Goal: Information Seeking & Learning: Learn about a topic

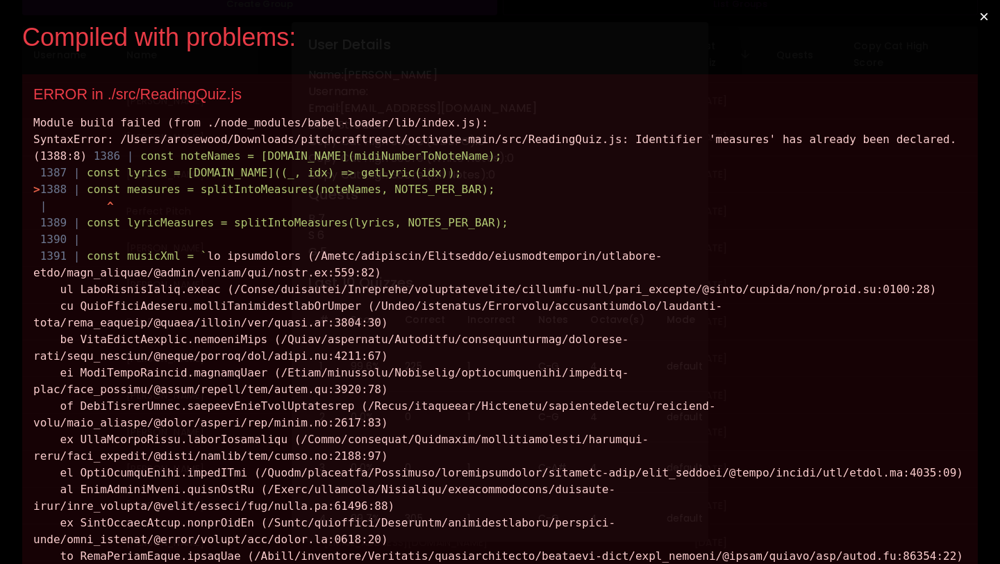
click at [988, 10] on button "×" at bounding box center [984, 16] width 32 height 33
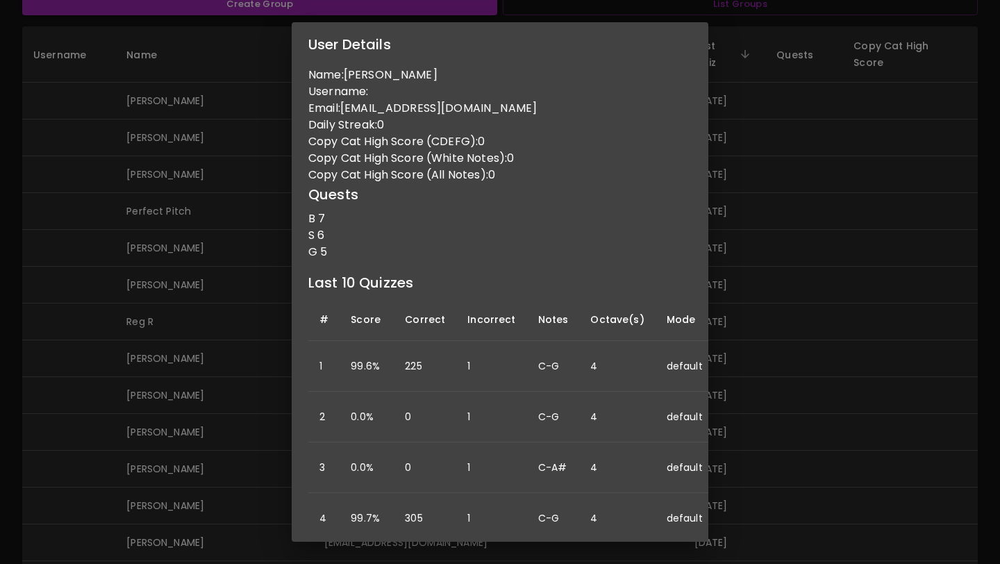
click at [874, 148] on div "User Details Name: Kara Drefs Username: Email: drefskara@gmail.com Daily Streak…" at bounding box center [500, 282] width 1000 height 564
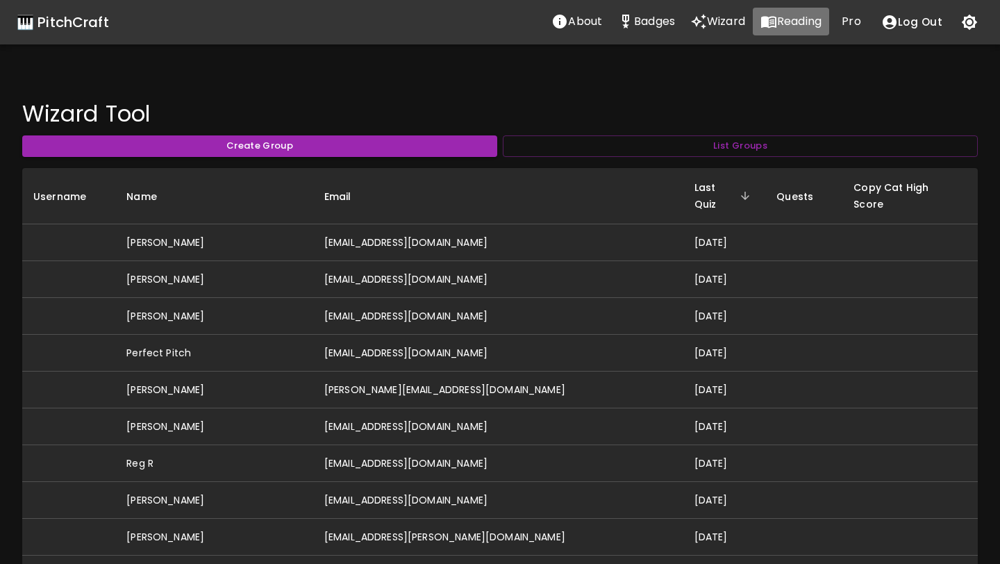
click at [784, 25] on p "Reading" at bounding box center [799, 21] width 44 height 17
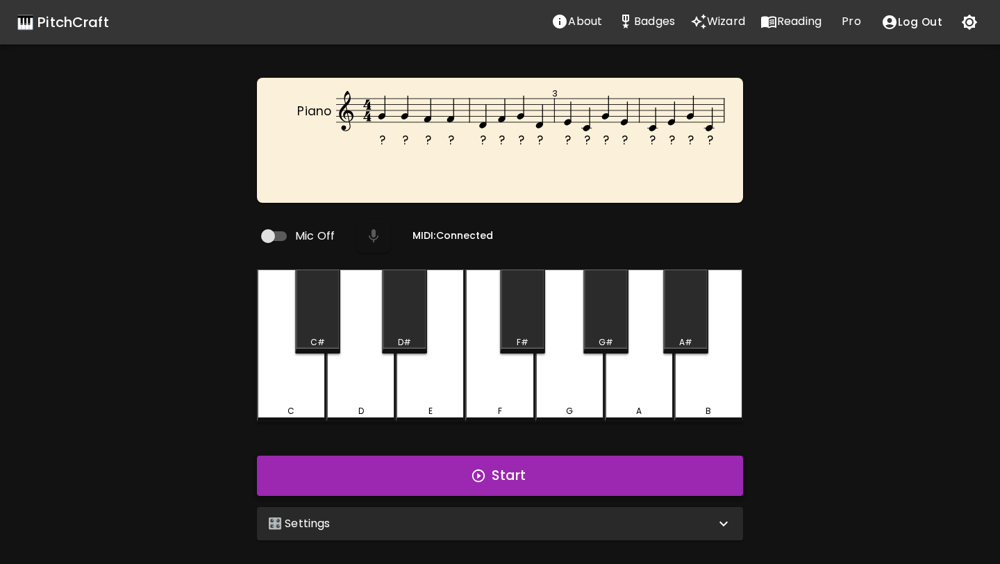
click at [518, 474] on button "Start" at bounding box center [500, 476] width 486 height 40
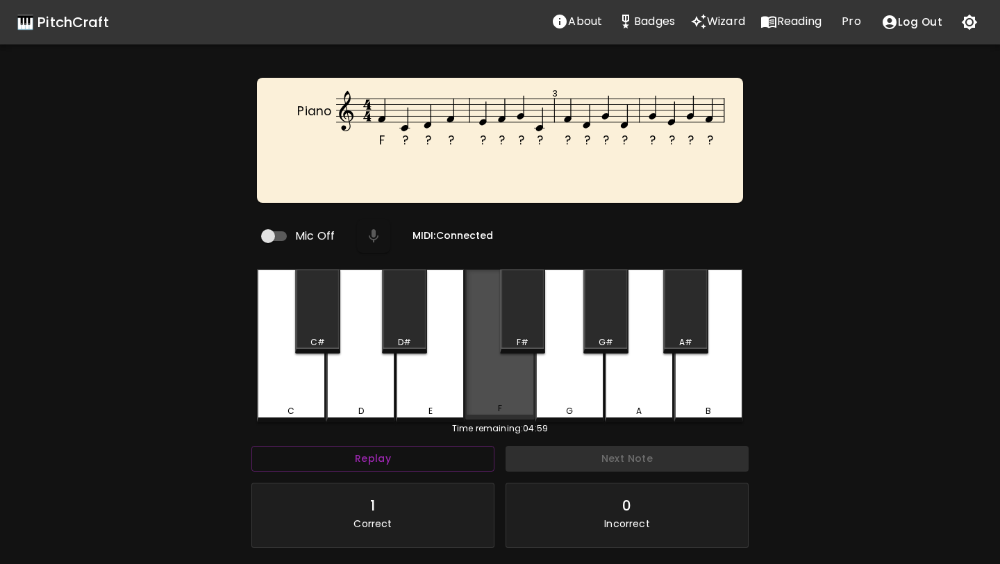
click at [481, 379] on div "F" at bounding box center [499, 345] width 69 height 150
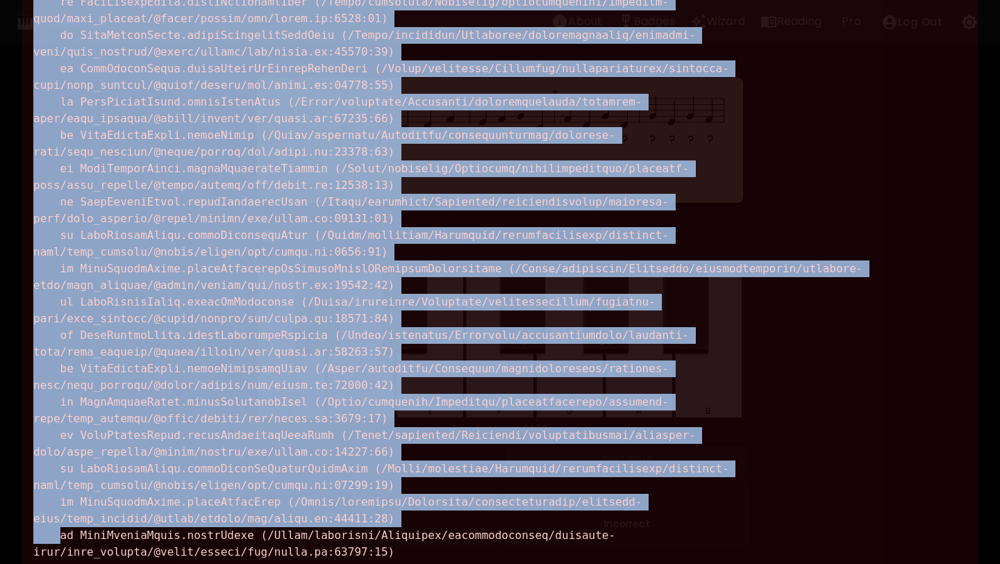
drag, startPoint x: 35, startPoint y: 122, endPoint x: 572, endPoint y: 563, distance: 695.0
click at [572, 563] on div "Module build failed (from ./node_modules/babel-loader/lib/index.js): SyntaxErro…" at bounding box center [500, 302] width 934 height 1717
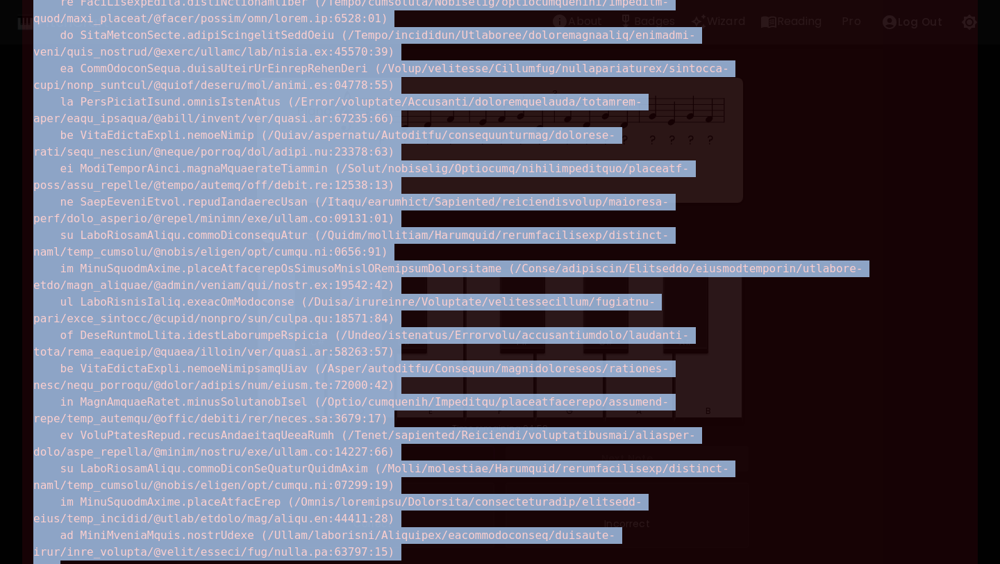
scroll to position [693, 0]
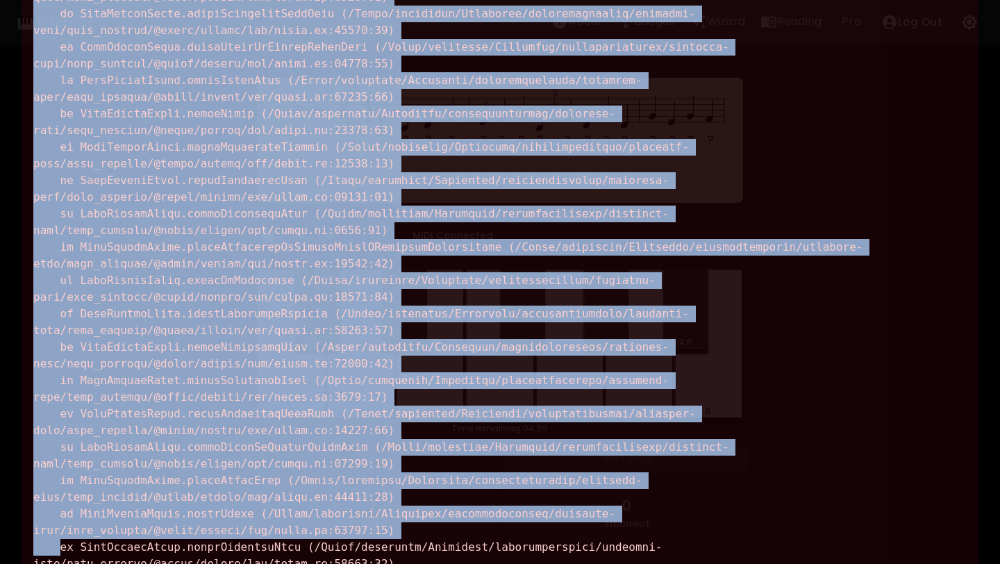
copy div "Module build failed (from ./node_modules/babel-loader/lib/index.js): SyntaxErro…"
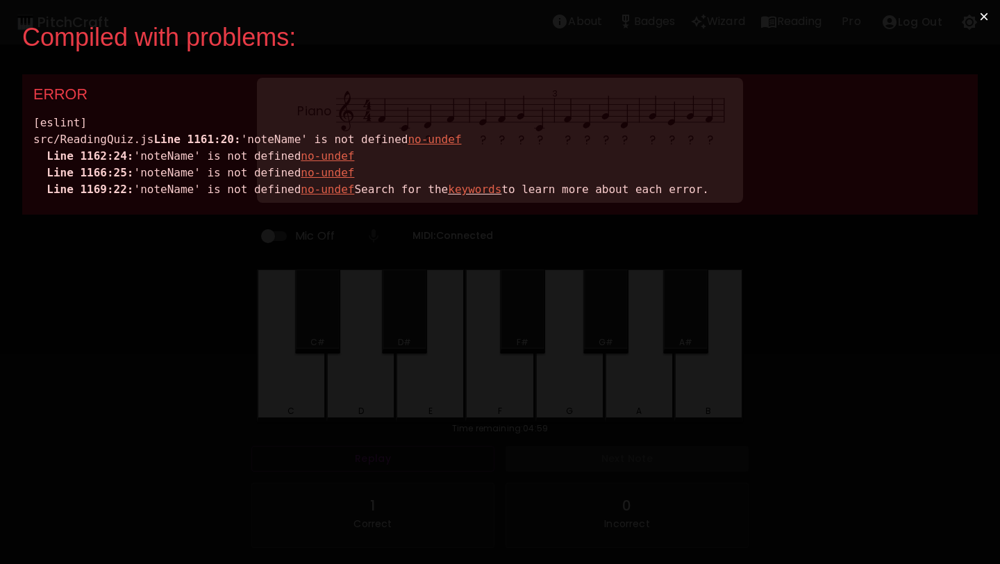
scroll to position [0, 0]
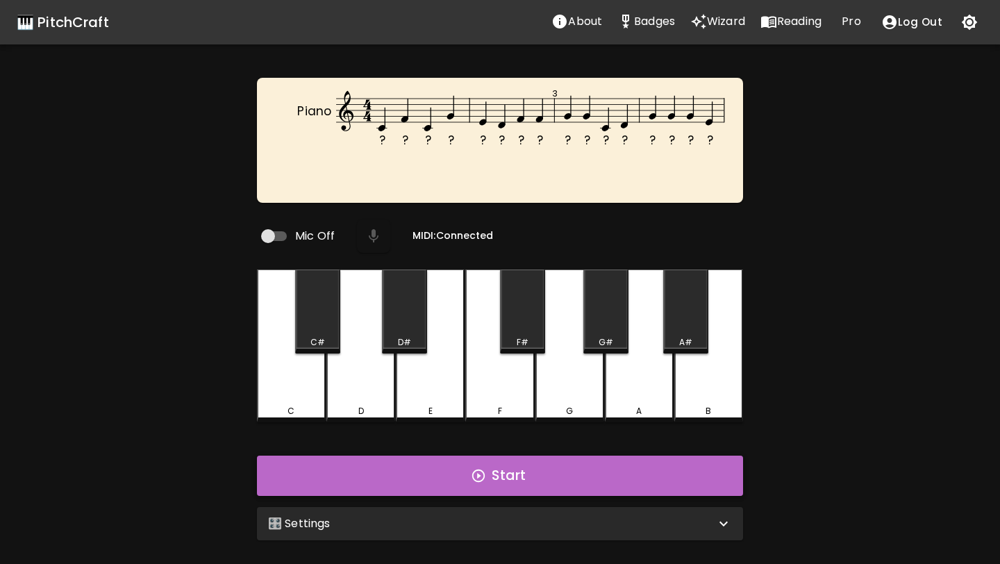
click at [634, 483] on button "Start" at bounding box center [500, 476] width 486 height 40
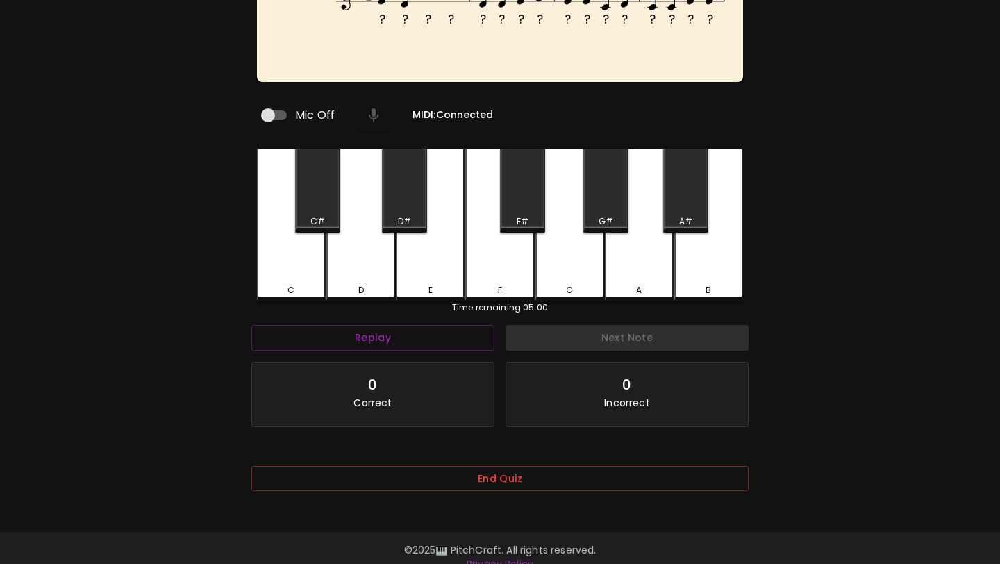
scroll to position [139, 0]
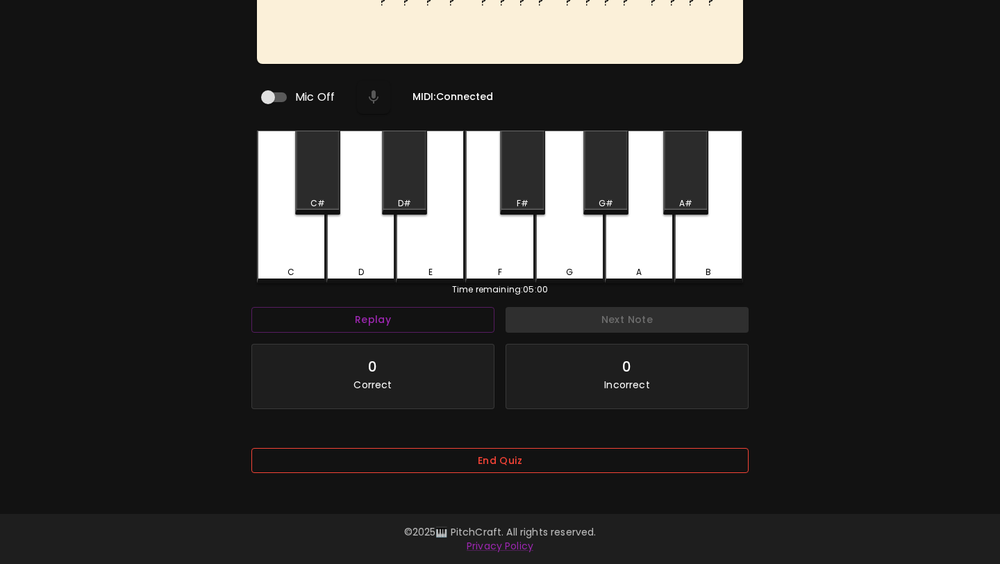
click at [636, 465] on button "End Quiz" at bounding box center [499, 461] width 497 height 26
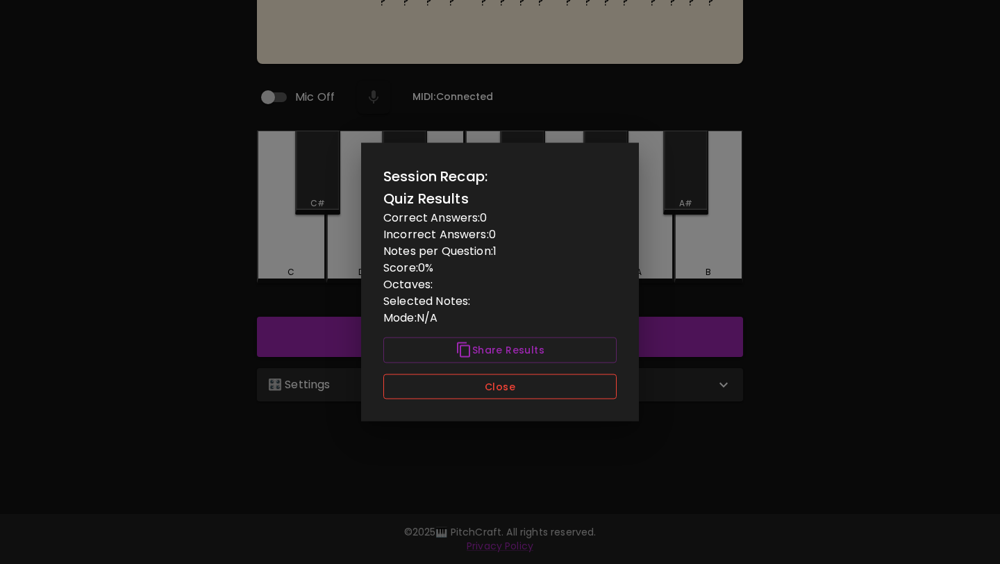
click at [590, 386] on button "Close" at bounding box center [499, 387] width 233 height 26
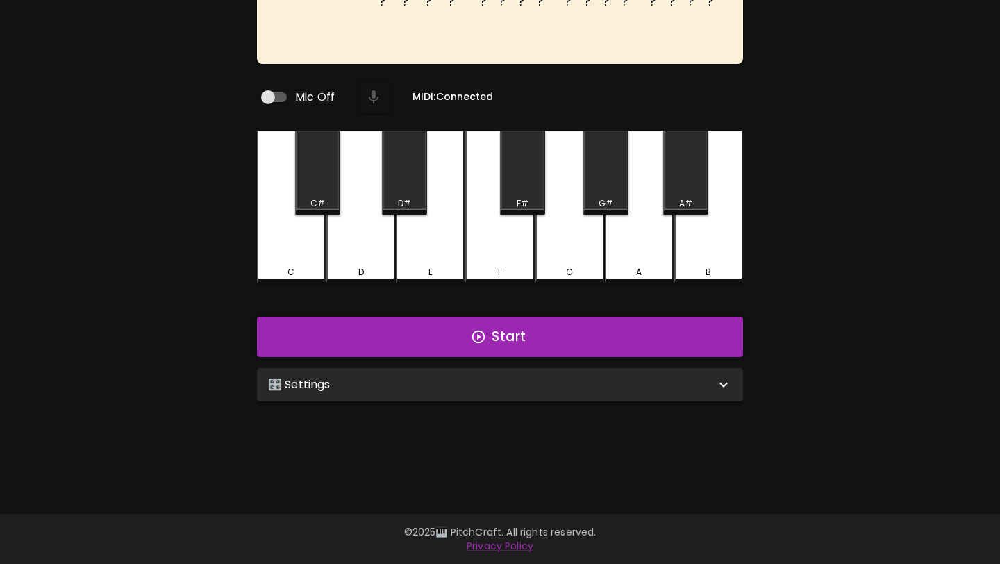
click at [590, 386] on div "🎛️ Settings" at bounding box center [491, 385] width 447 height 17
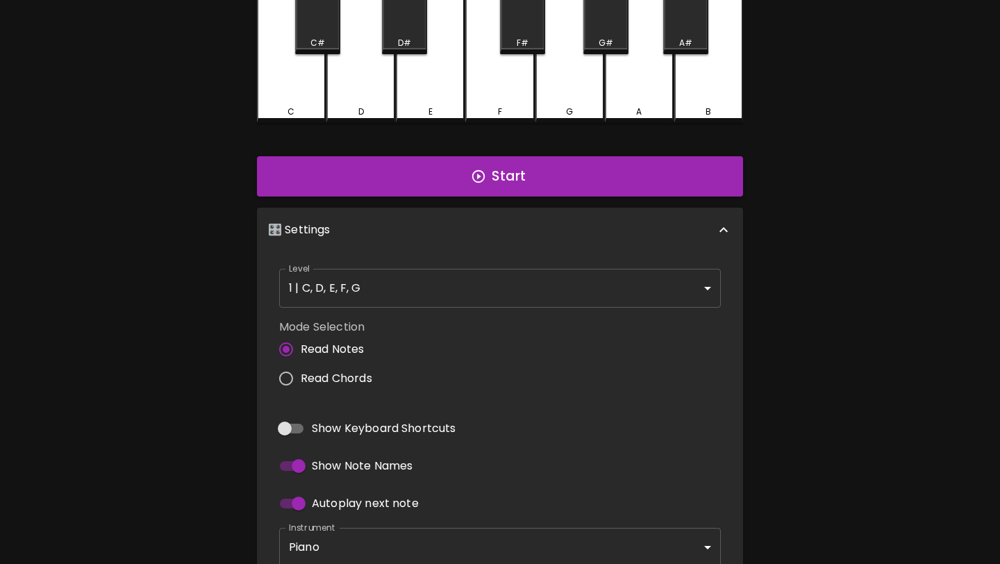
scroll to position [308, 0]
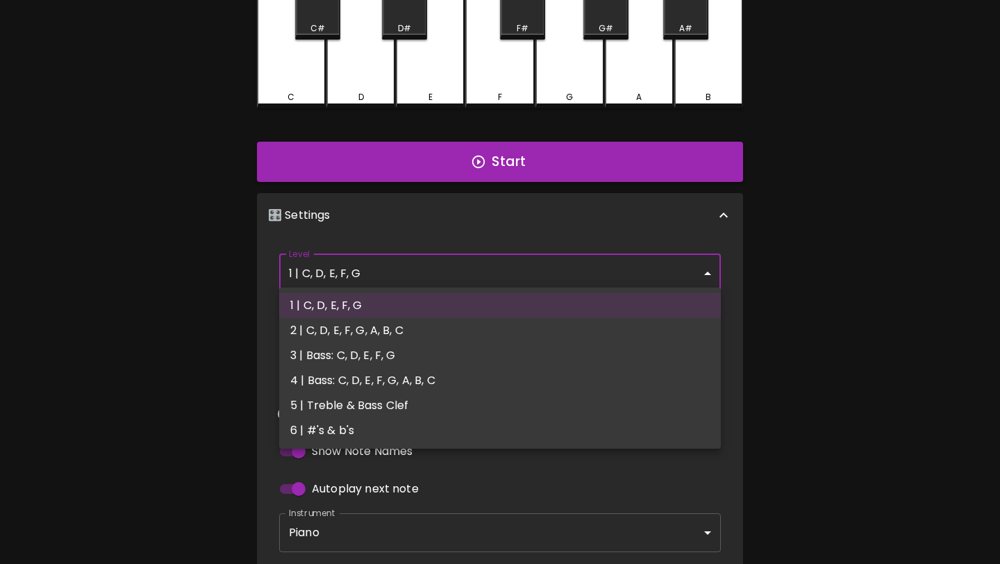
click at [579, 278] on body "🎹 PitchCraft About Badges Wizard Reading Pro Log Out ? ? ? ? ? ? ? ? ? ? ? ? ? …" at bounding box center [500, 167] width 1000 height 950
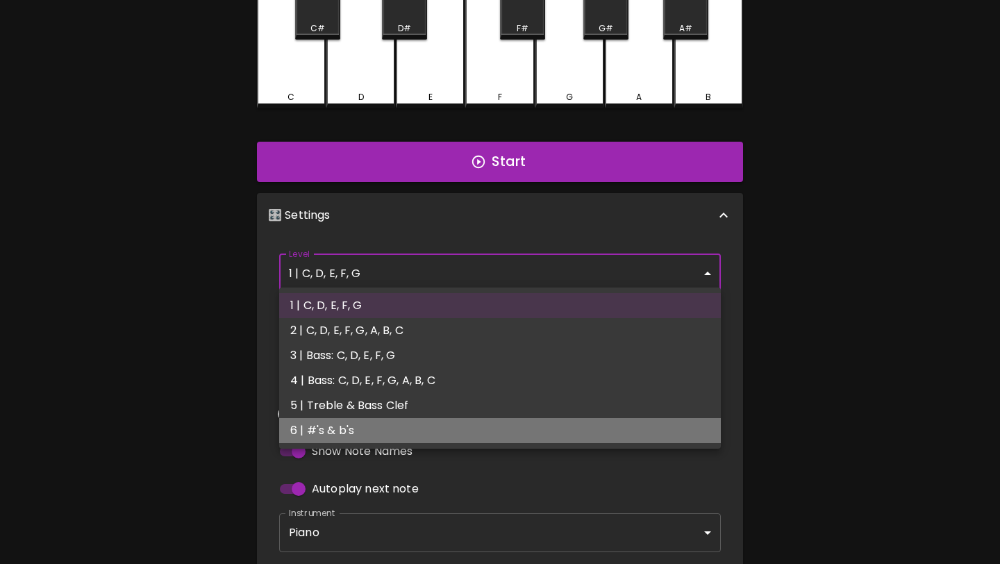
click at [545, 427] on li "6 | #'s & b's" at bounding box center [500, 430] width 442 height 25
type input "11"
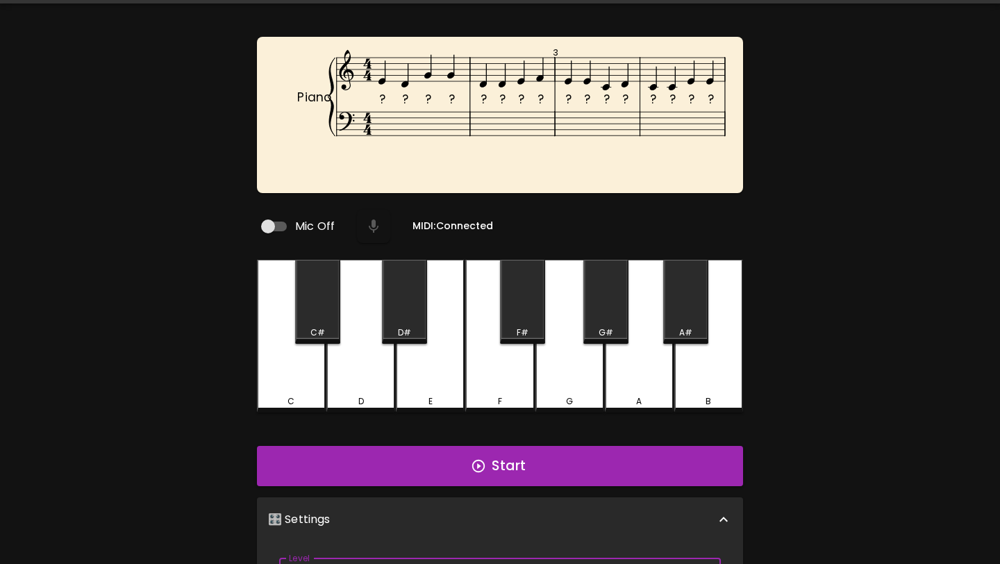
scroll to position [0, 0]
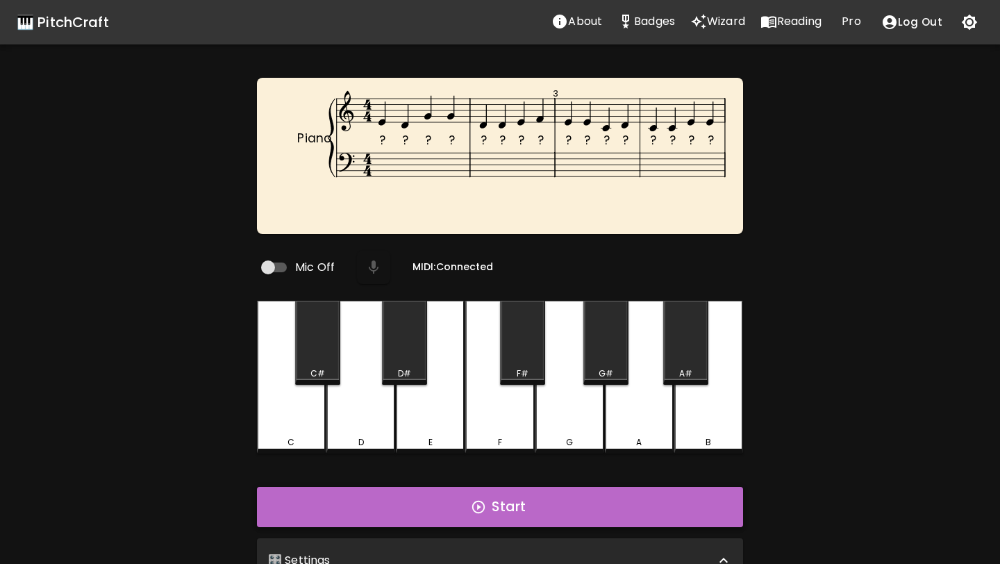
click at [559, 487] on button "Start" at bounding box center [500, 507] width 486 height 40
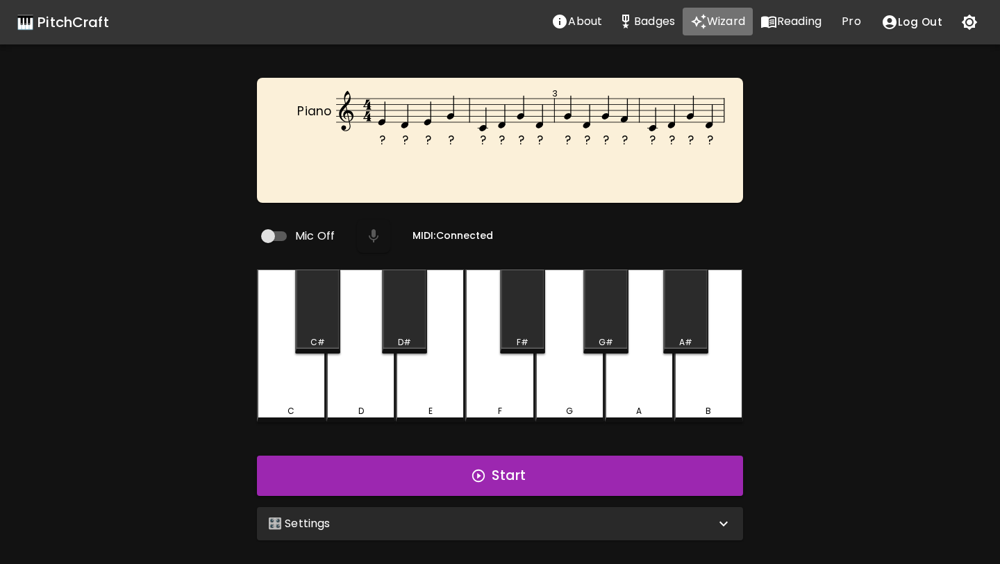
click at [702, 21] on icon "Wizard" at bounding box center [699, 21] width 17 height 17
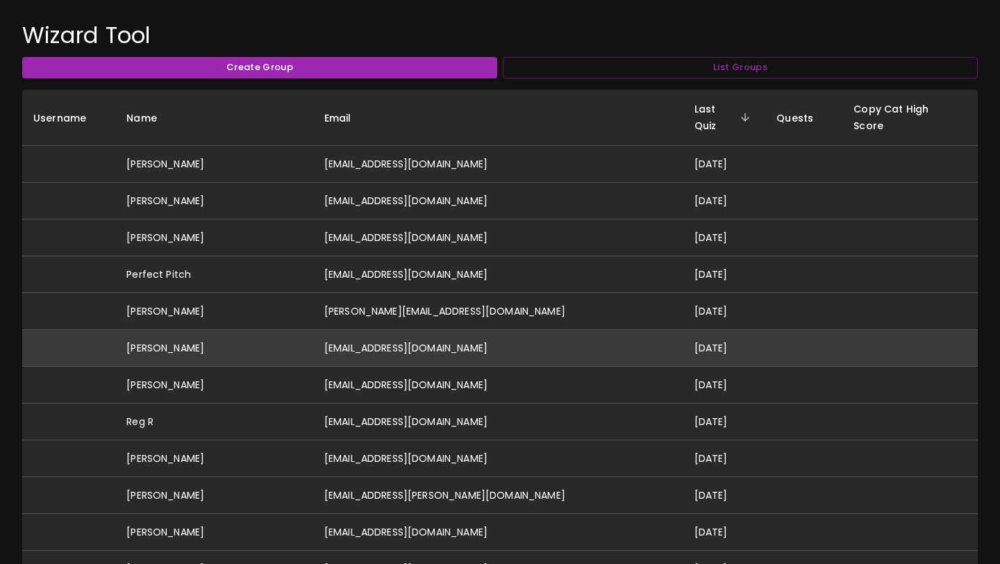
scroll to position [89, 0]
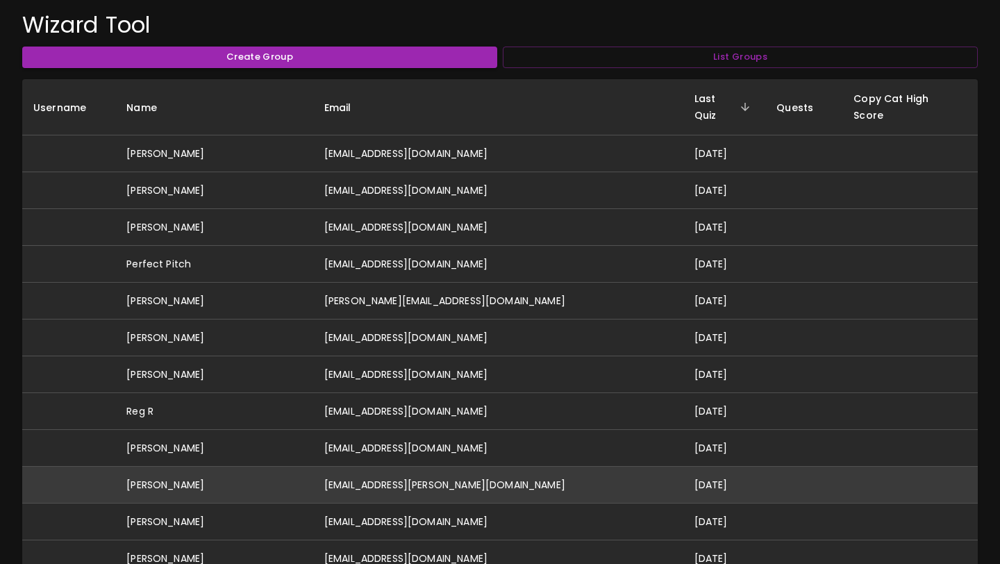
click at [491, 468] on td "[EMAIL_ADDRESS][PERSON_NAME][DOMAIN_NAME]" at bounding box center [498, 485] width 370 height 37
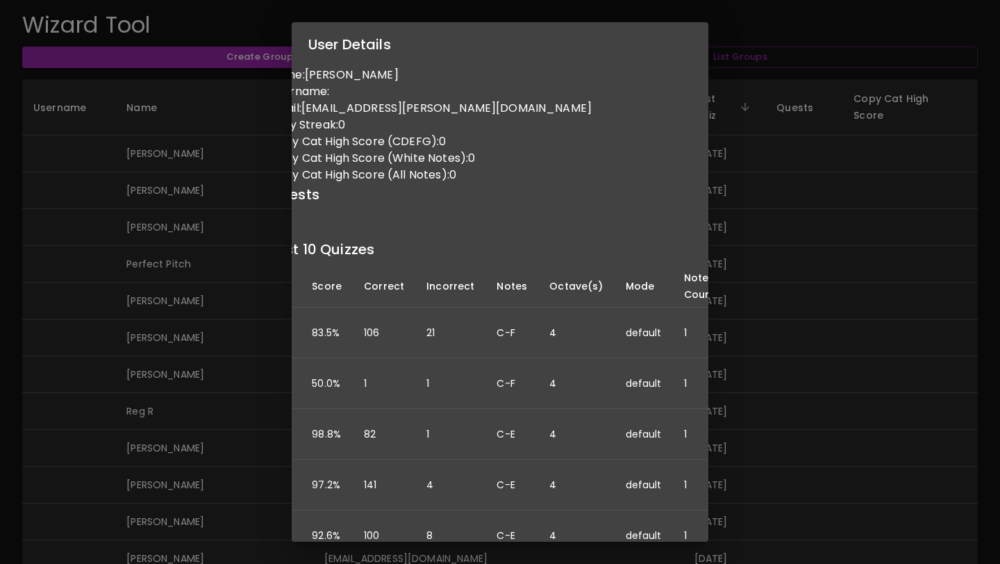
scroll to position [0, 0]
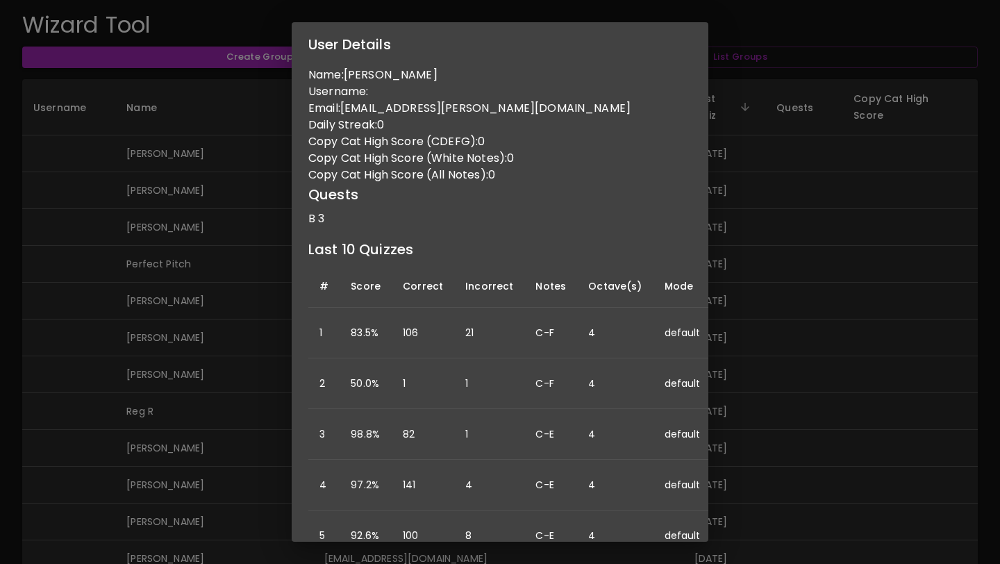
click at [240, 363] on div "User Details Name: Abigail Hinchcliffe Username: Email: abigail.r.hinchcliffe@g…" at bounding box center [500, 282] width 1000 height 564
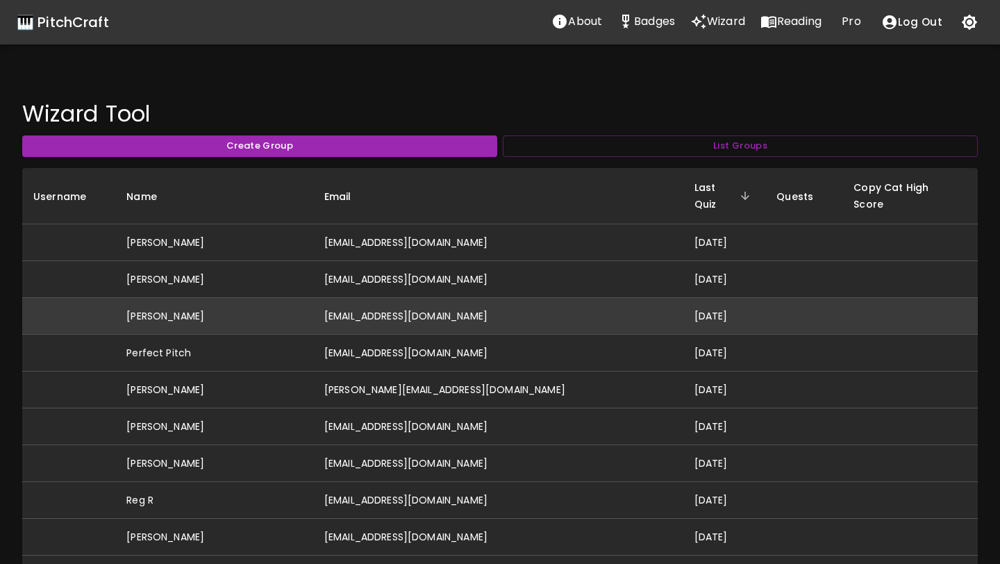
click at [431, 304] on td "ashleymovold@gmail.com" at bounding box center [498, 316] width 370 height 37
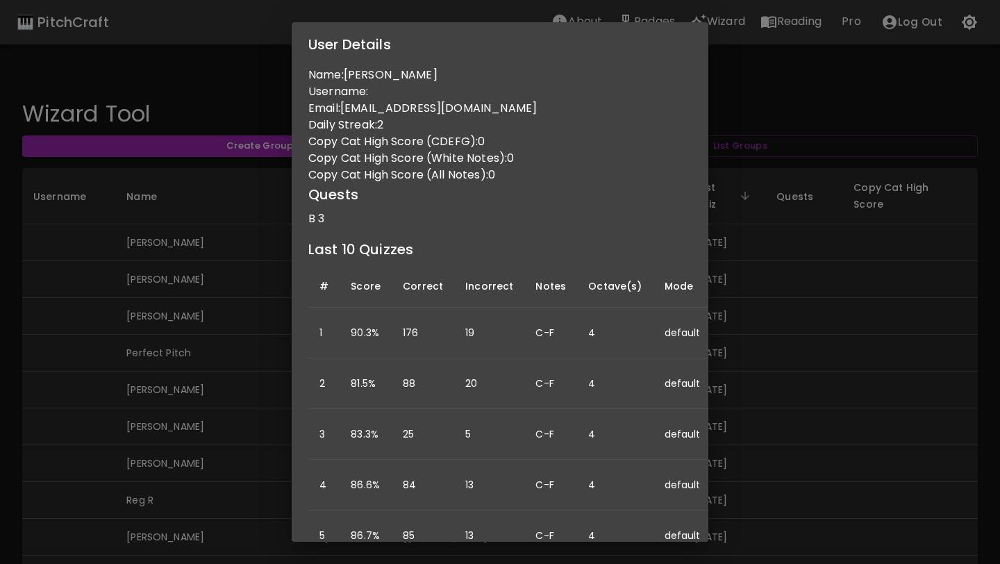
click at [233, 303] on div "User Details Name: Ashley Varian Username: Email: ashleymovold@gmail.com Daily …" at bounding box center [500, 282] width 1000 height 564
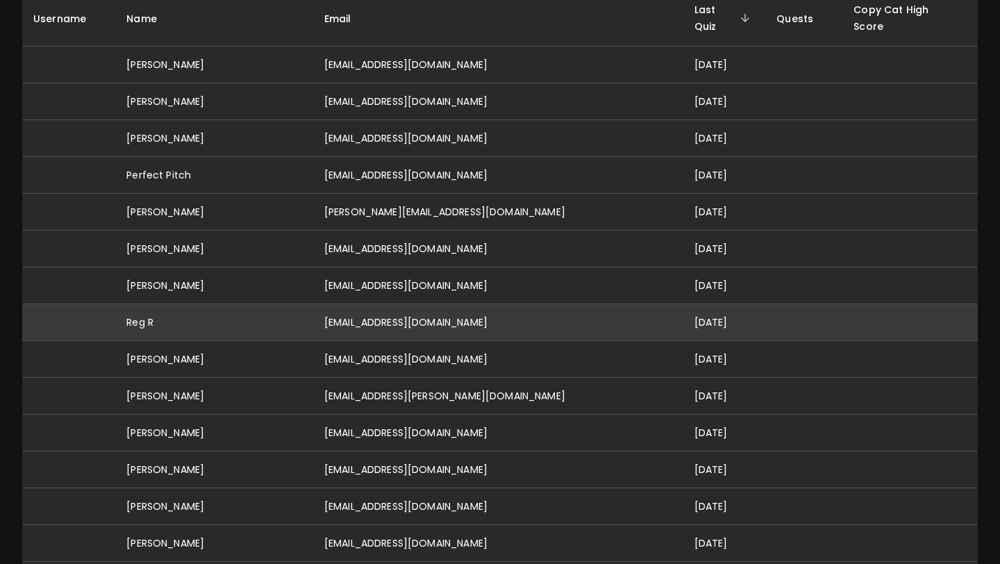
scroll to position [181, 0]
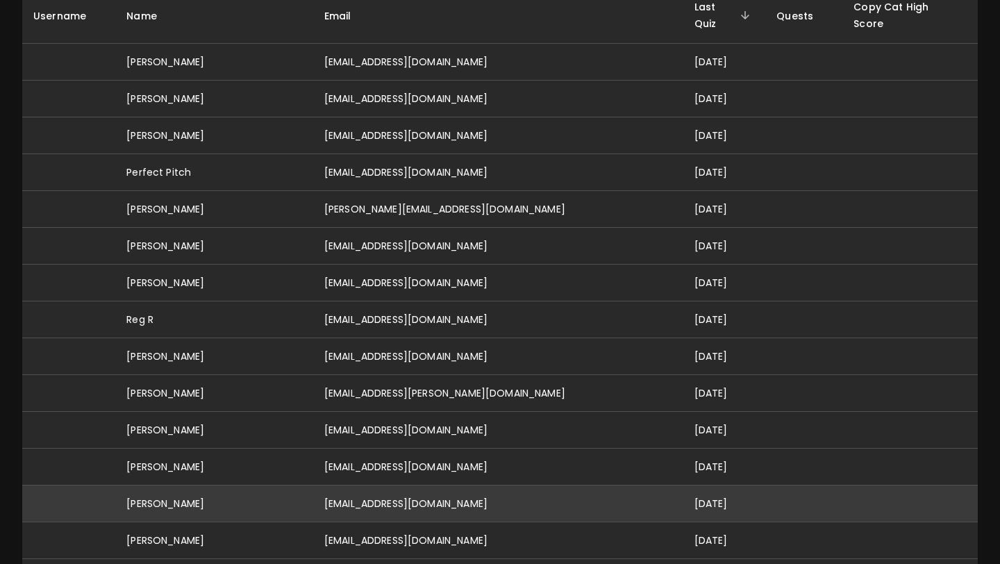
click at [445, 490] on td "lukastaylor0516@gmail.com" at bounding box center [498, 504] width 370 height 37
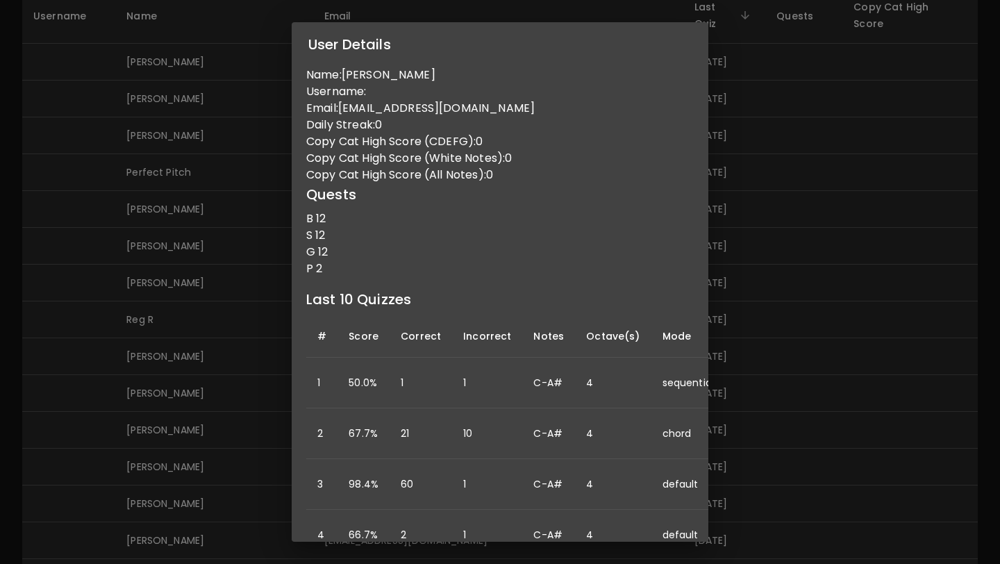
scroll to position [0, 0]
click at [254, 281] on div "User Details Name: Lukas Taylor Username: Email: lukastaylor0516@gmail.com Dail…" at bounding box center [500, 282] width 1000 height 564
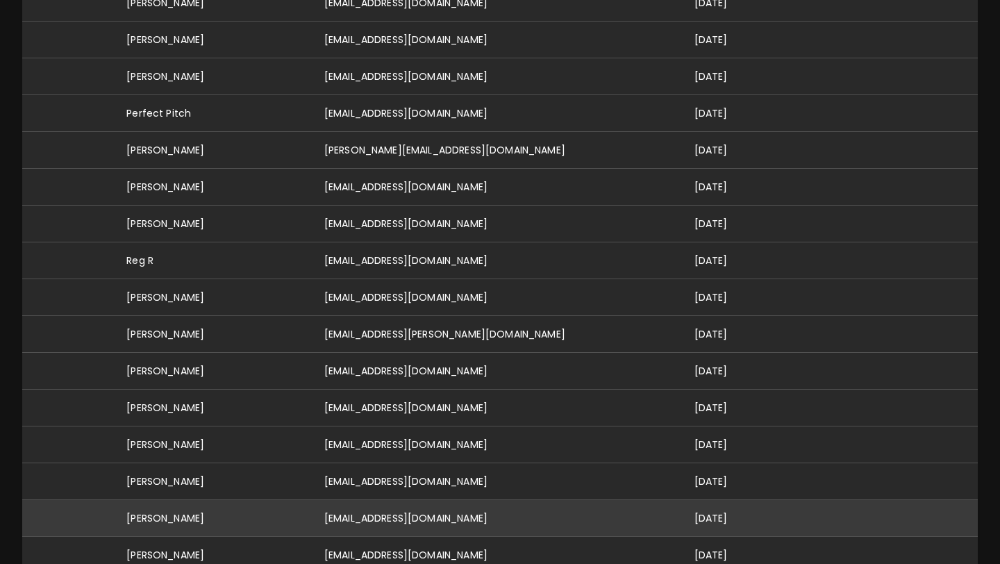
scroll to position [240, 0]
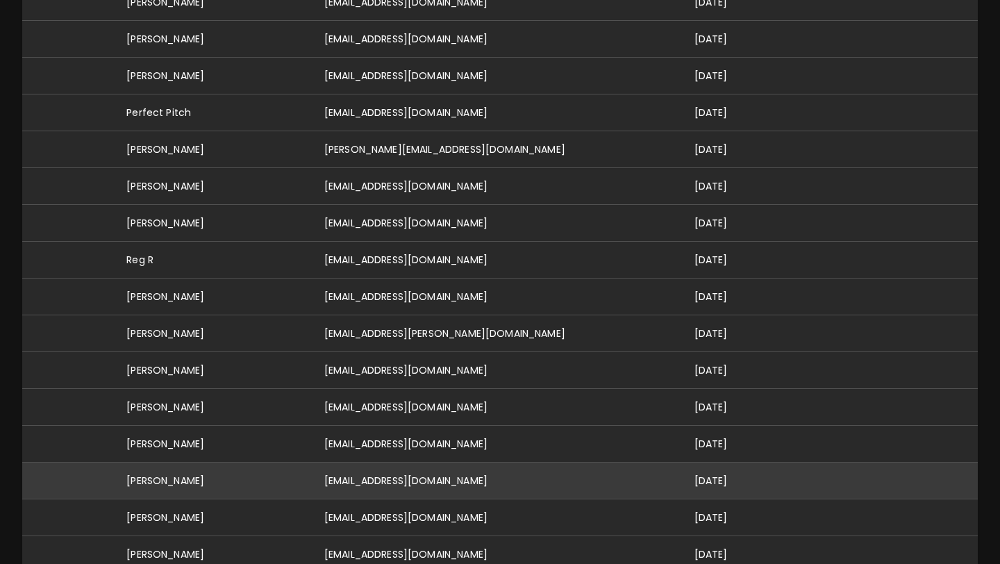
click at [372, 470] on td "[EMAIL_ADDRESS][DOMAIN_NAME]" at bounding box center [498, 481] width 370 height 37
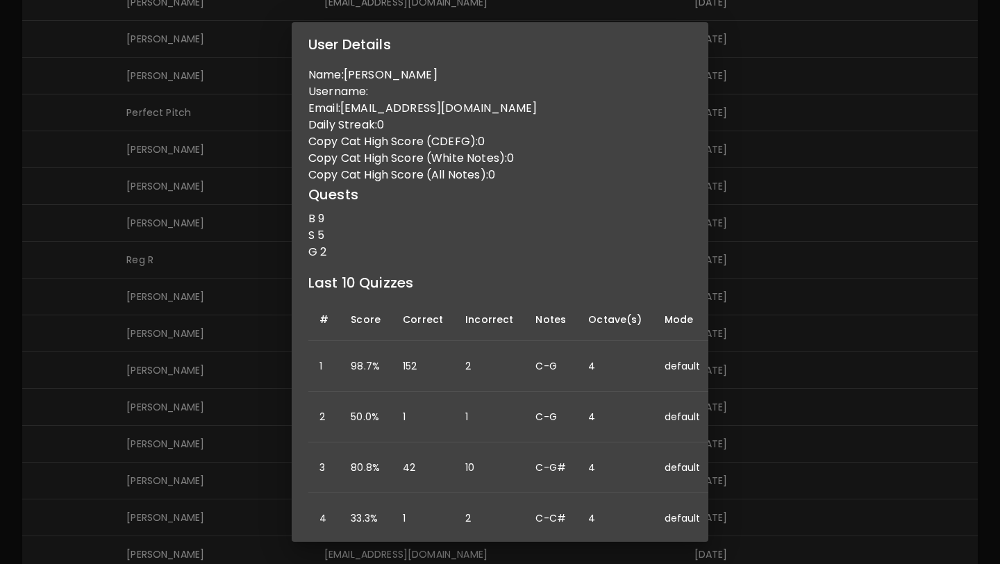
click at [229, 208] on div "User Details Name: Arhan Jhaveri Username: Email: arhanjhaveri@gmail.com Daily …" at bounding box center [500, 282] width 1000 height 564
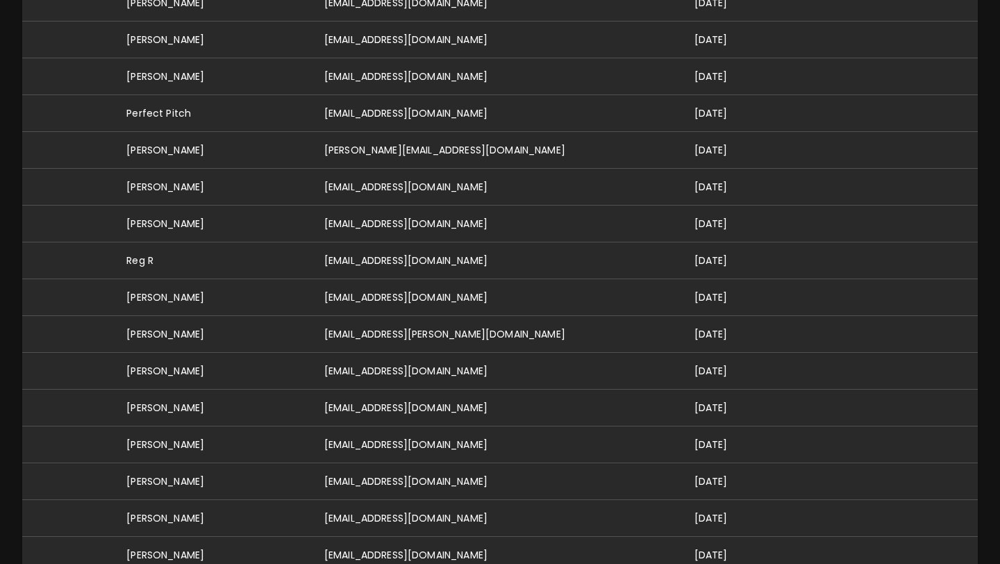
scroll to position [0, 0]
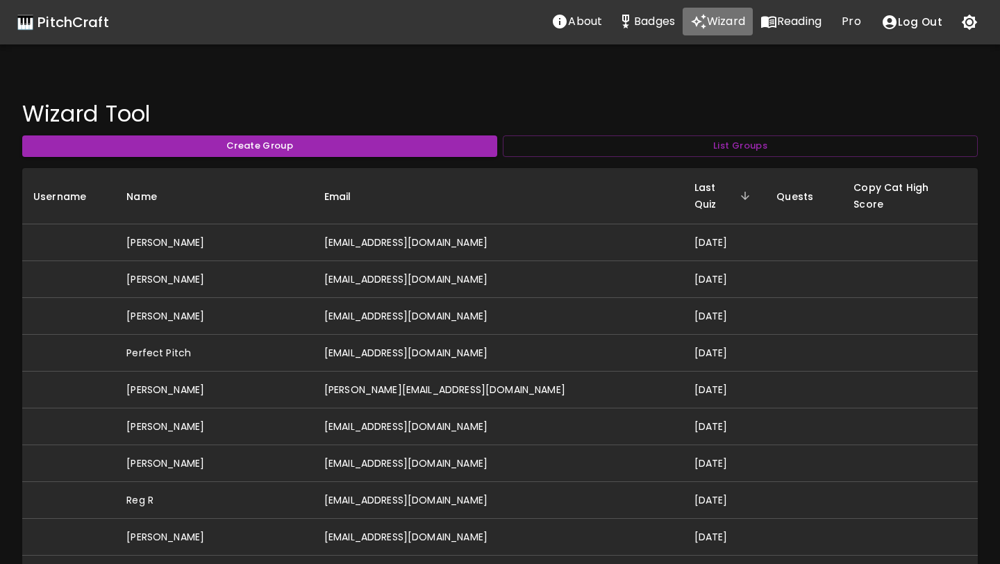
click at [706, 19] on icon "Wizard" at bounding box center [699, 21] width 17 height 17
click at [640, 28] on p "Badges" at bounding box center [654, 21] width 41 height 17
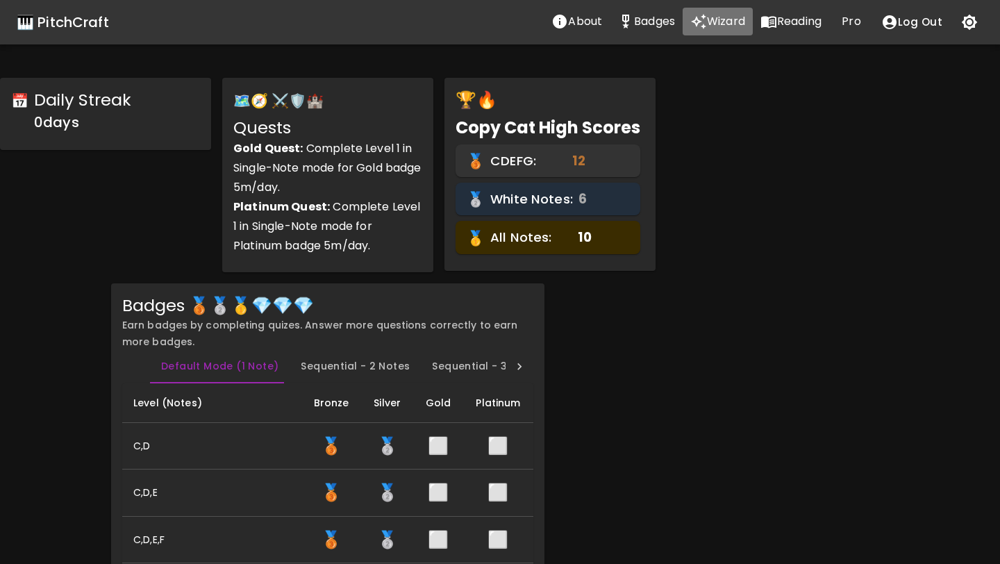
click at [717, 28] on p "Wizard" at bounding box center [726, 21] width 38 height 17
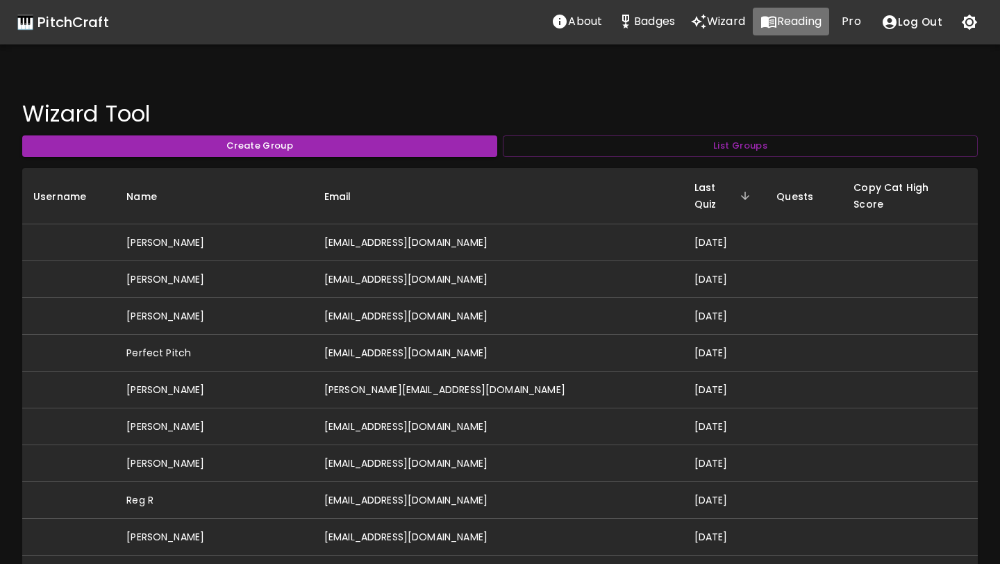
click at [775, 27] on icon "Reading" at bounding box center [769, 21] width 17 height 17
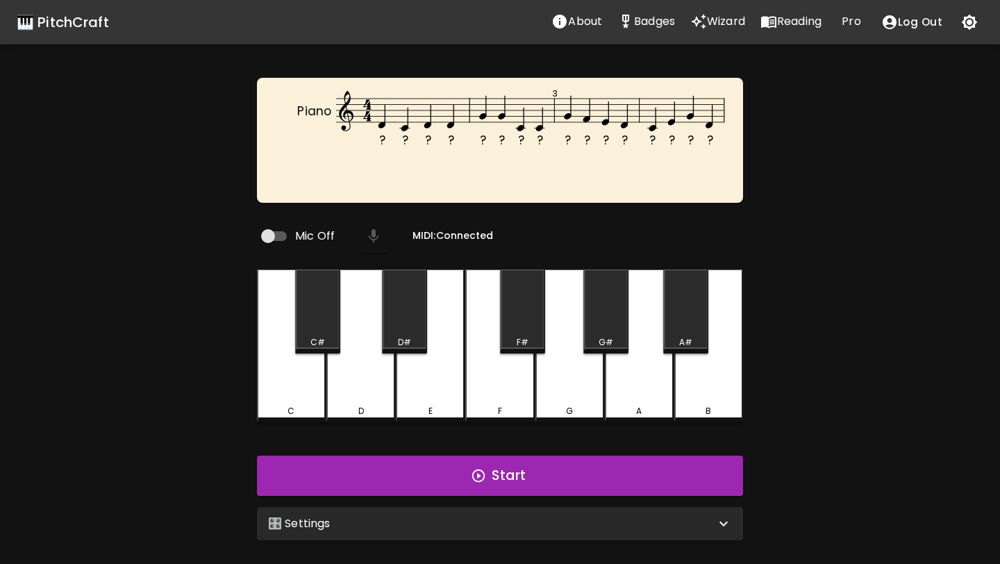
click at [486, 535] on div "🎛️ Settings Level 1 | C, D, E, F, G 1 Level Mode Selection Read Notes Read Chor…" at bounding box center [499, 524] width 497 height 44
click at [491, 530] on div "🎛️ Settings" at bounding box center [500, 523] width 486 height 33
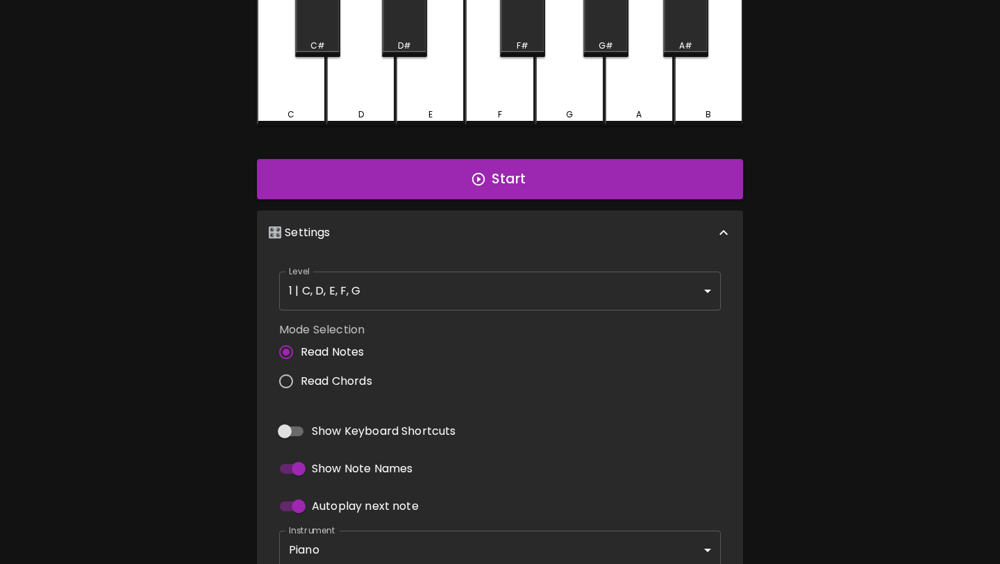
scroll to position [326, 0]
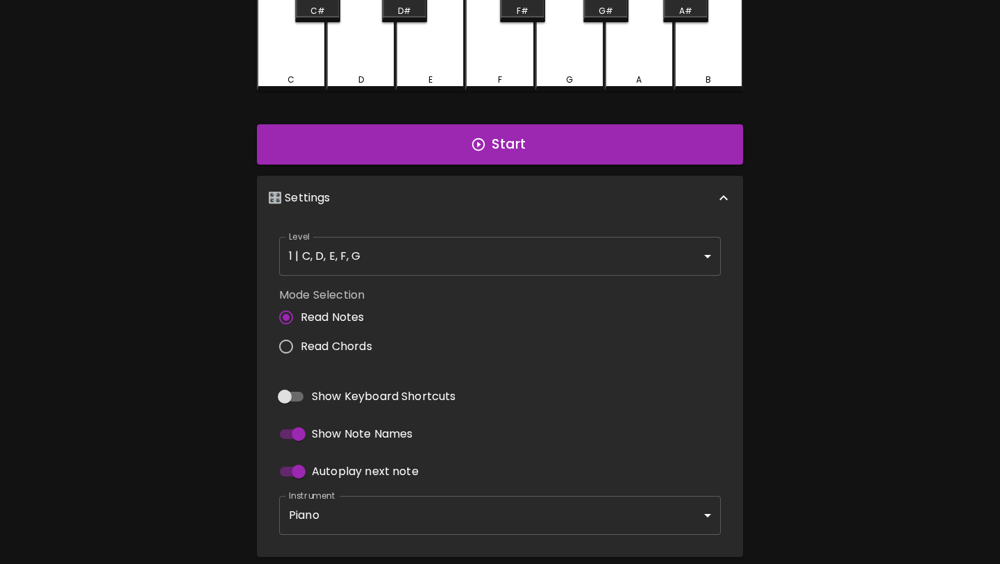
click at [364, 340] on span "Read Chords" at bounding box center [337, 346] width 72 height 17
click at [301, 340] on input "Read Chords" at bounding box center [286, 346] width 29 height 29
radio input "true"
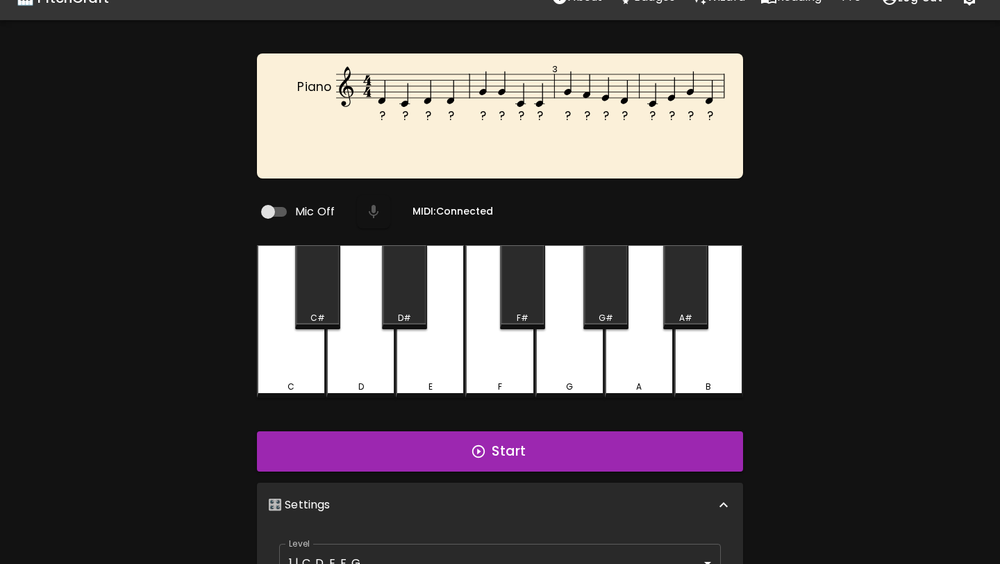
scroll to position [0, 0]
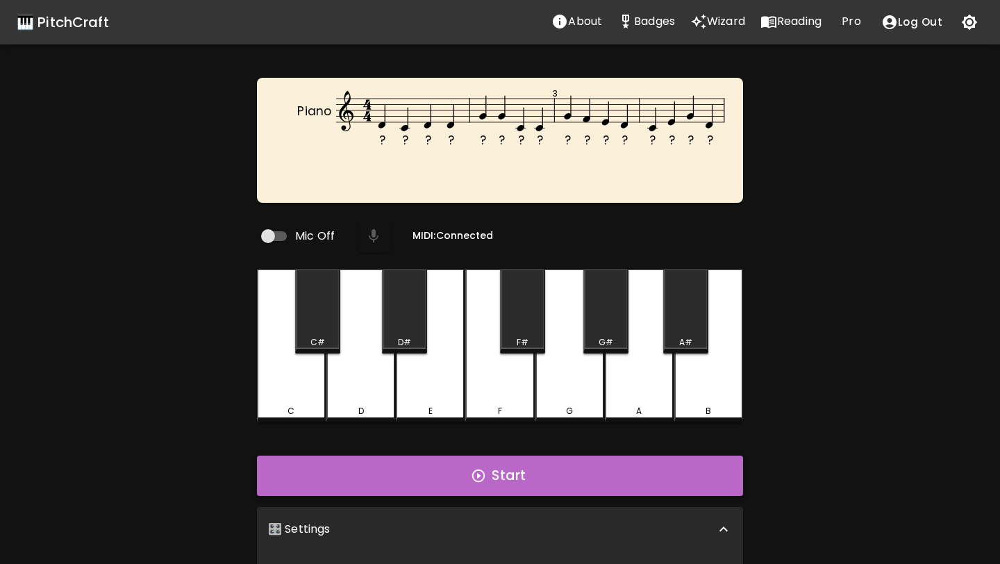
click at [451, 468] on button "Start" at bounding box center [500, 476] width 486 height 40
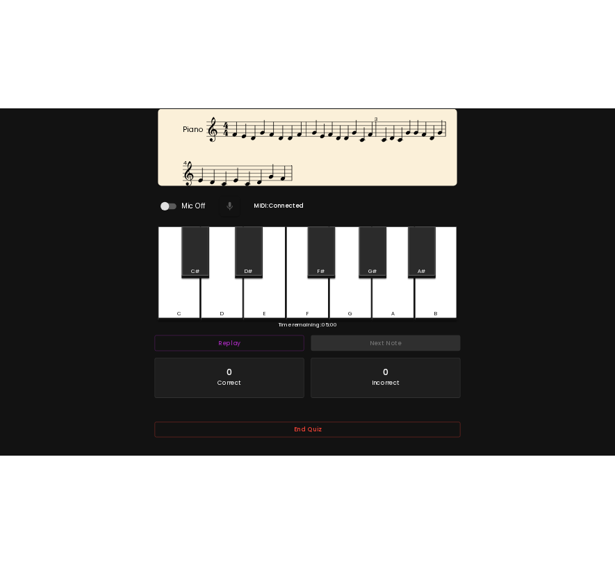
scroll to position [139, 0]
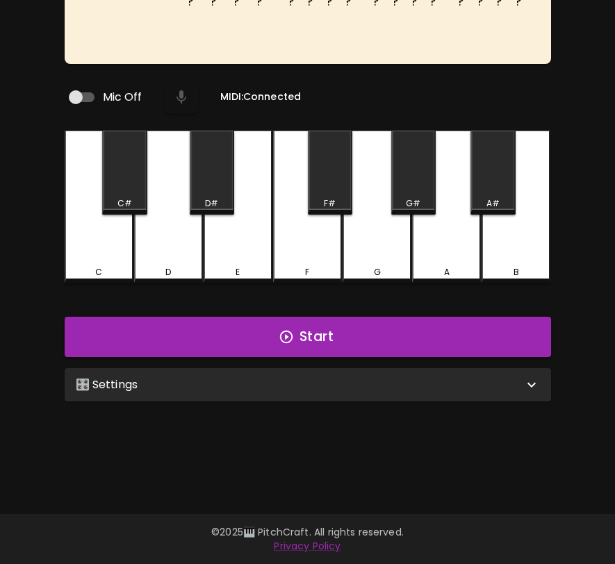
scroll to position [139, 0]
click at [365, 378] on div "🎛️ Settings" at bounding box center [299, 385] width 447 height 17
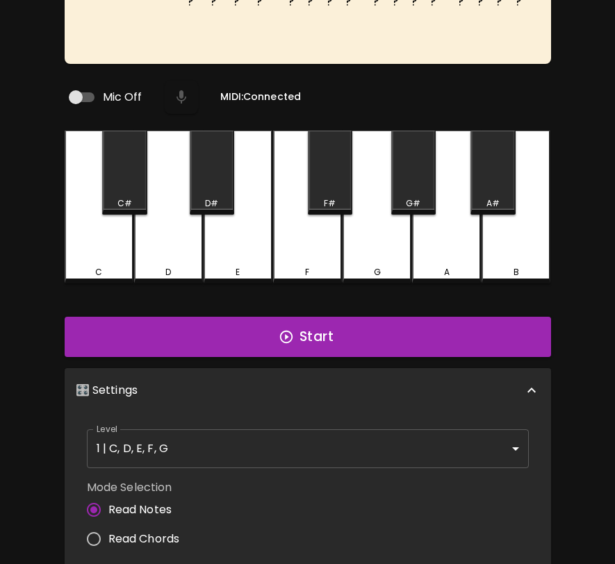
click at [160, 537] on span "Read Chords" at bounding box center [144, 539] width 72 height 17
click at [108, 537] on input "Read Chords" at bounding box center [93, 539] width 29 height 29
radio input "true"
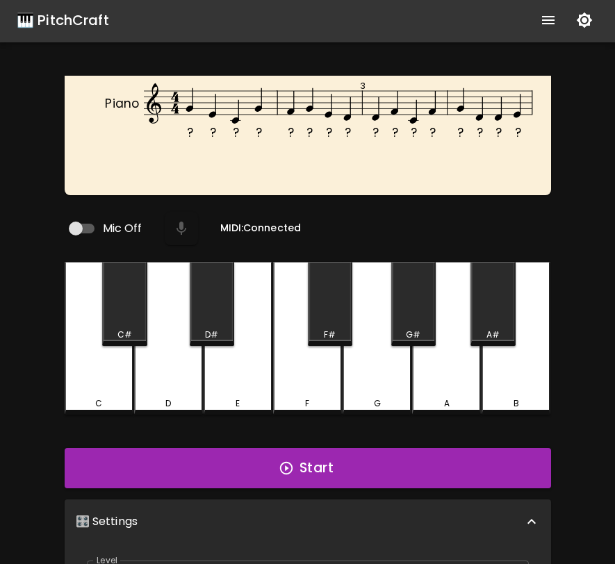
scroll to position [0, 0]
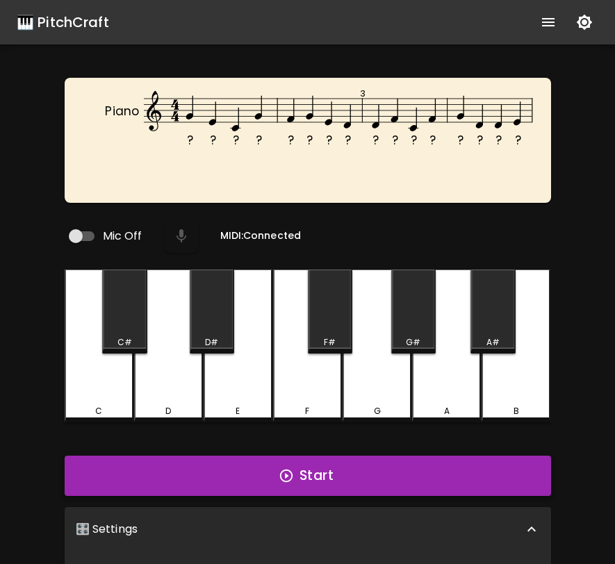
click at [406, 478] on button "Start" at bounding box center [308, 476] width 486 height 40
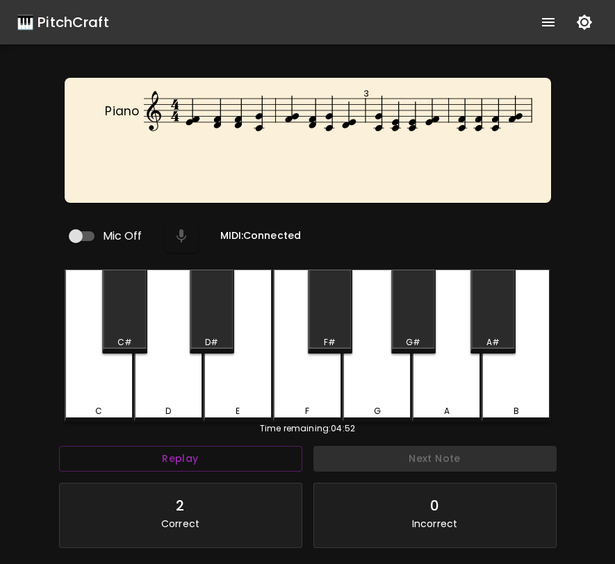
click at [278, 389] on div "F" at bounding box center [307, 346] width 69 height 153
click at [279, 393] on div "F" at bounding box center [307, 346] width 69 height 153
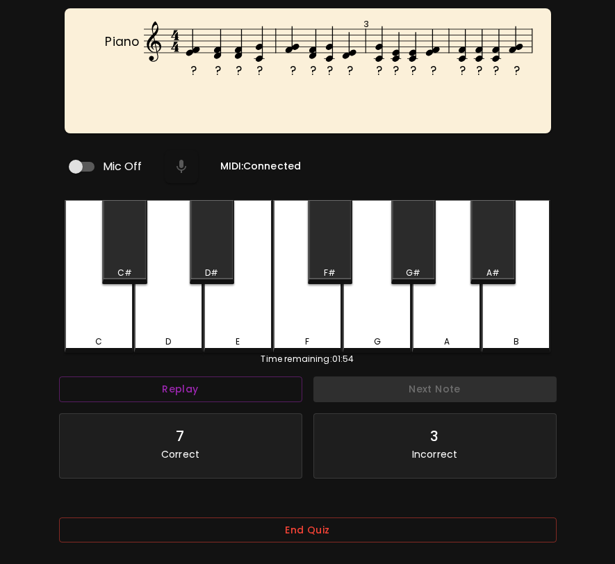
scroll to position [139, 0]
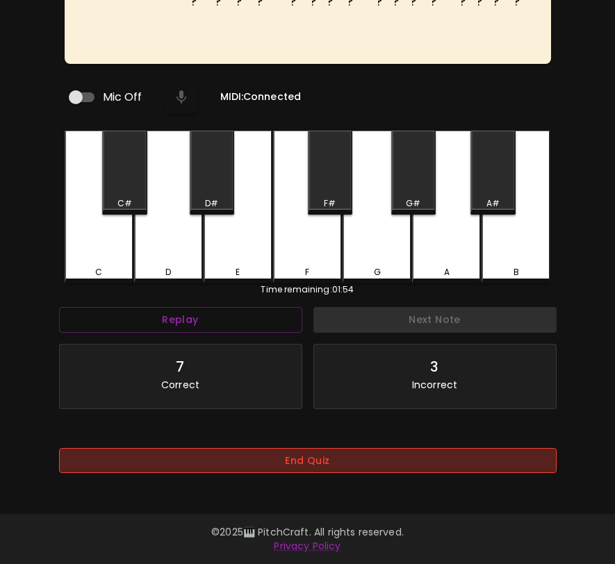
click at [297, 459] on button "End Quiz" at bounding box center [307, 461] width 497 height 26
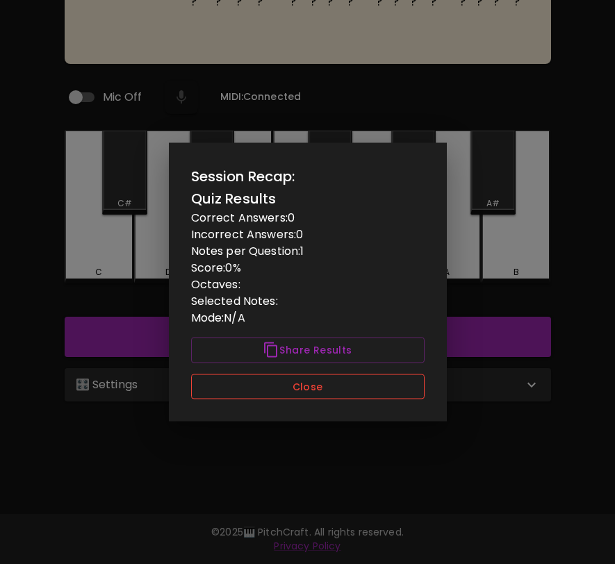
click at [315, 383] on button "Close" at bounding box center [307, 387] width 233 height 26
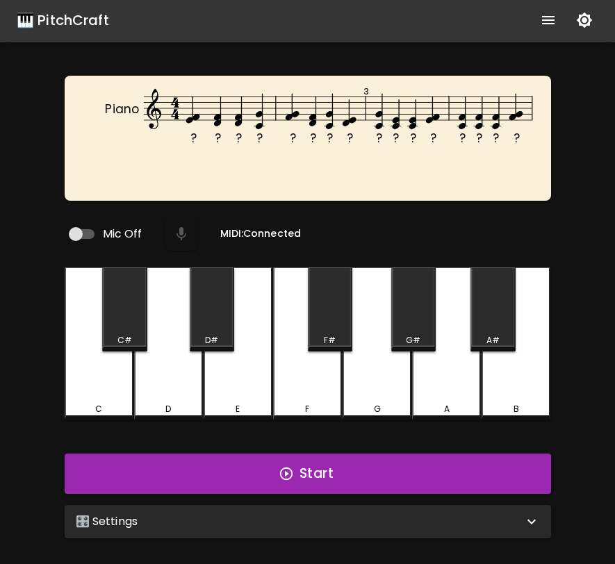
scroll to position [0, 0]
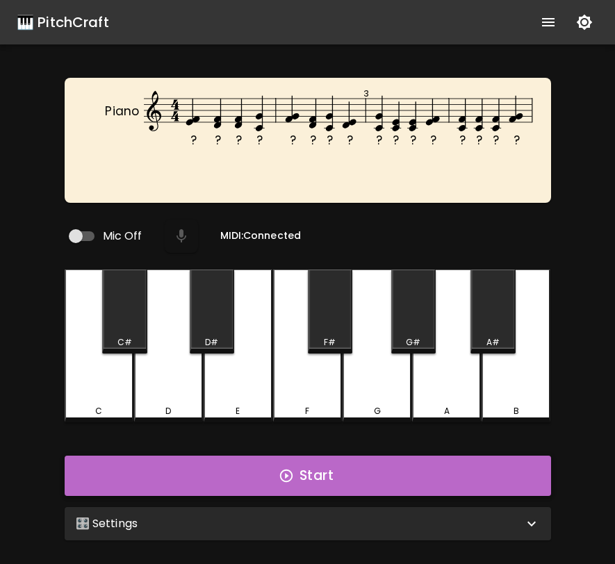
click at [319, 471] on button "Start" at bounding box center [308, 476] width 486 height 40
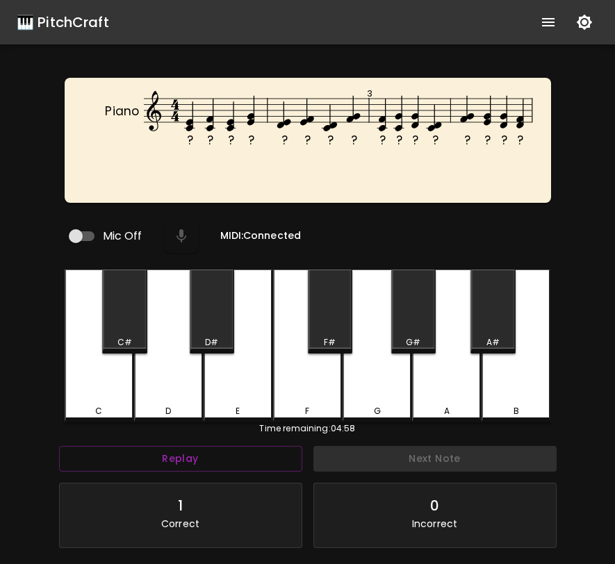
click at [240, 395] on div "E" at bounding box center [238, 346] width 69 height 153
click at [113, 381] on div "C" at bounding box center [99, 346] width 69 height 153
click at [110, 388] on div "C" at bounding box center [99, 346] width 69 height 153
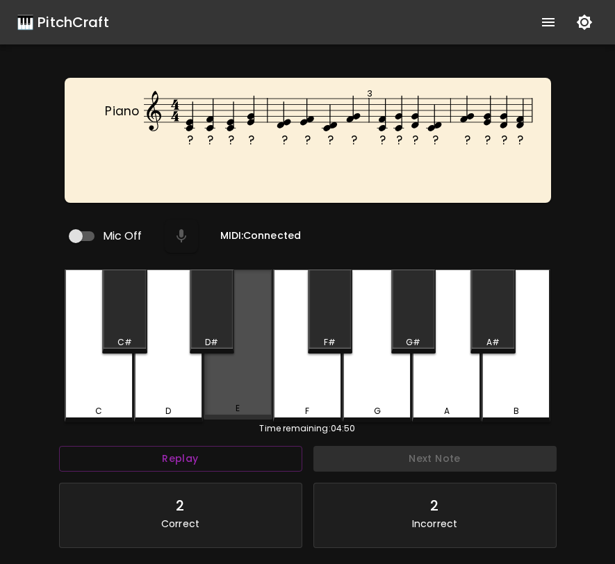
click at [217, 388] on div "E" at bounding box center [238, 345] width 69 height 150
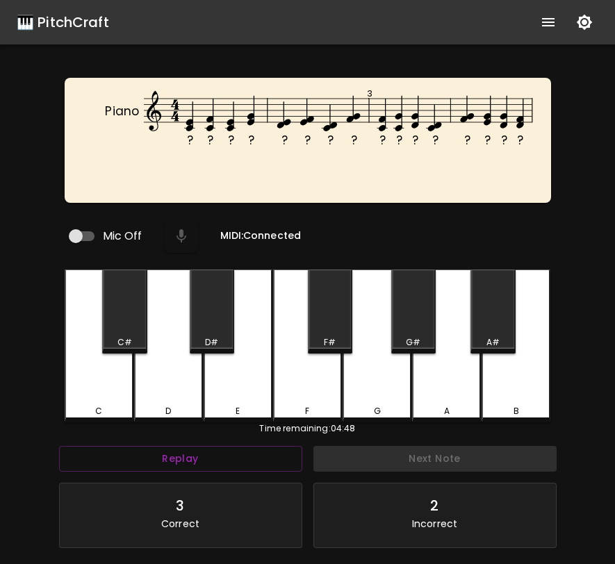
click at [217, 388] on div "E" at bounding box center [238, 346] width 69 height 153
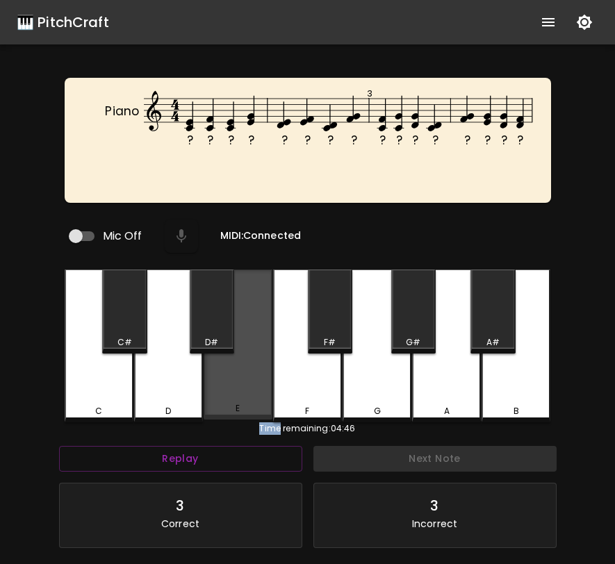
click at [217, 388] on div "E" at bounding box center [238, 345] width 69 height 150
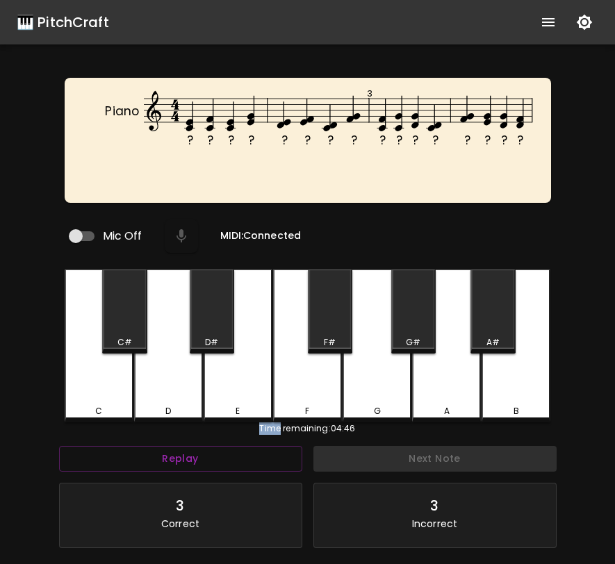
click at [217, 388] on div "E" at bounding box center [238, 346] width 69 height 153
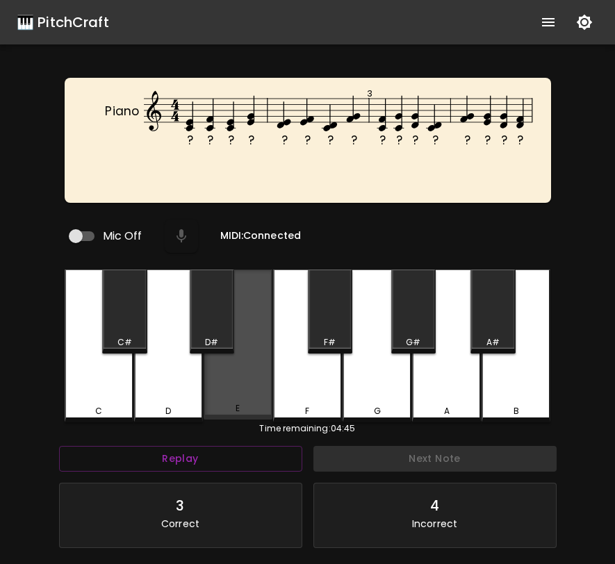
click at [217, 388] on div "E" at bounding box center [238, 345] width 69 height 150
click at [250, 386] on div "E" at bounding box center [238, 345] width 69 height 150
click at [249, 386] on div "E" at bounding box center [238, 345] width 69 height 150
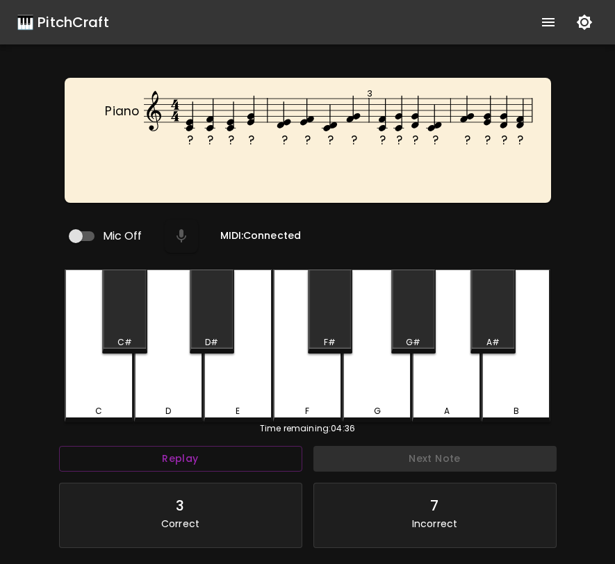
click at [274, 386] on div "F" at bounding box center [307, 346] width 69 height 153
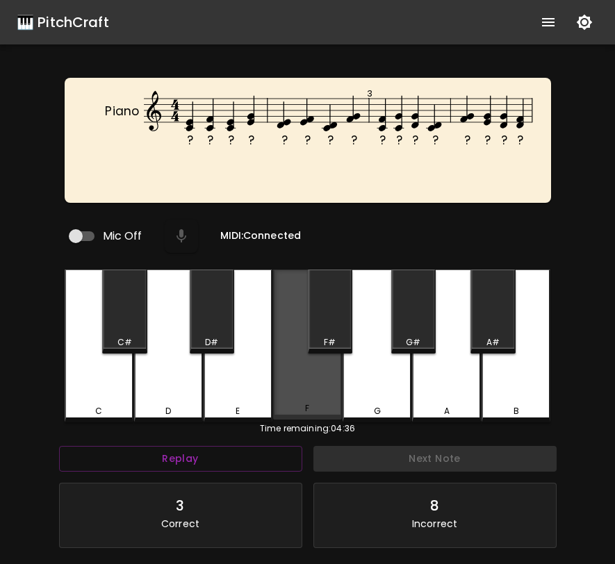
drag, startPoint x: 278, startPoint y: 386, endPoint x: 295, endPoint y: 386, distance: 17.4
click at [280, 386] on div "F" at bounding box center [307, 345] width 69 height 150
click at [296, 386] on div "F" at bounding box center [307, 345] width 69 height 150
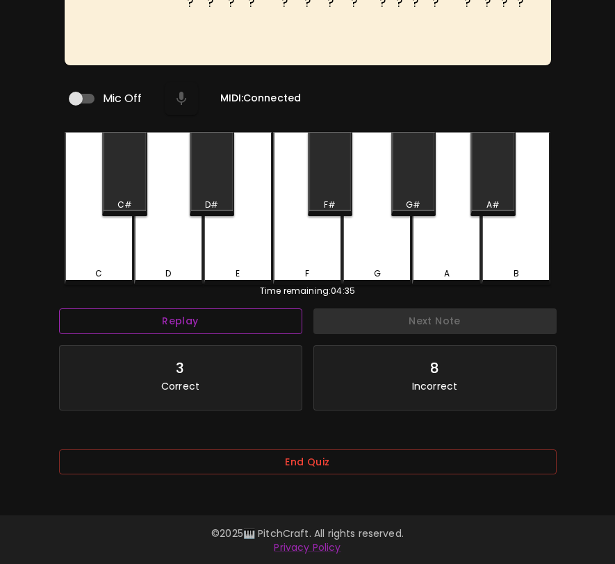
scroll to position [139, 0]
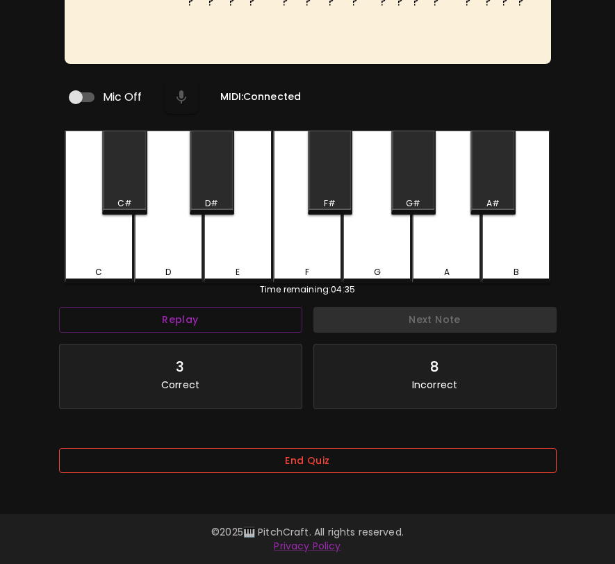
click at [279, 461] on button "End Quiz" at bounding box center [307, 461] width 497 height 26
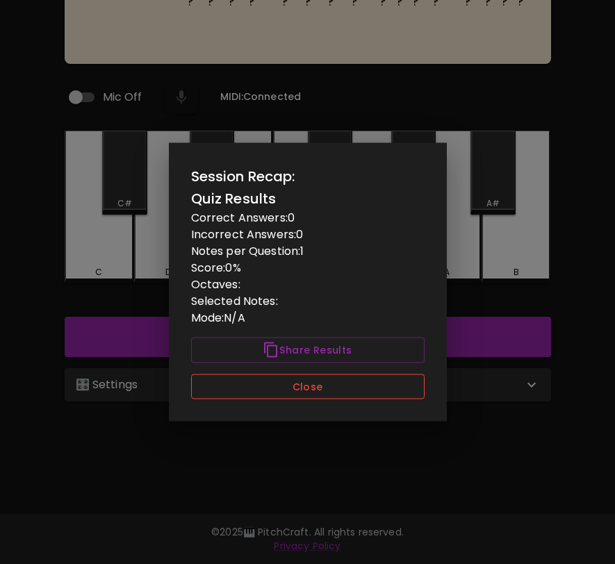
click at [302, 390] on button "Close" at bounding box center [307, 387] width 233 height 26
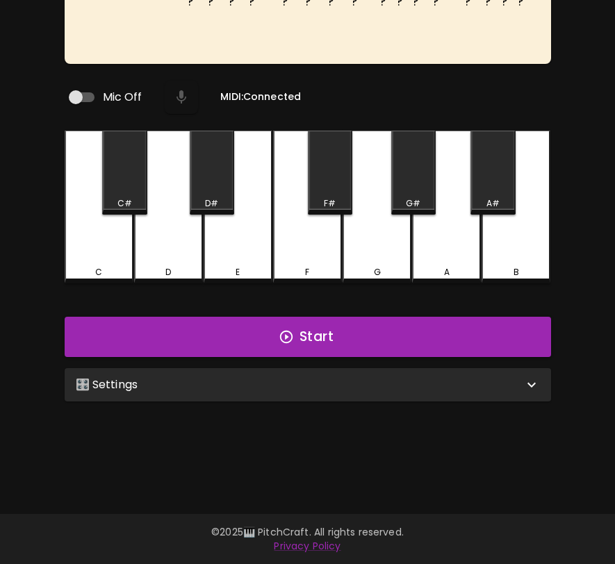
click at [302, 390] on div "🎛️ Settings" at bounding box center [308, 384] width 486 height 33
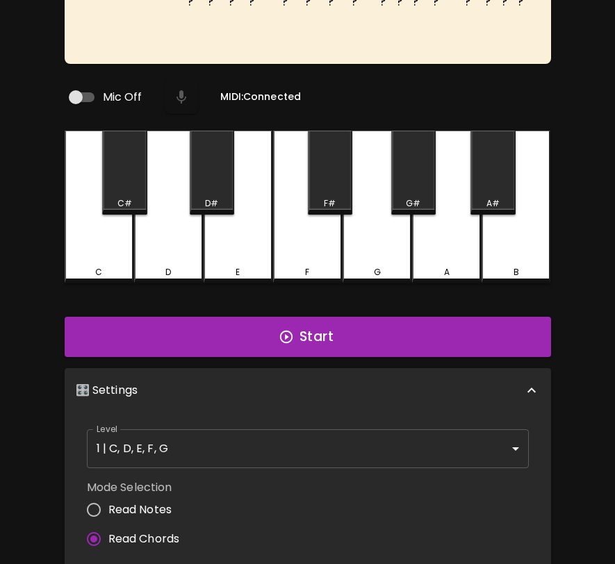
click at [290, 438] on body "🎹 PitchCraft About Badges Wizard Reading Pro Log Out ? ? ? ? ? ? ? ? ? ? ? ? ? …" at bounding box center [307, 357] width 615 height 992
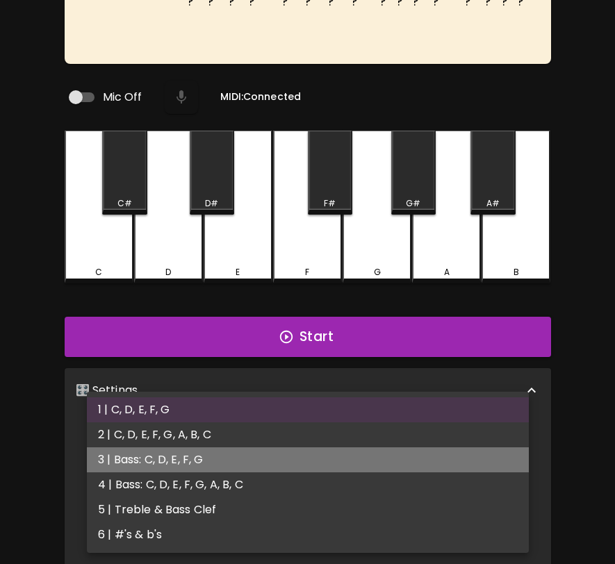
click at [286, 459] on li "3 | Bass: C, D, E, F, G" at bounding box center [308, 459] width 442 height 25
type input "5"
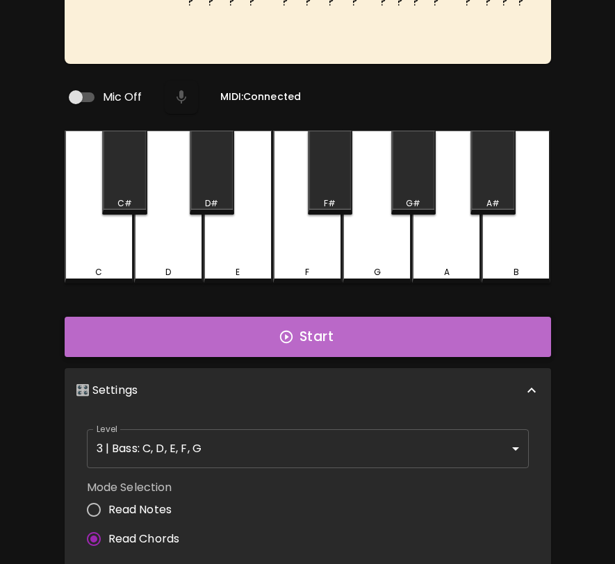
click at [325, 330] on button "Start" at bounding box center [308, 337] width 486 height 40
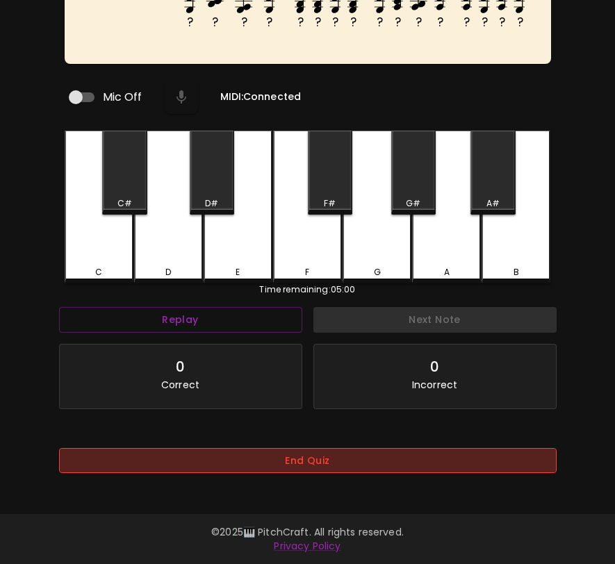
click at [332, 459] on button "End Quiz" at bounding box center [307, 461] width 497 height 26
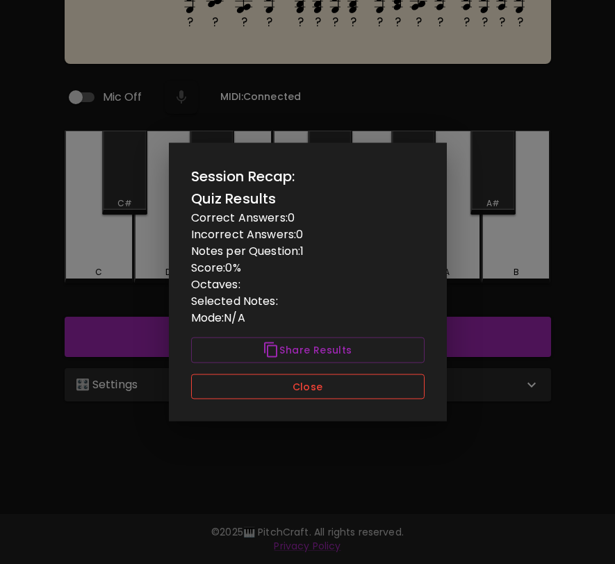
click at [330, 383] on button "Close" at bounding box center [307, 387] width 233 height 26
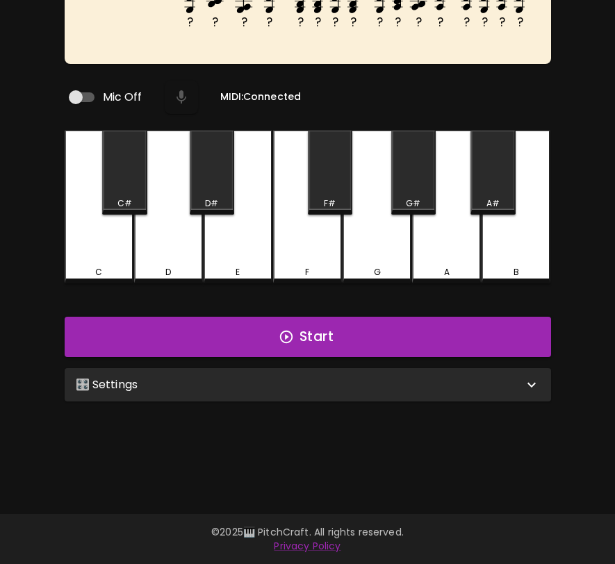
click at [330, 390] on div "🎛️ Settings" at bounding box center [308, 384] width 486 height 33
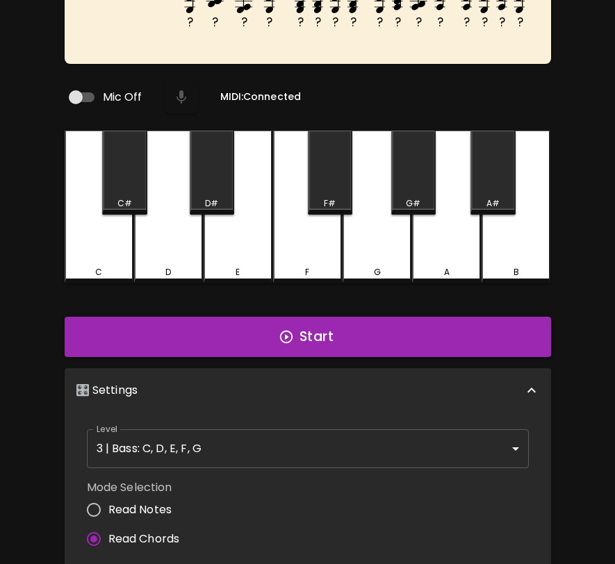
click at [329, 434] on body "🎹 PitchCraft About Badges Wizard Reading Pro Log Out ? ? ? ? ? ? ? ? ? ? ? ? ? …" at bounding box center [307, 357] width 615 height 992
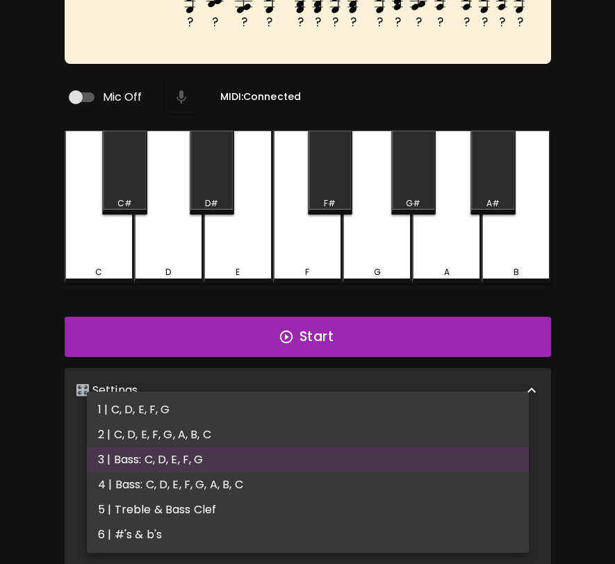
click at [320, 505] on li "5 | Treble & Bass Clef" at bounding box center [308, 509] width 442 height 25
type input "9"
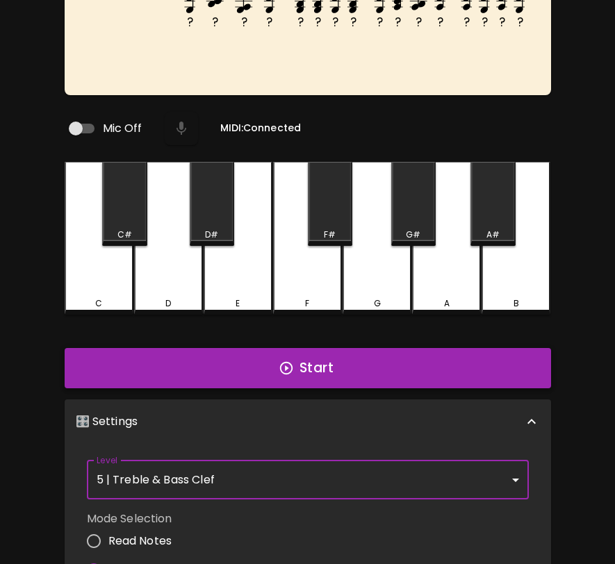
click at [353, 358] on button "Start" at bounding box center [308, 368] width 486 height 40
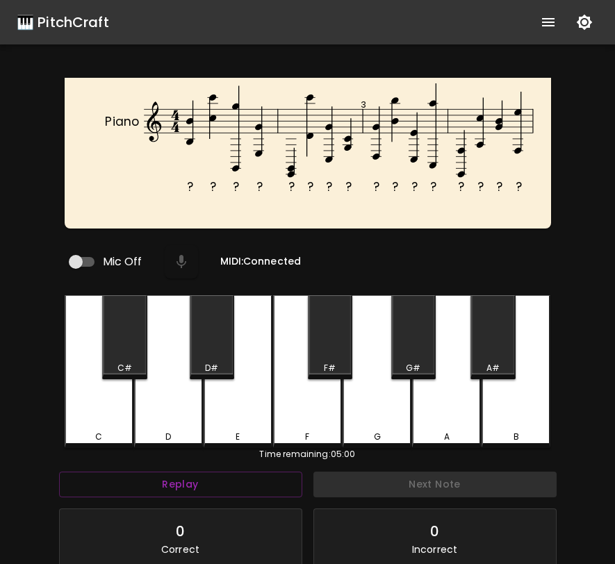
scroll to position [160, 0]
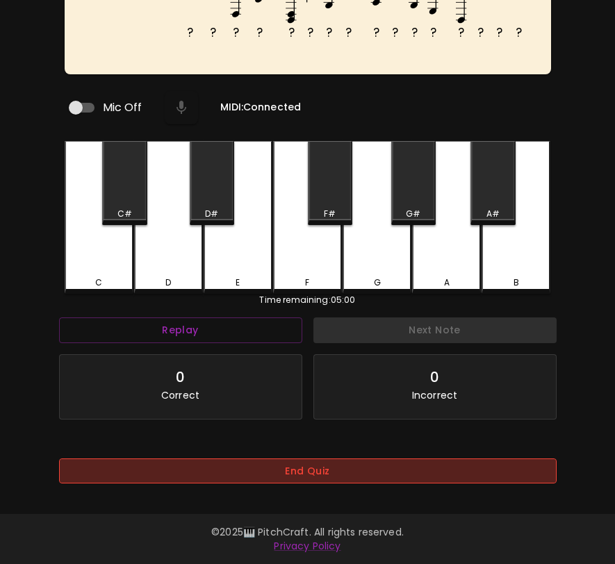
click at [357, 465] on button "End Quiz" at bounding box center [307, 472] width 497 height 26
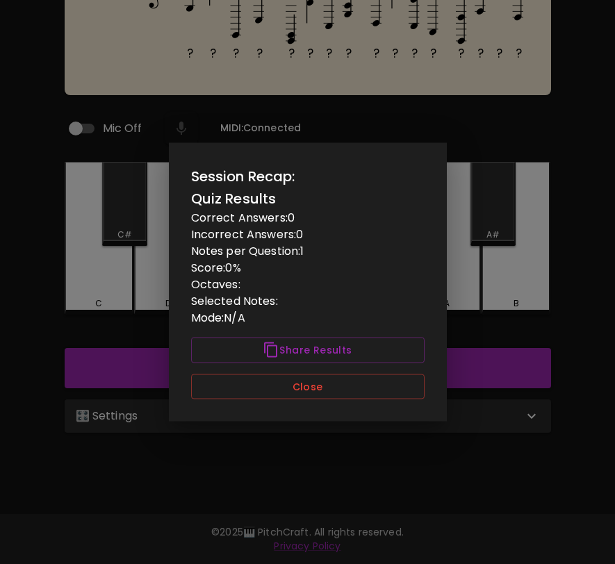
scroll to position [139, 0]
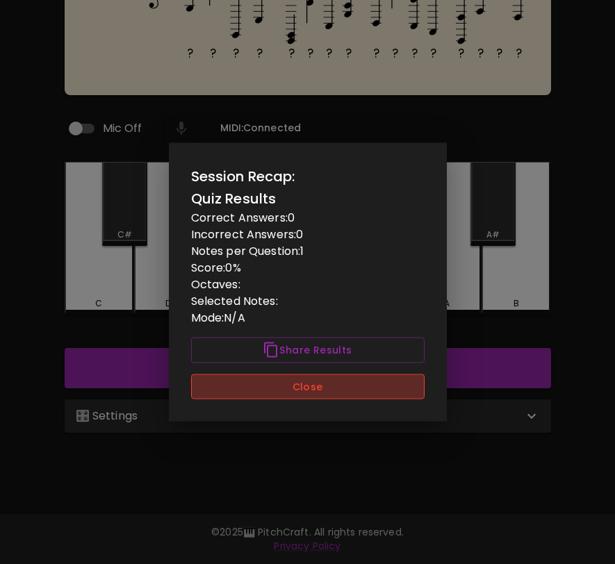
click at [312, 385] on button "Close" at bounding box center [307, 387] width 233 height 26
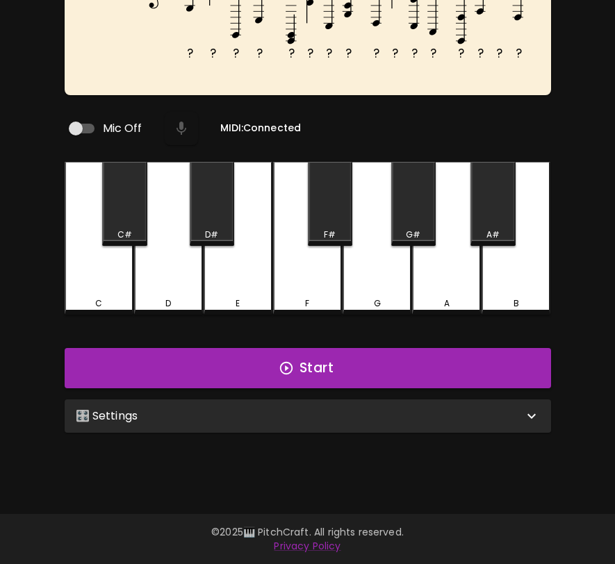
click at [312, 408] on div "🎛️ Settings" at bounding box center [299, 416] width 447 height 17
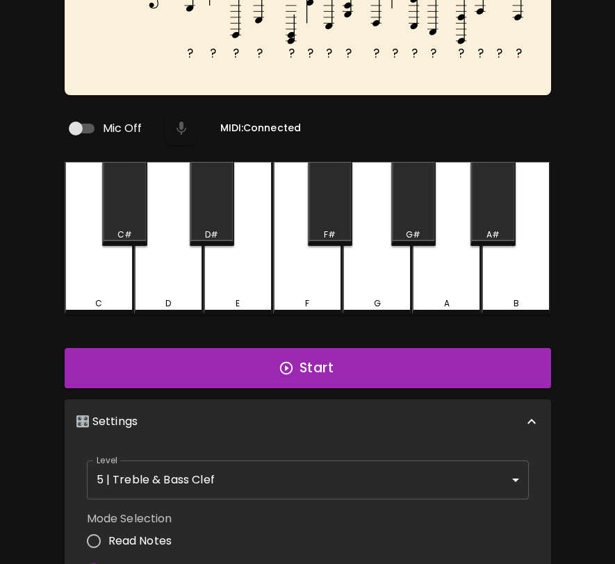
click at [158, 540] on span "Read Notes" at bounding box center [140, 541] width 64 height 17
click at [108, 540] on input "Read Notes" at bounding box center [93, 541] width 29 height 29
radio input "true"
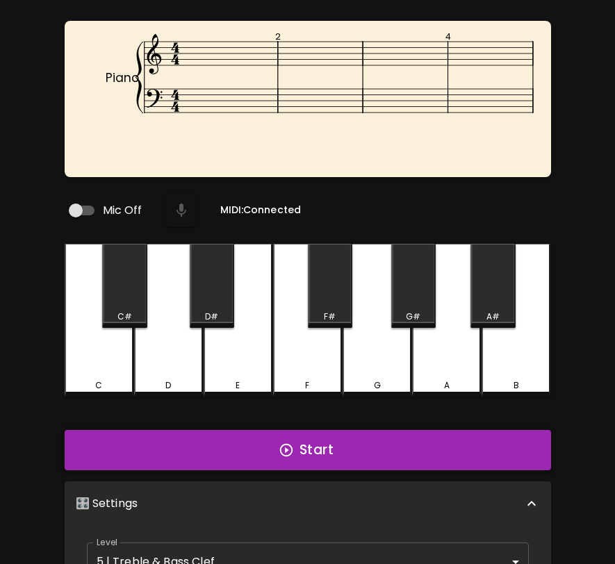
scroll to position [0, 0]
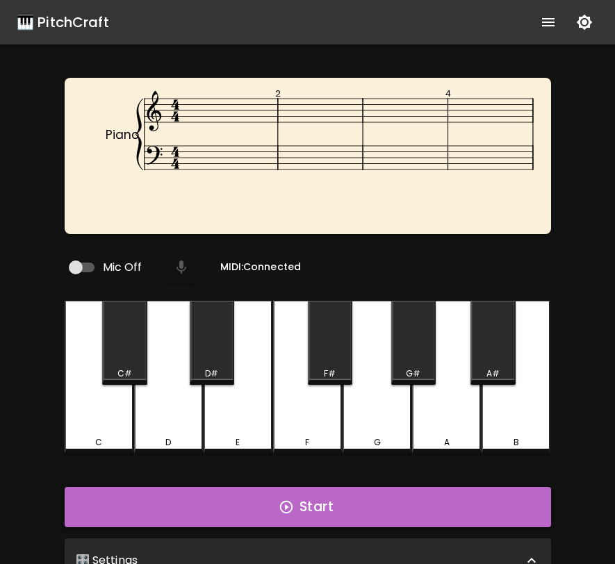
click at [316, 493] on button "Start" at bounding box center [308, 507] width 486 height 40
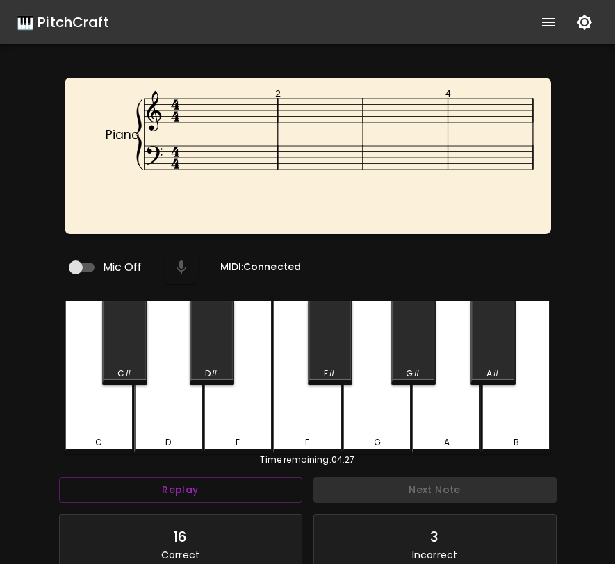
scroll to position [6, 0]
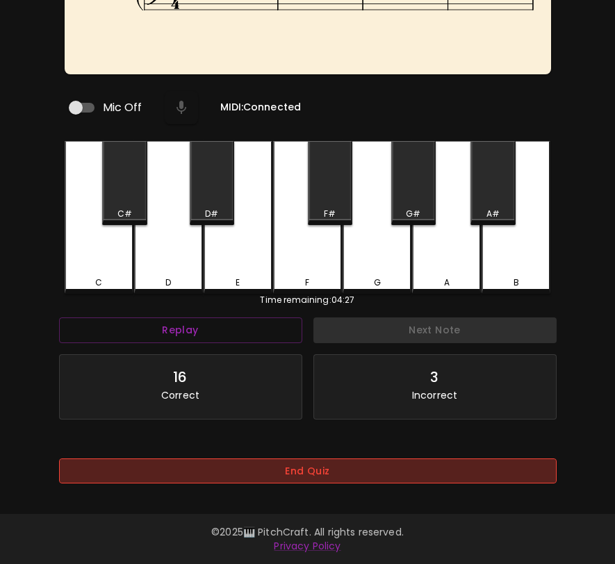
click at [358, 469] on button "End Quiz" at bounding box center [307, 472] width 497 height 26
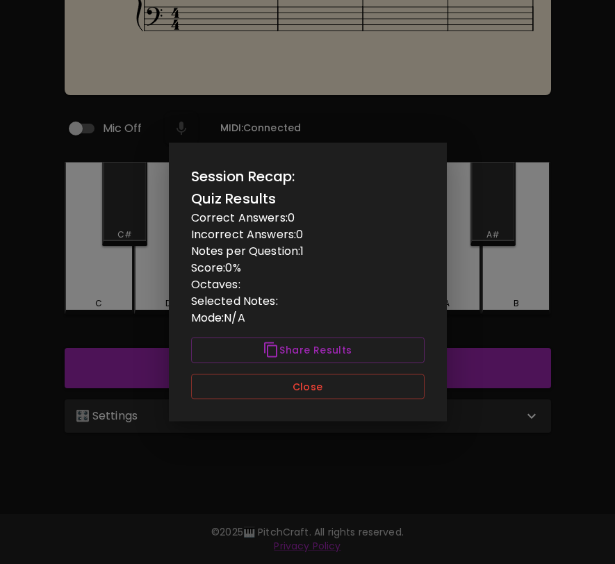
scroll to position [0, 0]
click at [355, 385] on button "Close" at bounding box center [307, 387] width 233 height 26
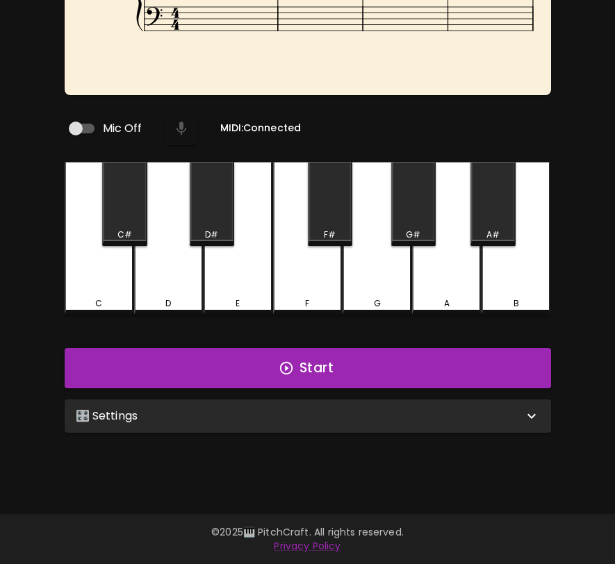
click at [358, 411] on div "🎛️ Settings" at bounding box center [299, 416] width 447 height 17
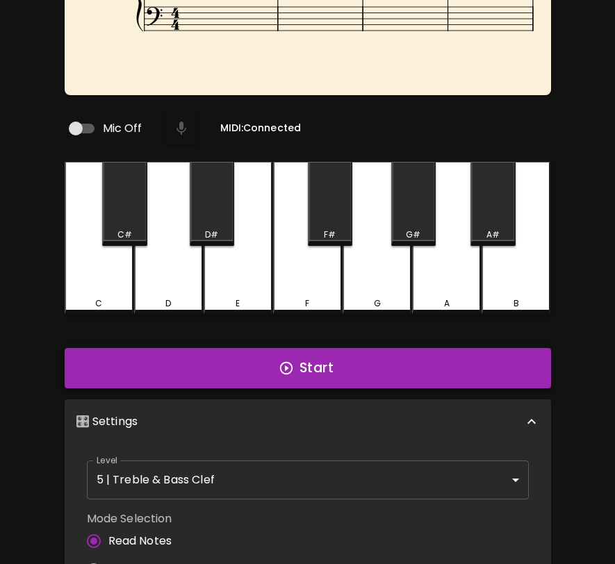
click at [365, 359] on button "Start" at bounding box center [308, 368] width 486 height 40
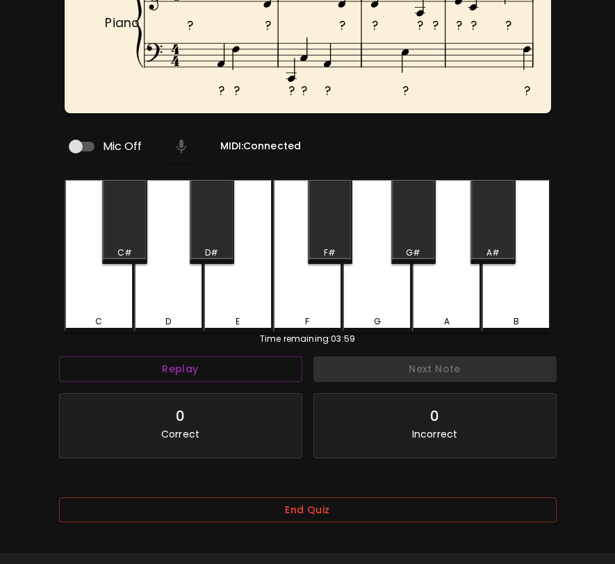
scroll to position [160, 0]
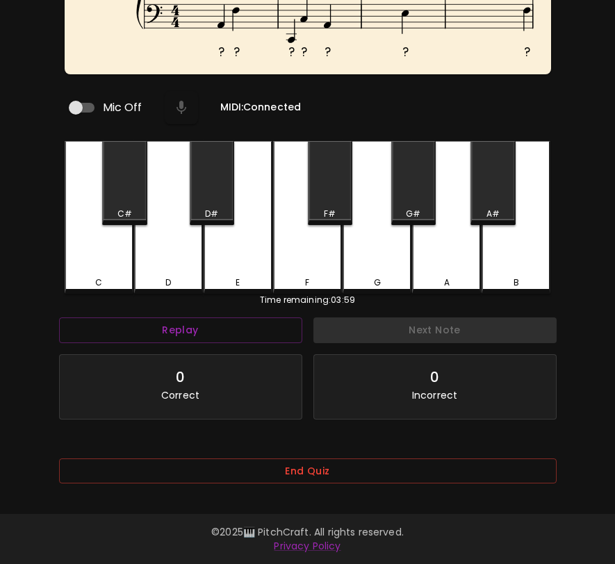
click at [386, 452] on div "End Quiz" at bounding box center [307, 475] width 497 height 56
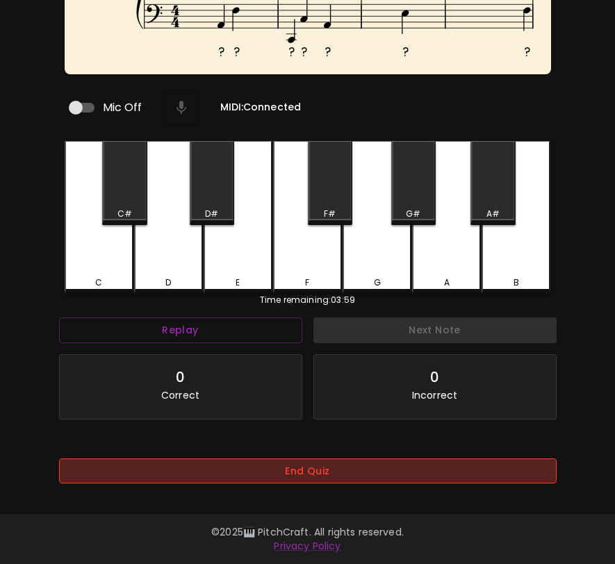
click at [384, 465] on button "End Quiz" at bounding box center [307, 472] width 497 height 26
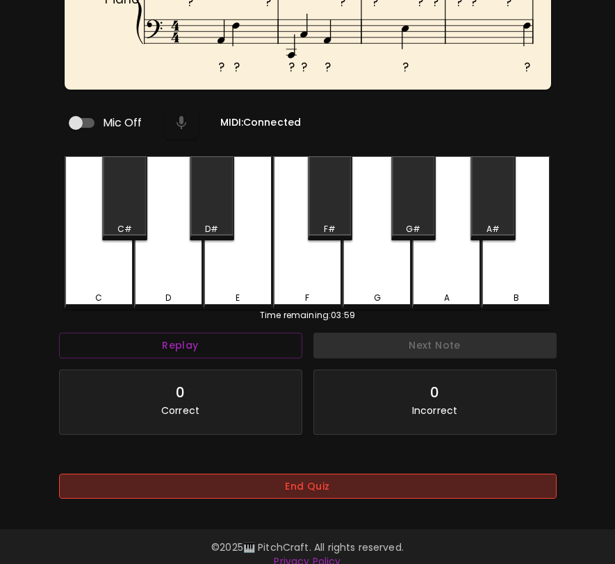
scroll to position [0, 0]
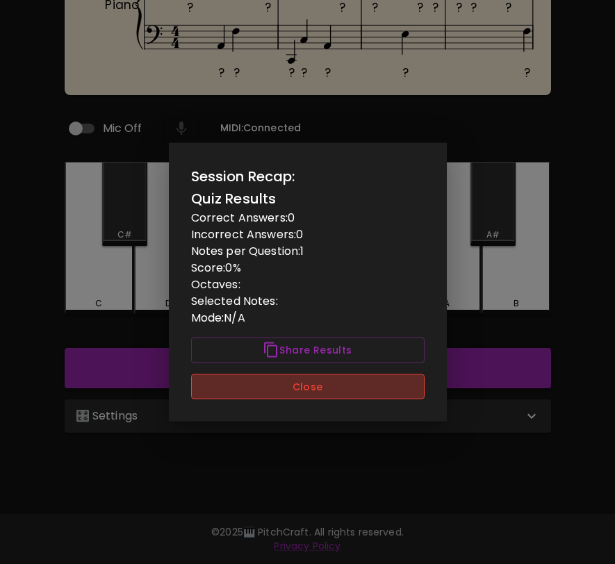
click at [338, 391] on button "Close" at bounding box center [307, 387] width 233 height 26
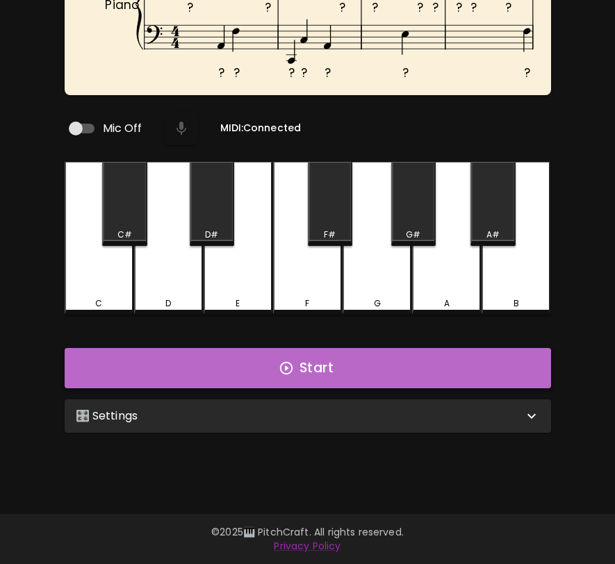
click at [382, 374] on button "Start" at bounding box center [308, 368] width 486 height 40
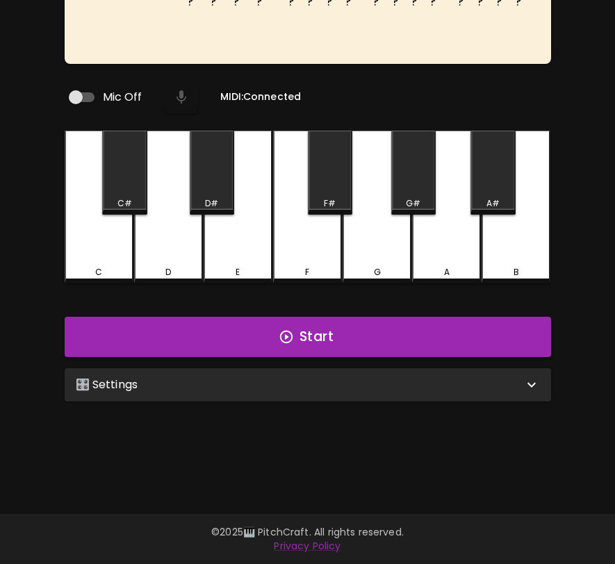
scroll to position [139, 0]
click at [391, 378] on div "🎛️ Settings" at bounding box center [299, 385] width 447 height 17
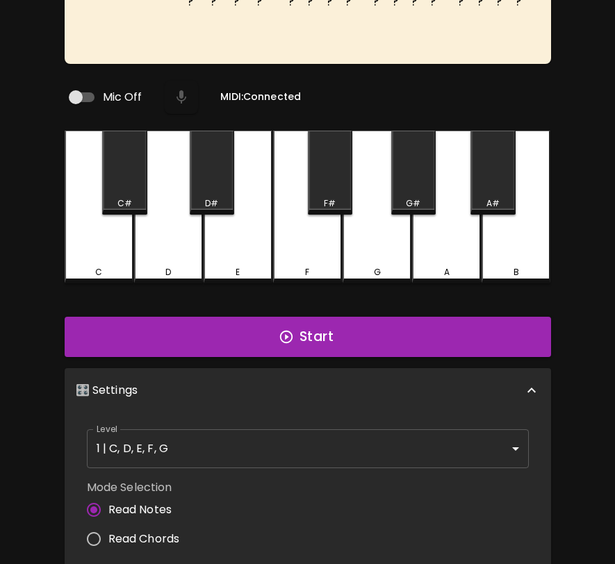
click at [380, 446] on body "🎹 PitchCraft About Badges Wizard Reading Pro Log Out ? ? ? ? ? ? ? ? ? ? ? ? ? …" at bounding box center [307, 336] width 615 height 950
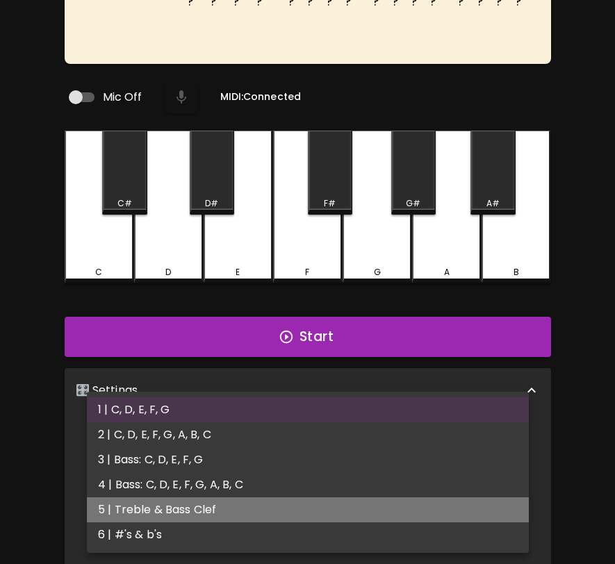
click at [386, 511] on li "5 | Treble & Bass Clef" at bounding box center [308, 509] width 442 height 25
type input "9"
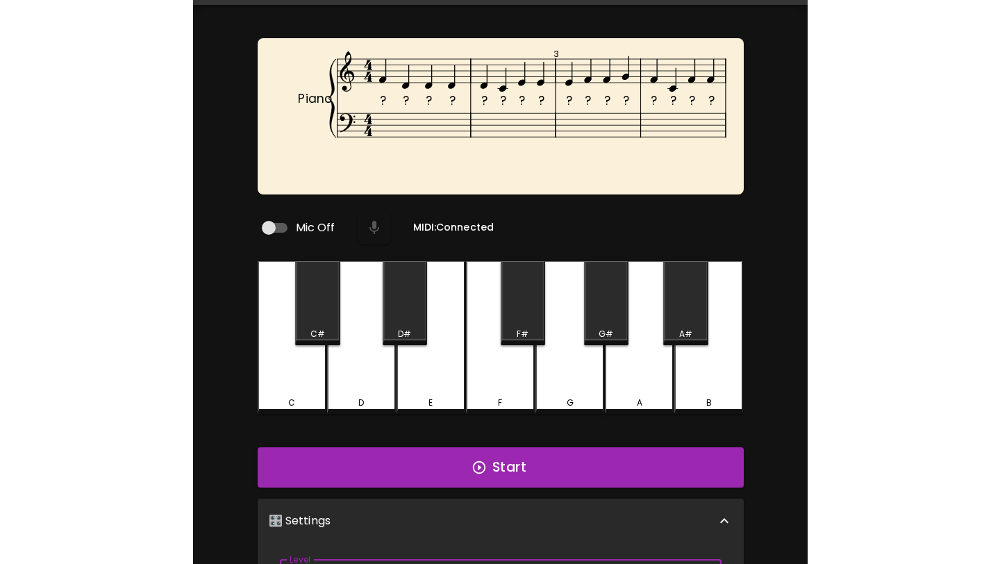
scroll to position [0, 0]
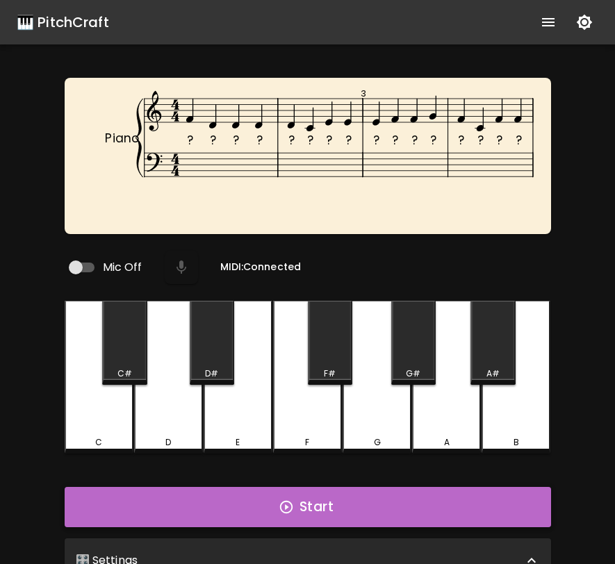
click at [504, 501] on button "Start" at bounding box center [308, 507] width 486 height 40
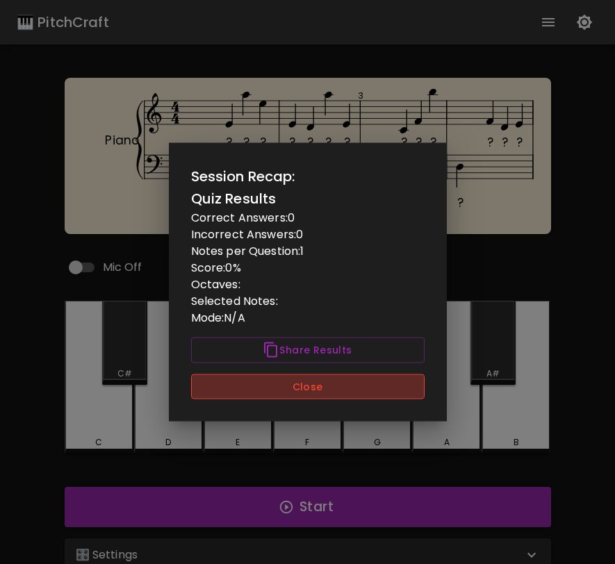
click at [273, 388] on button "Close" at bounding box center [307, 387] width 233 height 26
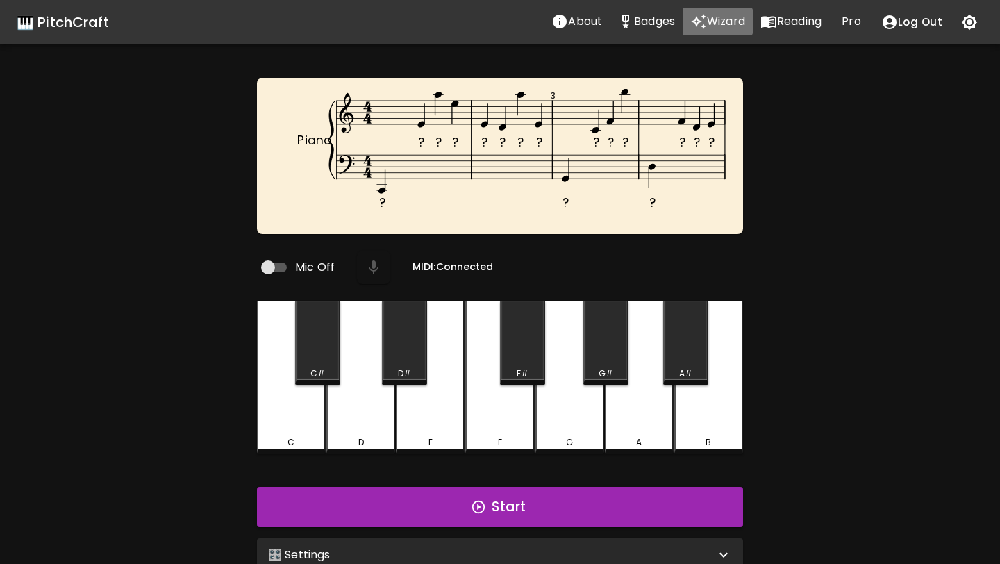
click at [614, 27] on p "Wizard" at bounding box center [726, 21] width 38 height 17
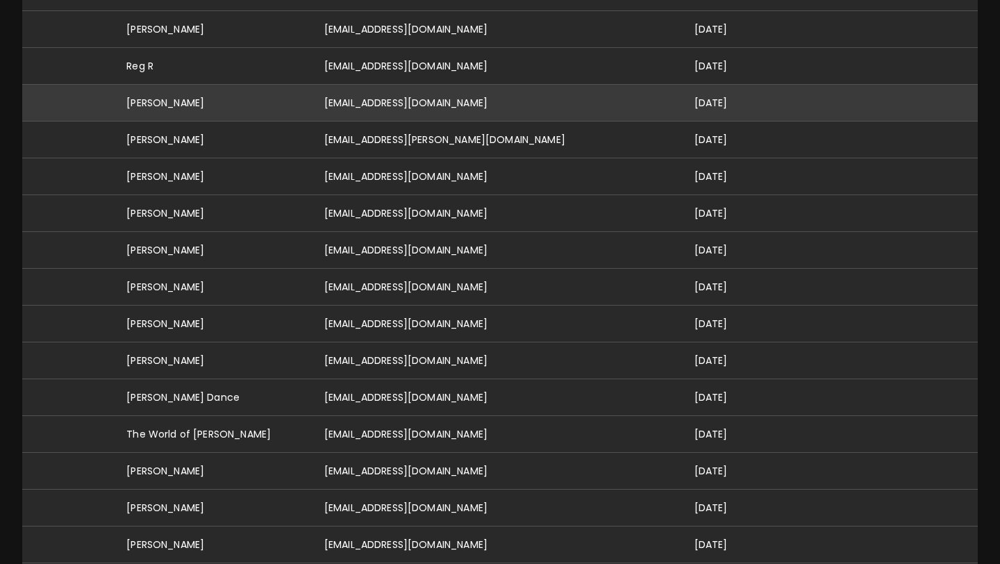
scroll to position [437, 0]
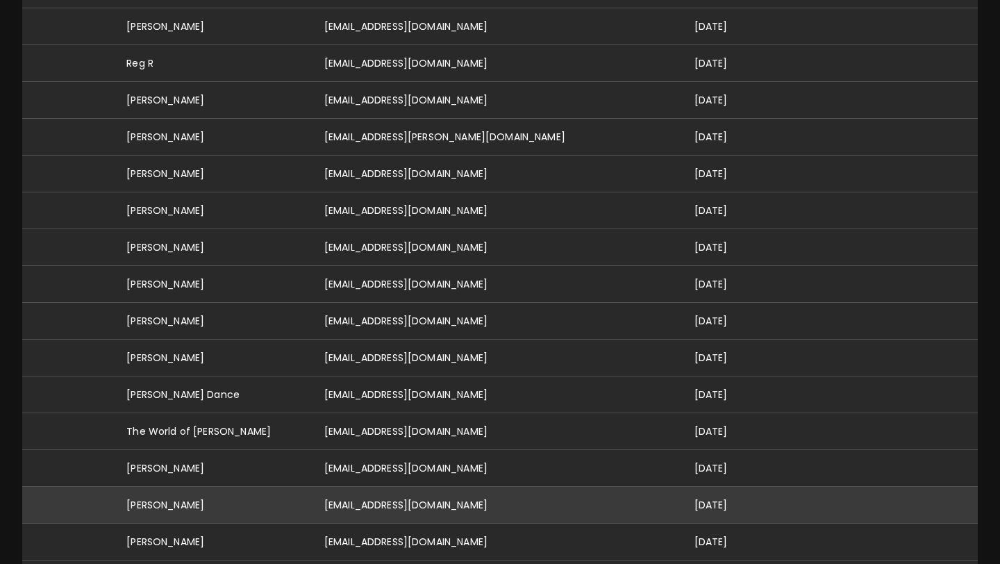
click at [399, 503] on td "[EMAIL_ADDRESS][DOMAIN_NAME]" at bounding box center [498, 505] width 370 height 37
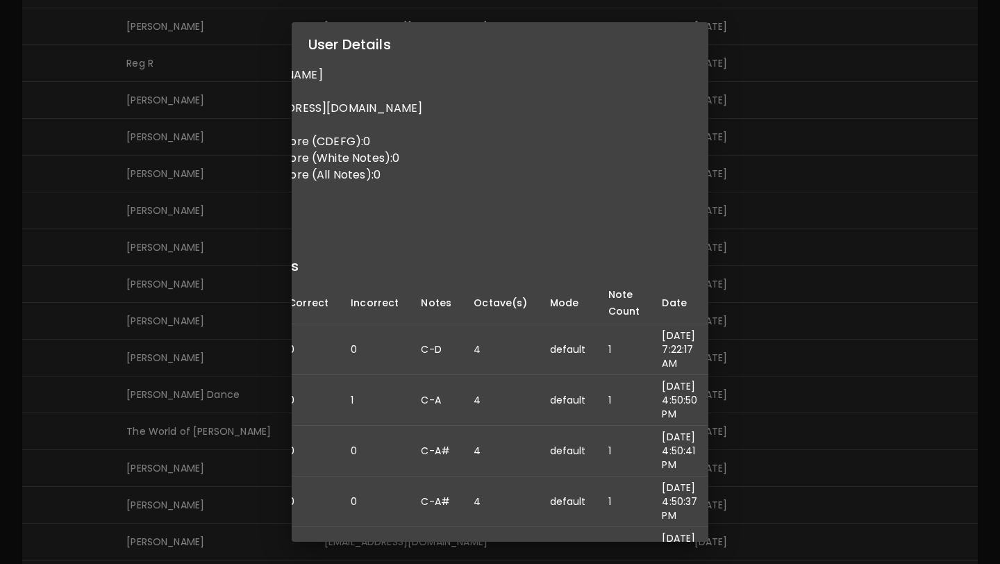
scroll to position [1, 0]
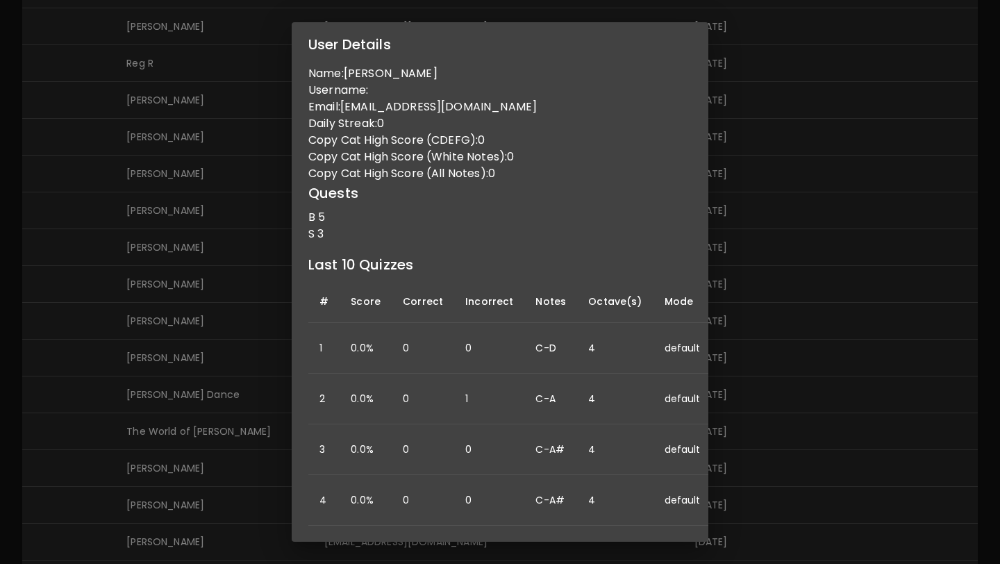
click at [614, 237] on div "User Details Name: Peter Cook Username: Email: peterbrot22@gmail.com Daily Stre…" at bounding box center [500, 282] width 1000 height 564
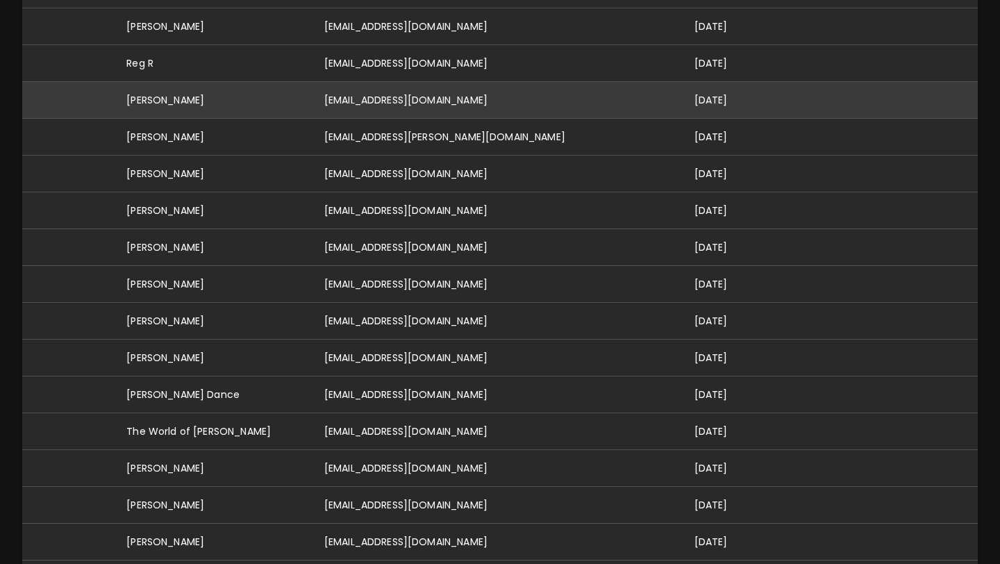
scroll to position [0, 0]
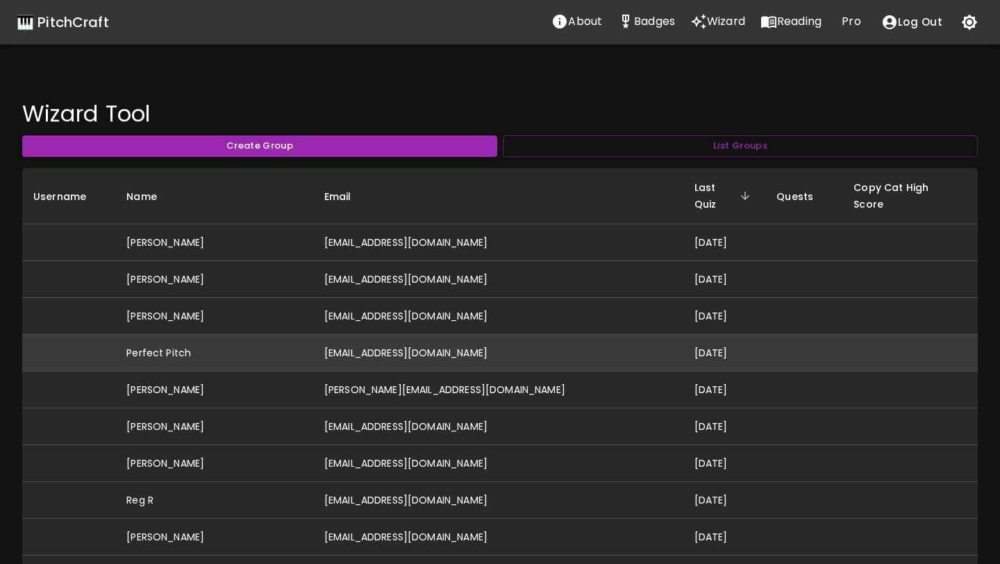
click at [401, 335] on td "[EMAIL_ADDRESS][DOMAIN_NAME]" at bounding box center [498, 353] width 370 height 37
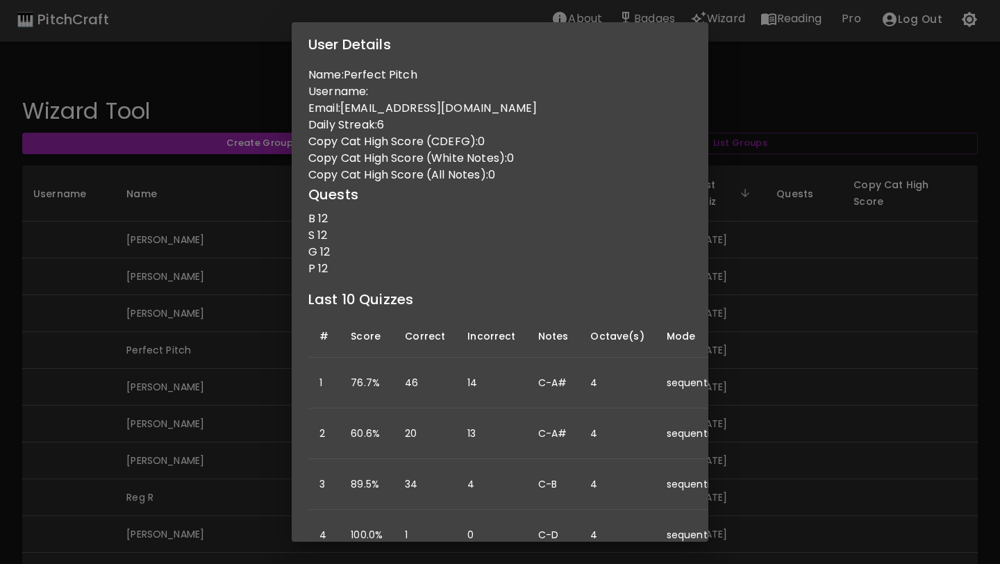
click at [242, 352] on div "User Details Name: Perfect Pitch Username: Email: [EMAIL_ADDRESS][DOMAIN_NAME] …" at bounding box center [500, 282] width 1000 height 564
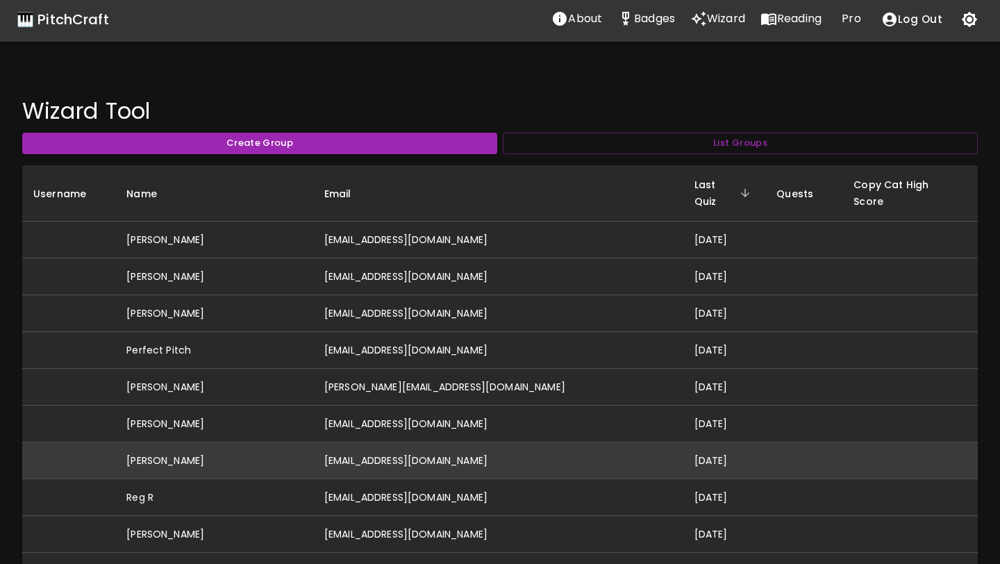
scroll to position [6, 0]
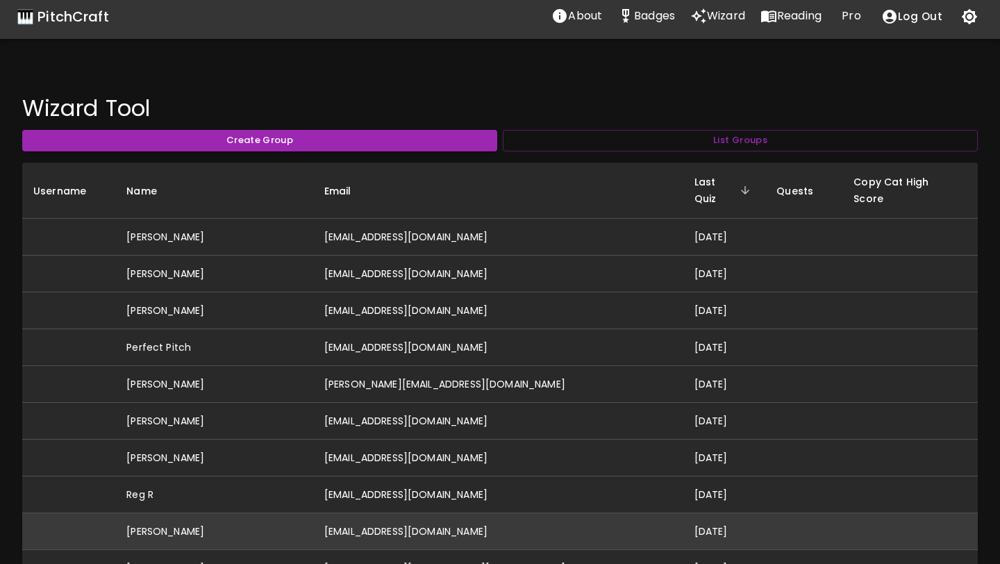
click at [200, 513] on td "[PERSON_NAME]" at bounding box center [214, 531] width 198 height 37
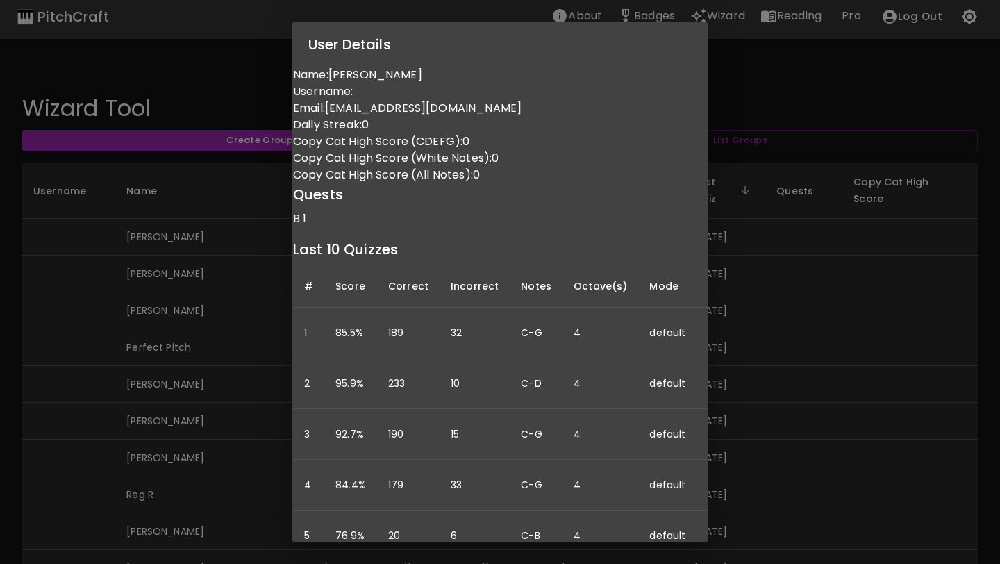
scroll to position [0, 0]
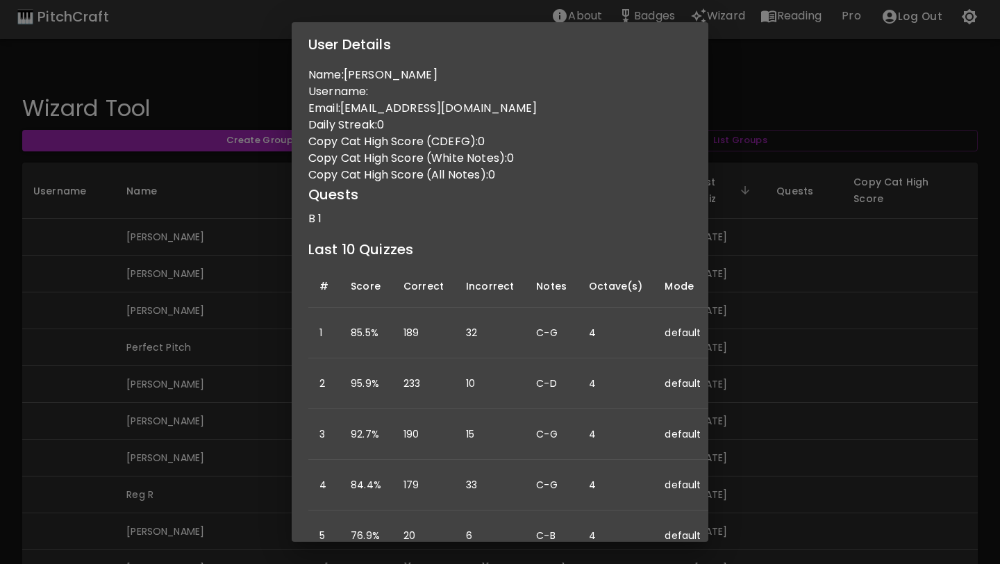
click at [913, 218] on div "User Details Name: [PERSON_NAME] Username: Email: [EMAIL_ADDRESS][DOMAIN_NAME] …" at bounding box center [500, 282] width 1000 height 564
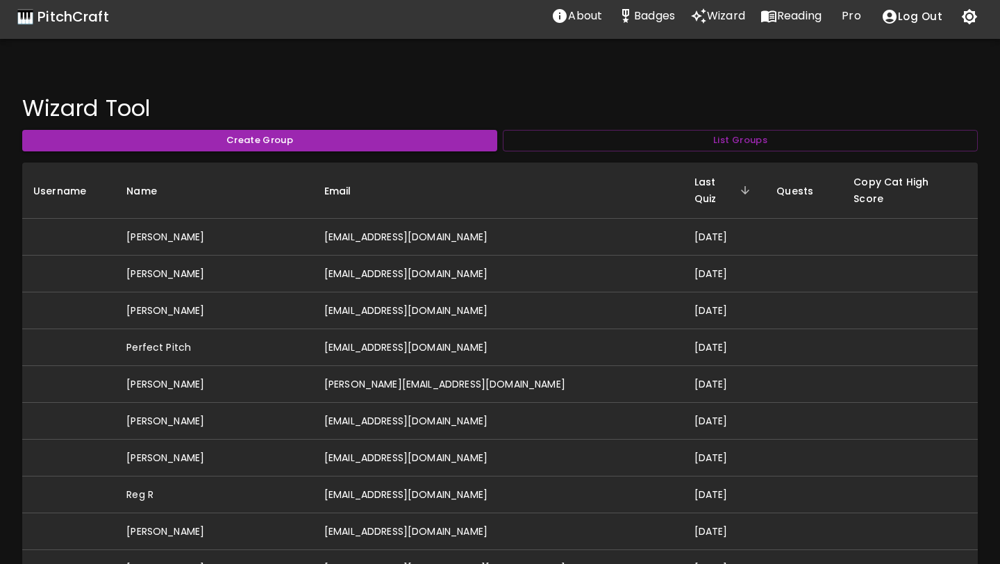
click at [626, 16] on icon "Stats" at bounding box center [626, 16] width 17 height 17
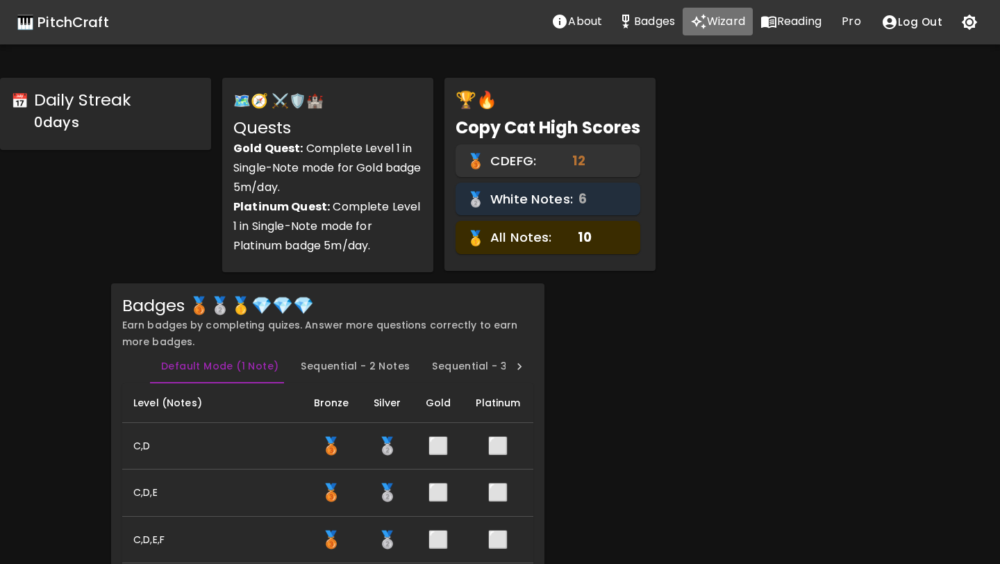
click at [723, 25] on p "Wizard" at bounding box center [726, 21] width 38 height 17
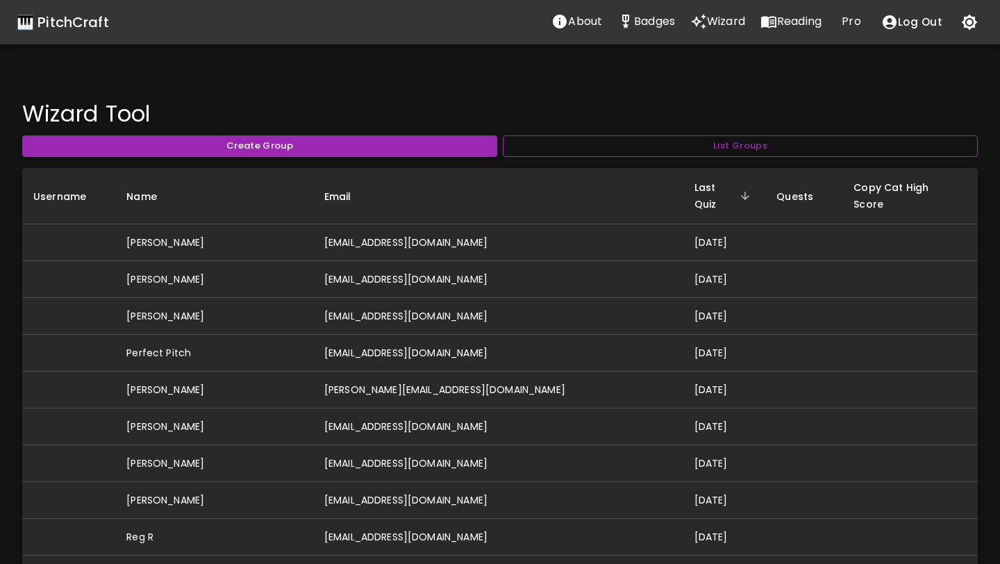
click at [692, 140] on button "List Groups" at bounding box center [740, 146] width 475 height 22
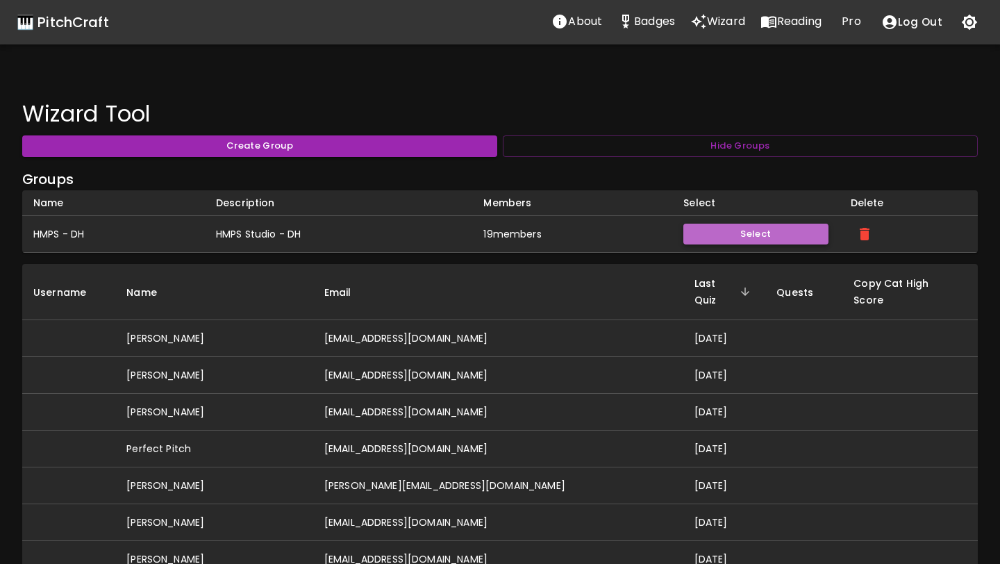
click at [759, 237] on button "Select" at bounding box center [756, 235] width 145 height 22
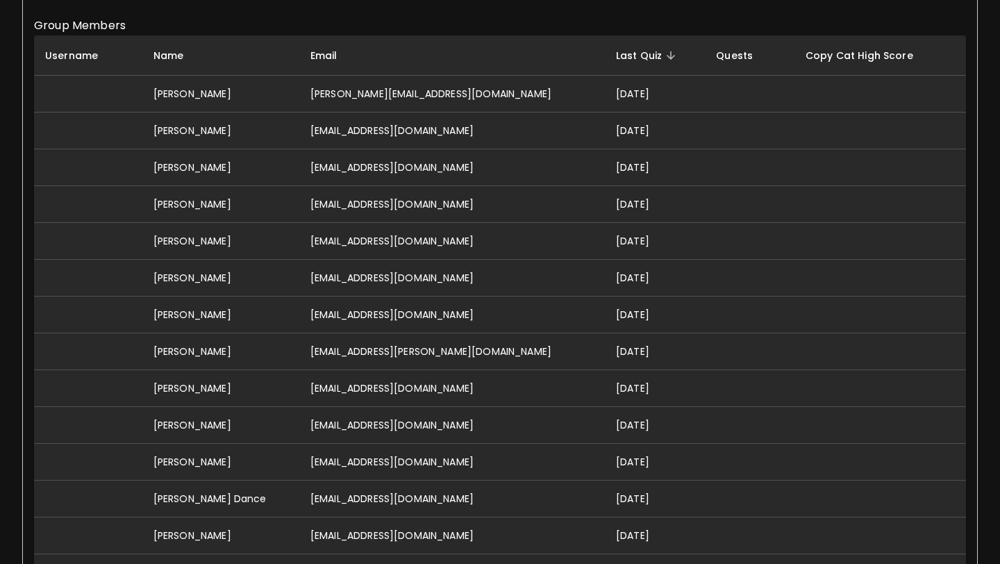
scroll to position [393, 0]
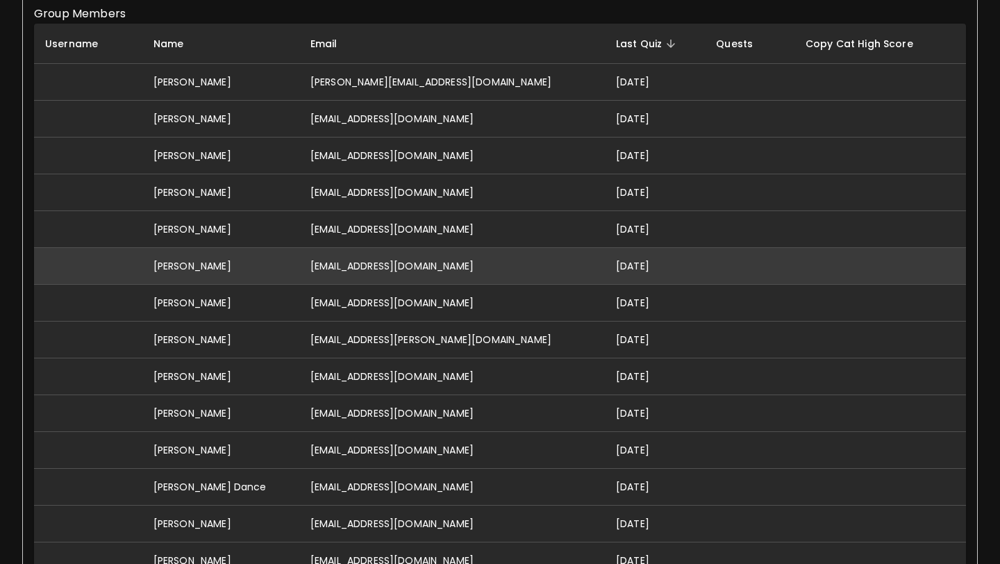
click at [390, 270] on td "[EMAIL_ADDRESS][DOMAIN_NAME]" at bounding box center [452, 266] width 306 height 37
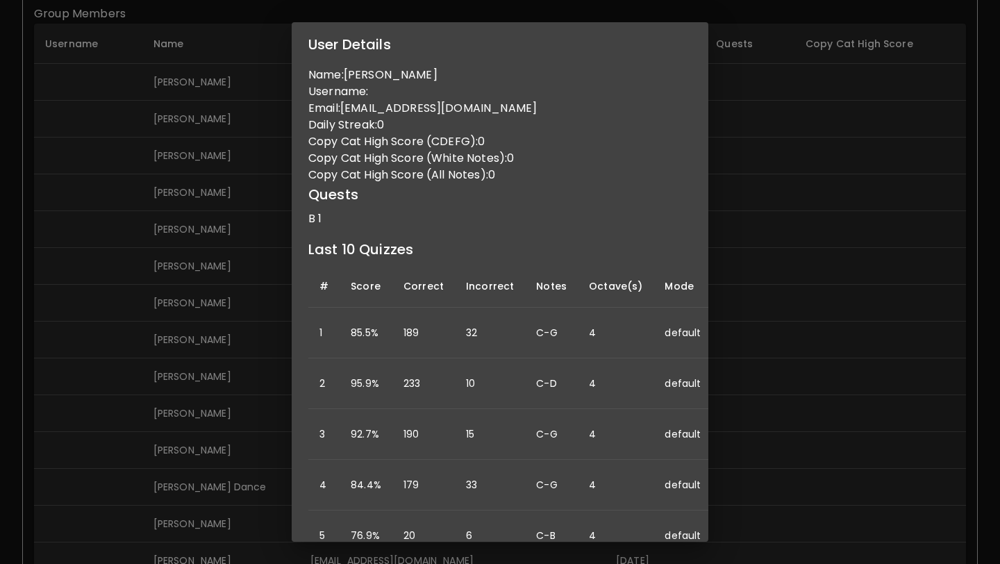
scroll to position [1, 0]
click at [810, 315] on div "User Details Name: [PERSON_NAME] Username: Email: [EMAIL_ADDRESS][DOMAIN_NAME] …" at bounding box center [500, 282] width 1000 height 564
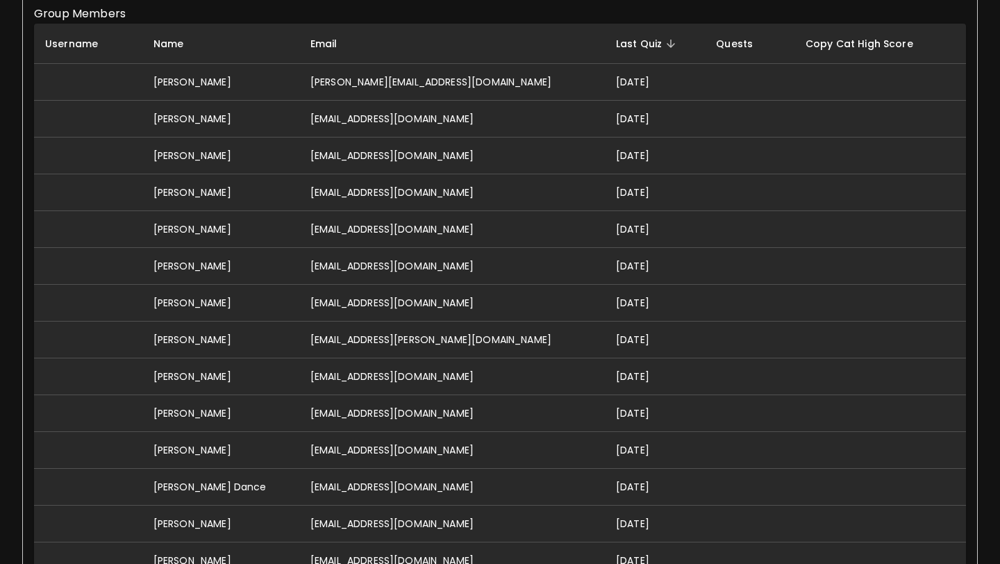
scroll to position [0, 0]
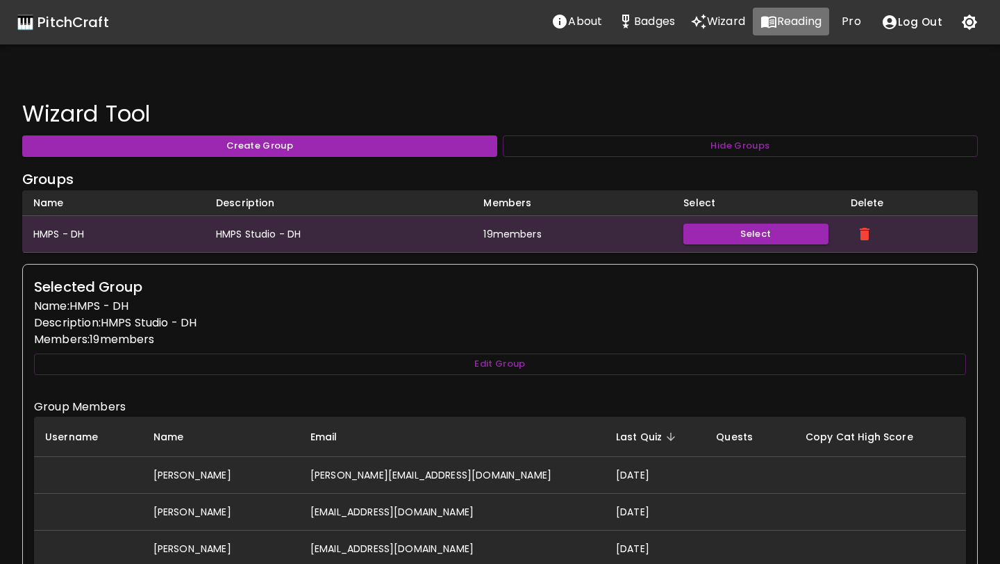
click at [778, 24] on p "Reading" at bounding box center [799, 21] width 44 height 17
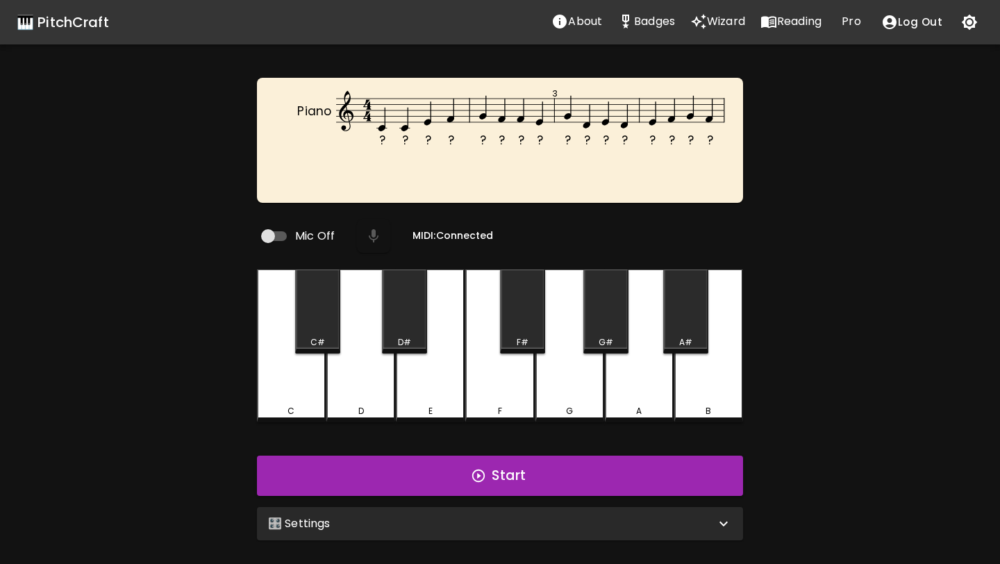
click at [459, 529] on div "🎛️ Settings" at bounding box center [500, 523] width 486 height 33
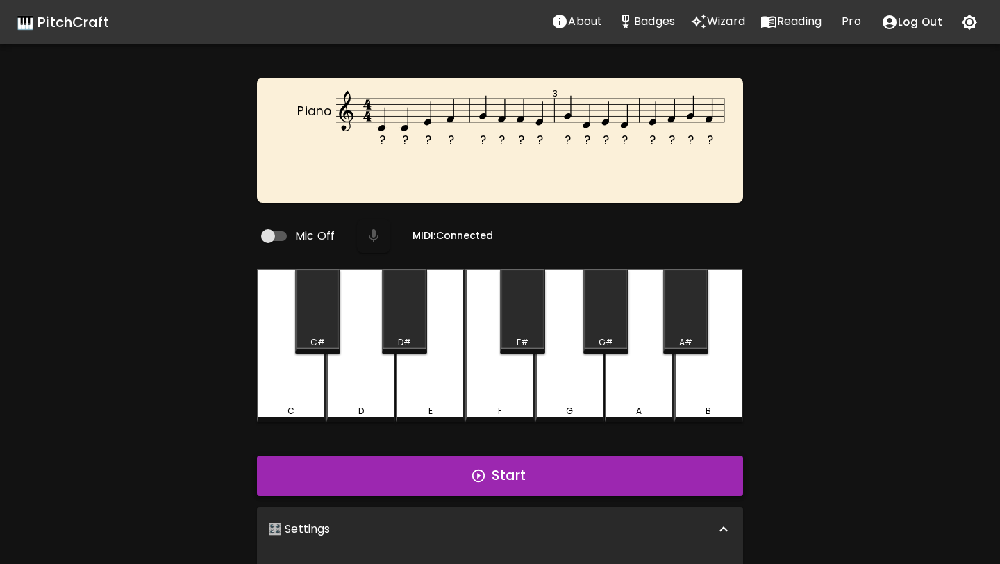
click at [472, 475] on icon "button" at bounding box center [478, 475] width 15 height 15
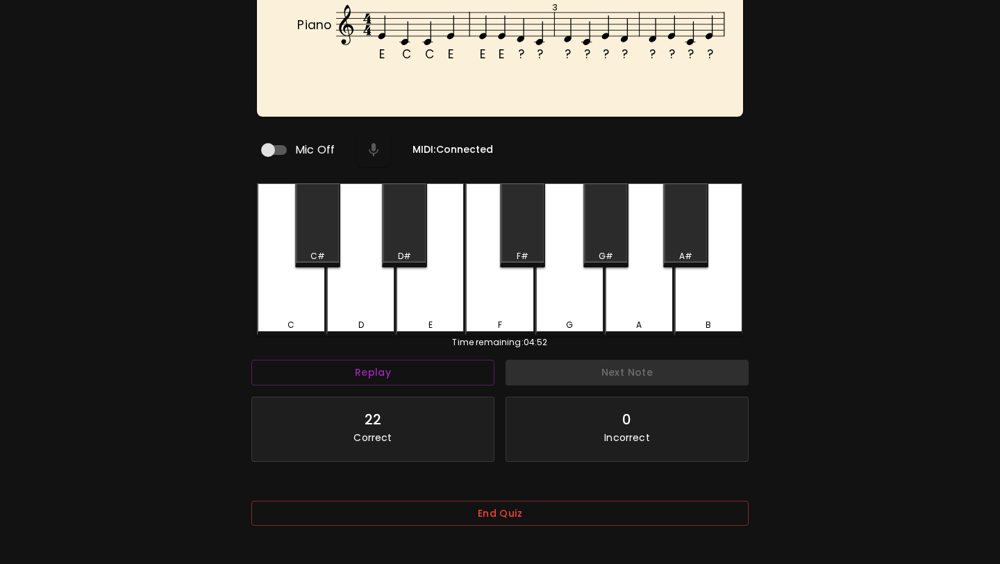
scroll to position [139, 0]
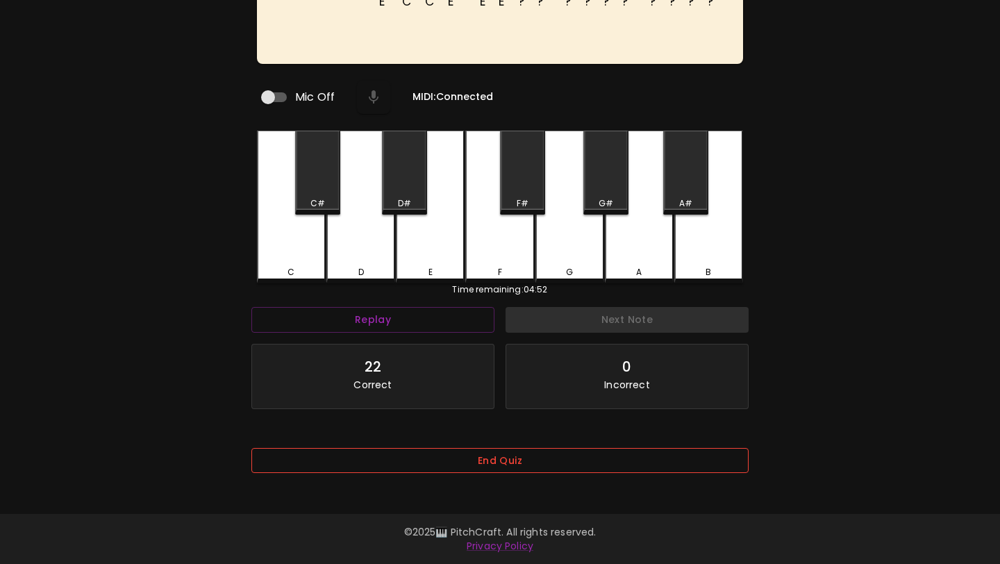
click at [462, 459] on button "End Quiz" at bounding box center [499, 461] width 497 height 26
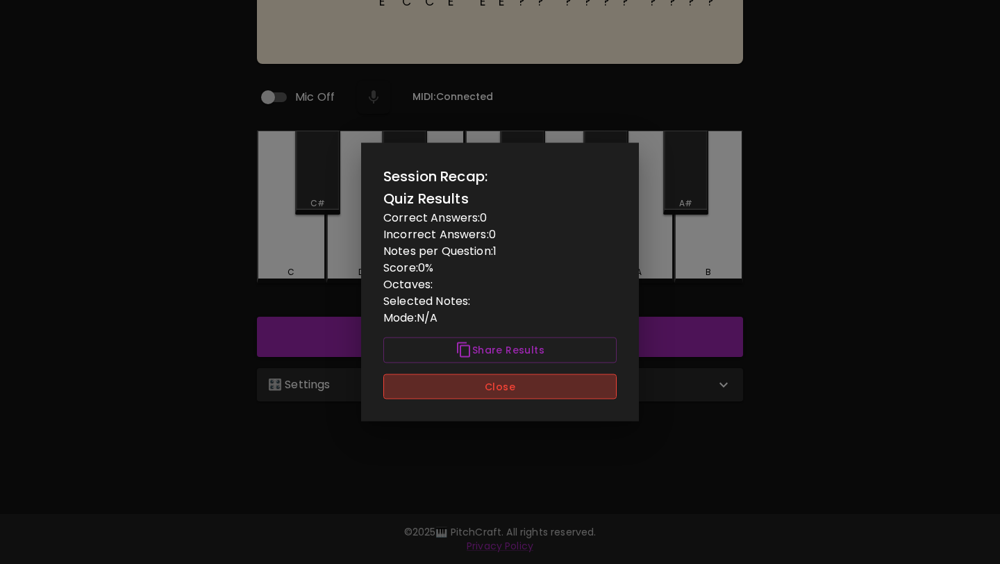
click at [512, 385] on button "Close" at bounding box center [499, 387] width 233 height 26
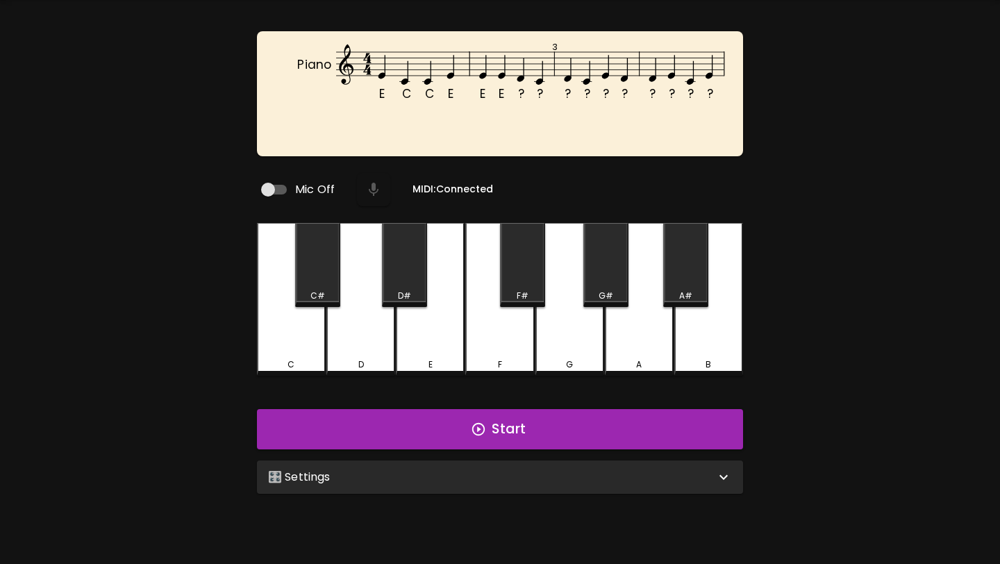
scroll to position [0, 0]
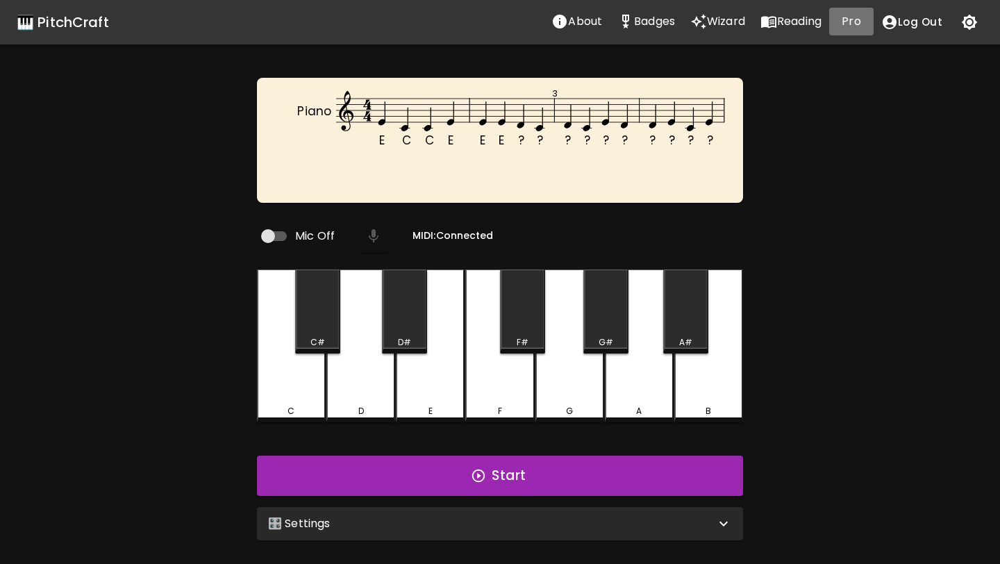
click at [848, 26] on p "Pro" at bounding box center [851, 21] width 19 height 17
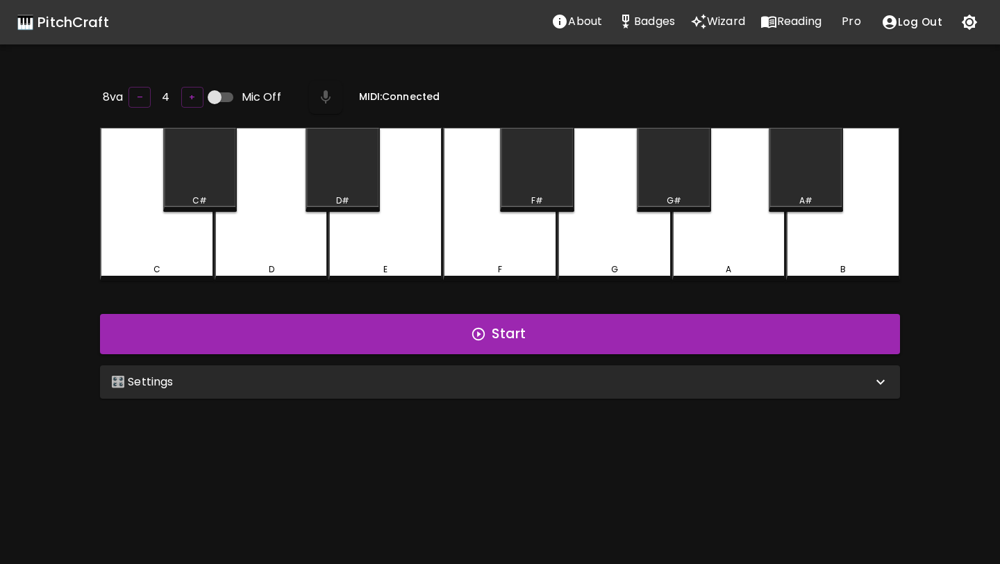
click at [699, 379] on div "🎛️ Settings" at bounding box center [491, 382] width 761 height 17
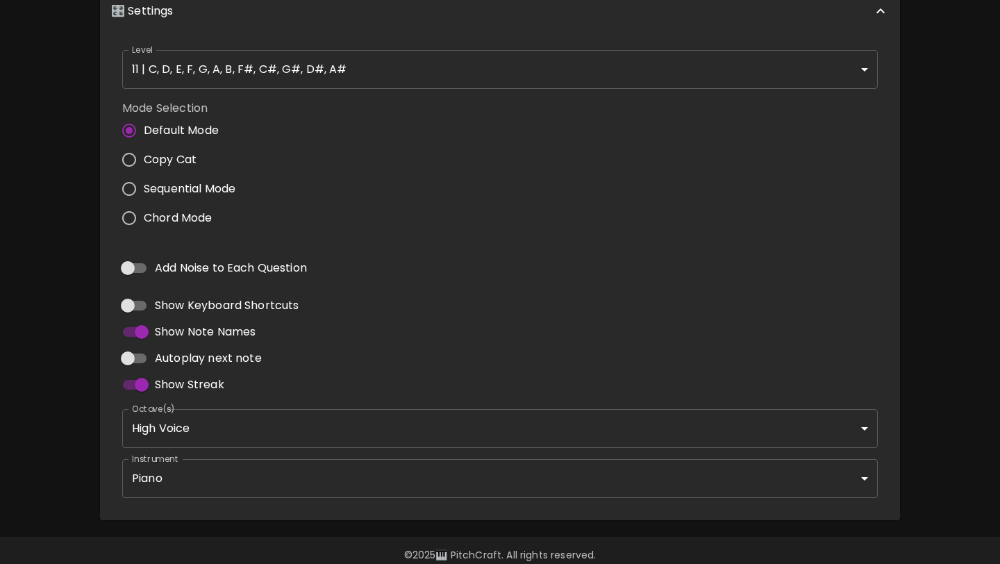
scroll to position [390, 0]
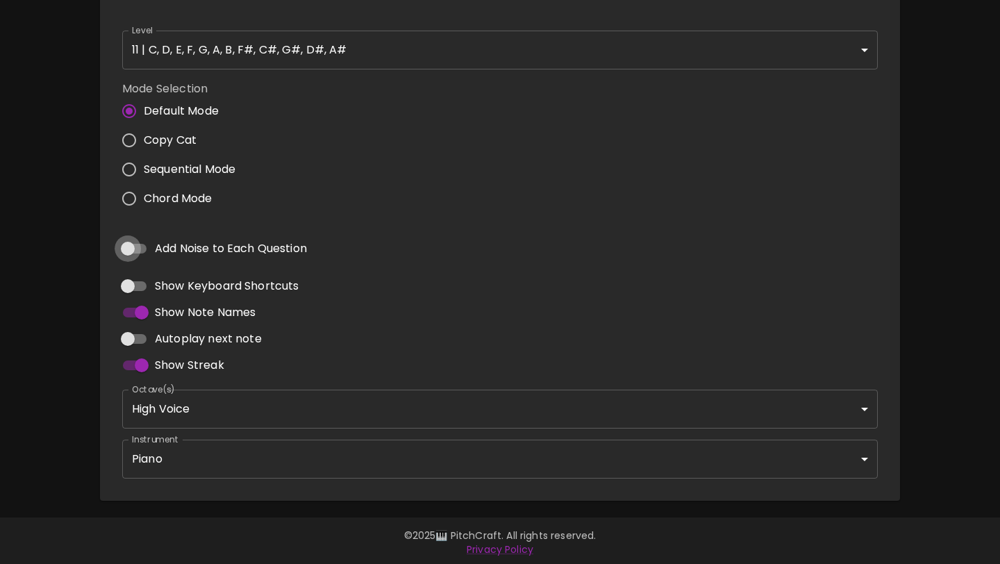
click at [134, 244] on input "Add Noise to Each Question" at bounding box center [127, 249] width 79 height 26
checkbox input "true"
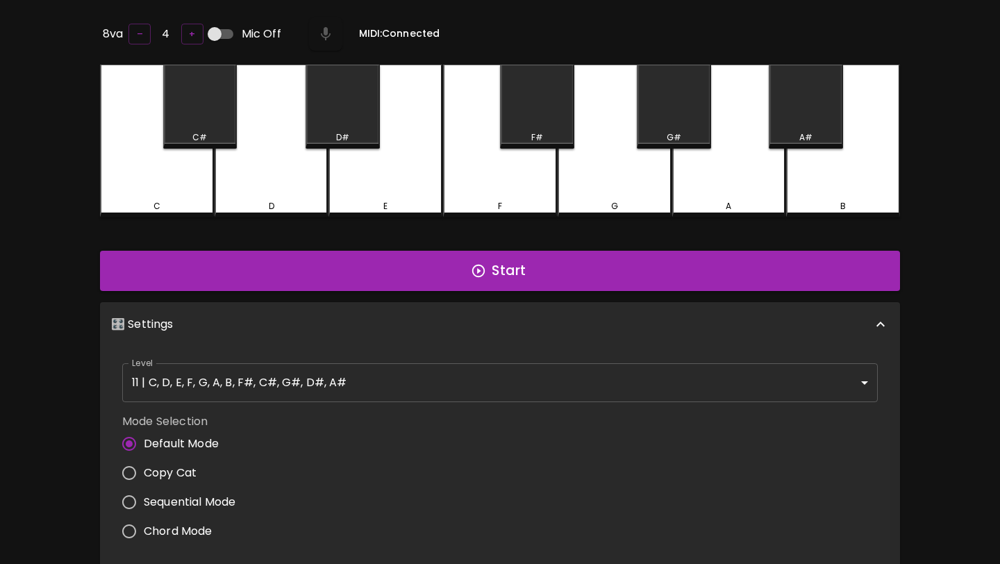
scroll to position [0, 0]
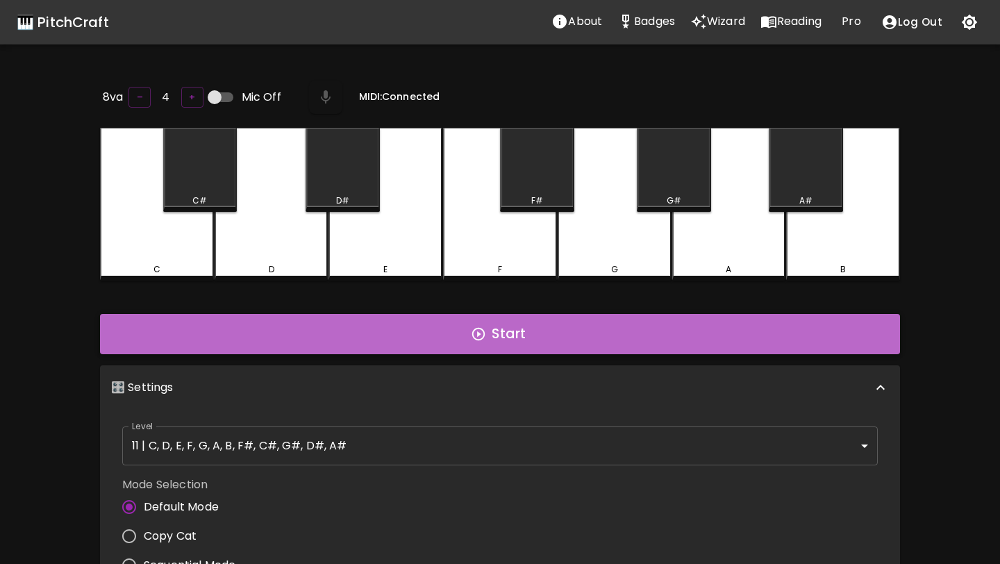
click at [508, 322] on button "Start" at bounding box center [500, 334] width 800 height 40
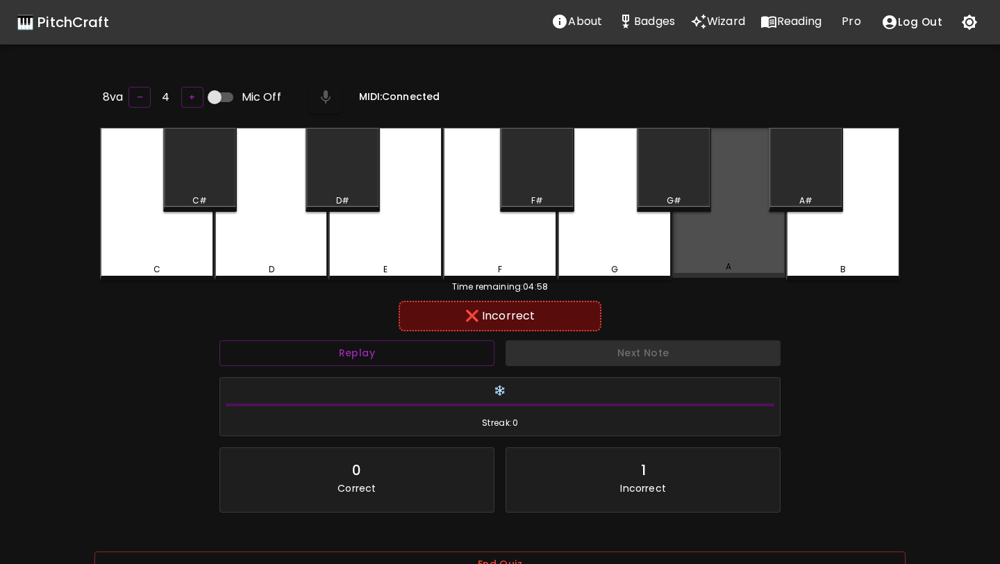
click at [746, 222] on div "A" at bounding box center [729, 203] width 114 height 150
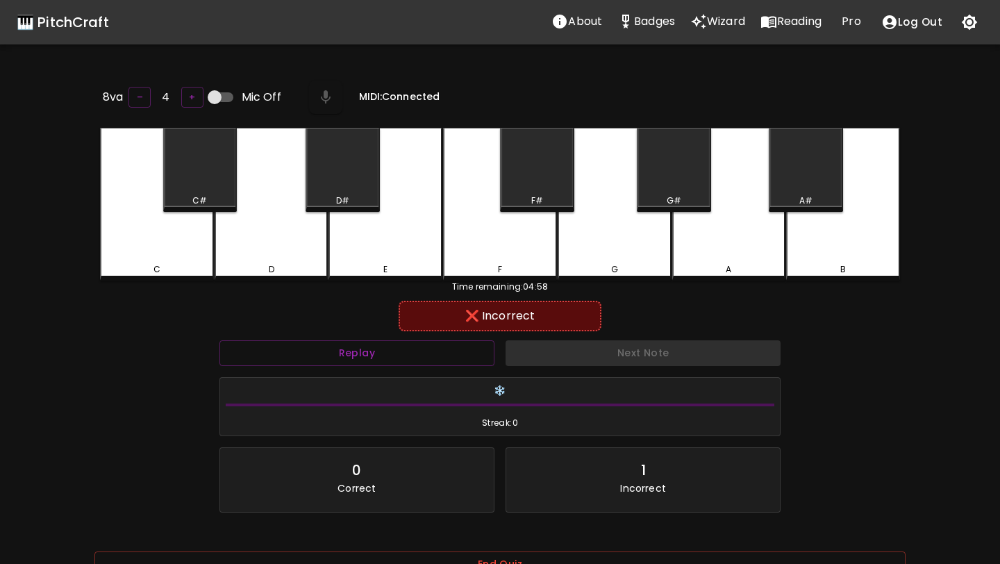
click at [861, 245] on div "B" at bounding box center [843, 204] width 114 height 153
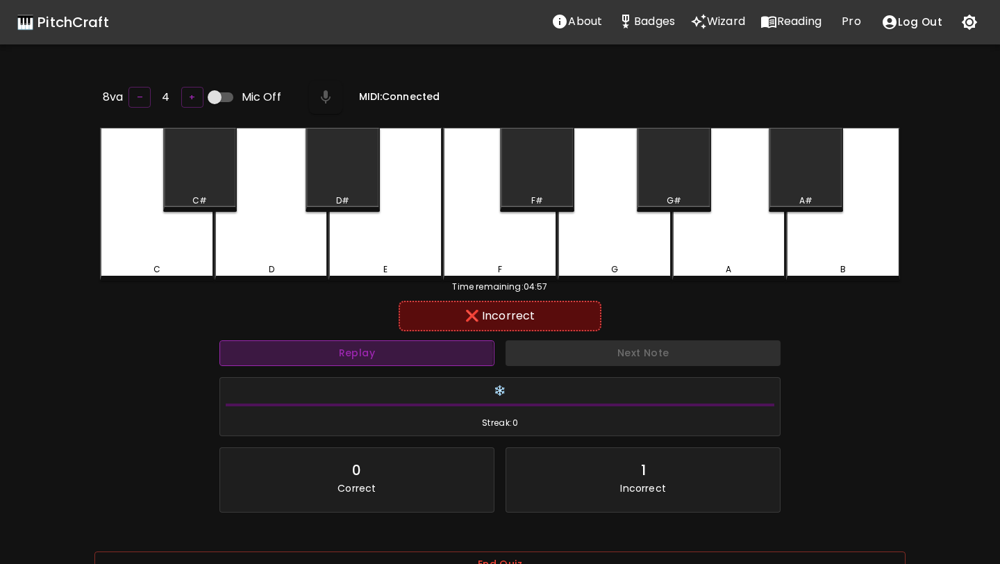
click at [347, 350] on button "Replay" at bounding box center [357, 353] width 275 height 26
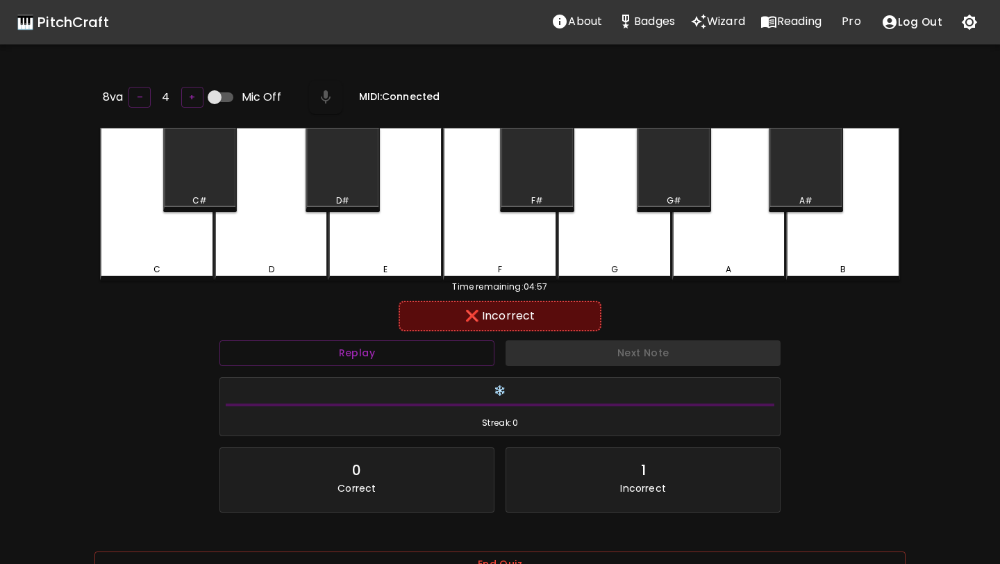
click at [827, 158] on div "A#" at bounding box center [806, 170] width 74 height 84
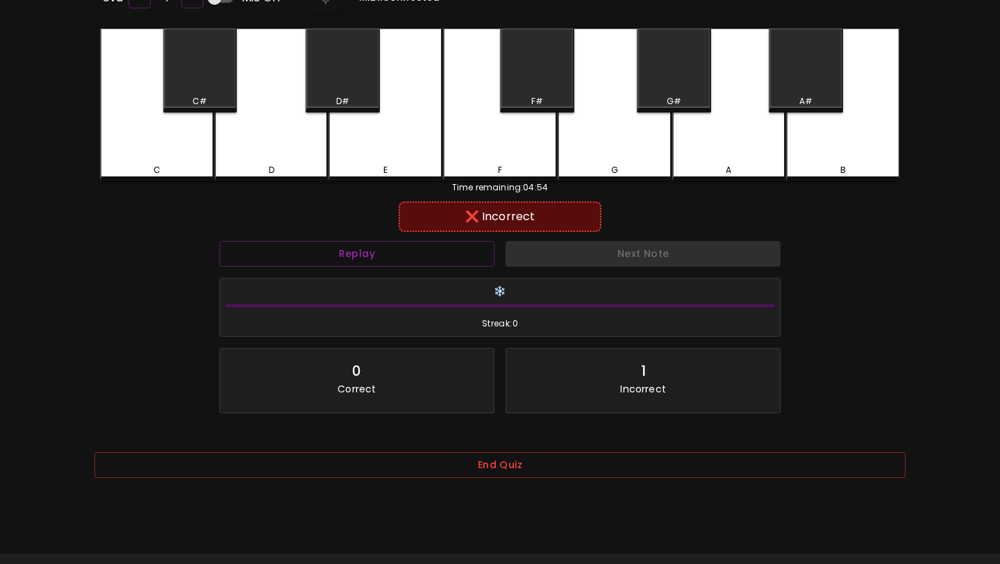
scroll to position [139, 0]
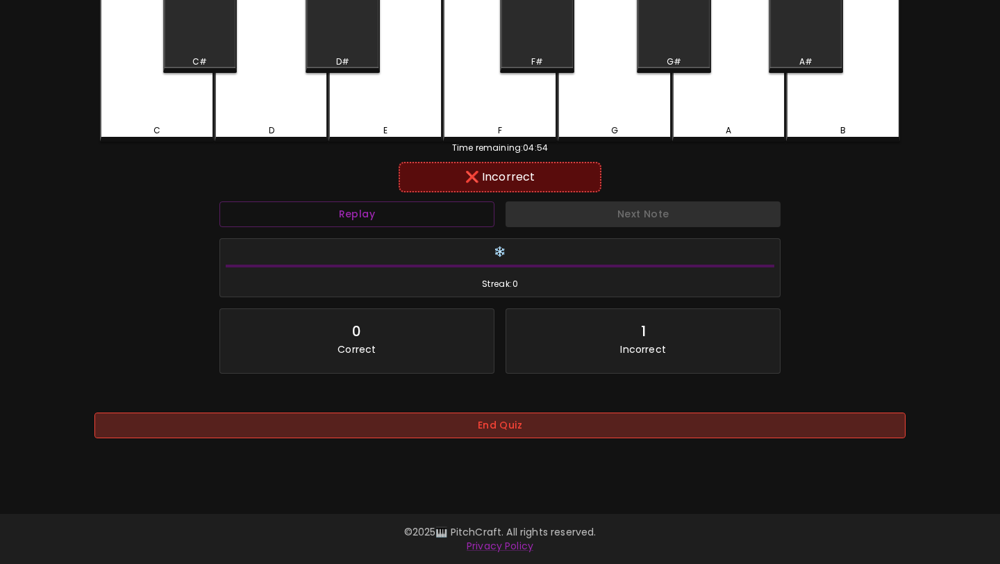
click at [519, 426] on button "End Quiz" at bounding box center [499, 426] width 811 height 26
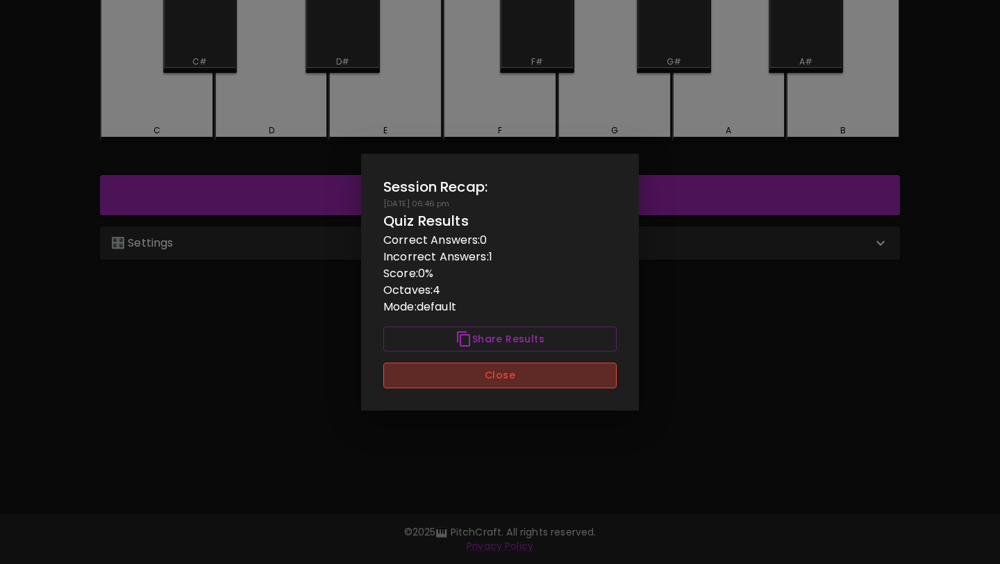
click at [529, 382] on button "Close" at bounding box center [499, 376] width 233 height 26
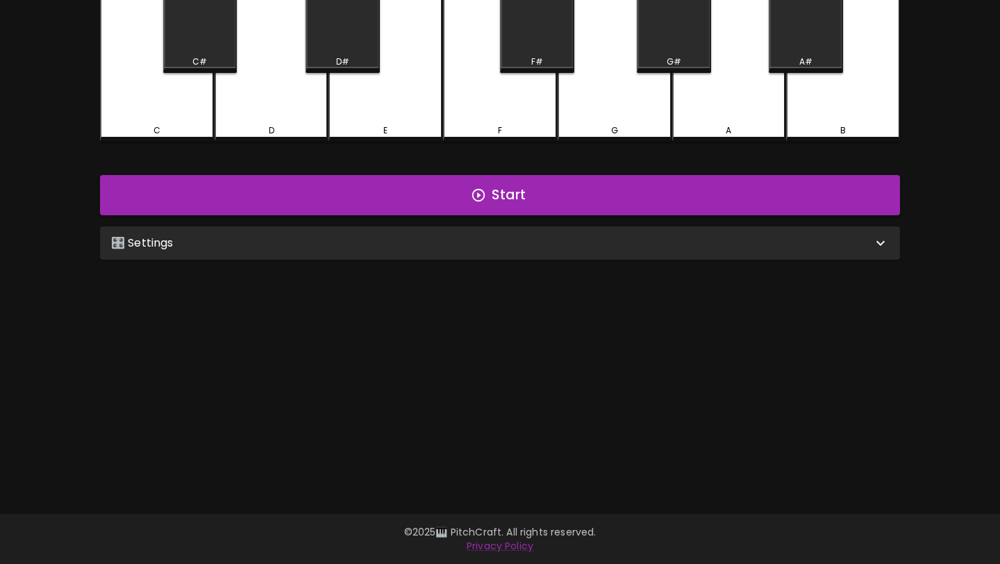
click at [570, 251] on div "🎛️ Settings" at bounding box center [500, 242] width 800 height 33
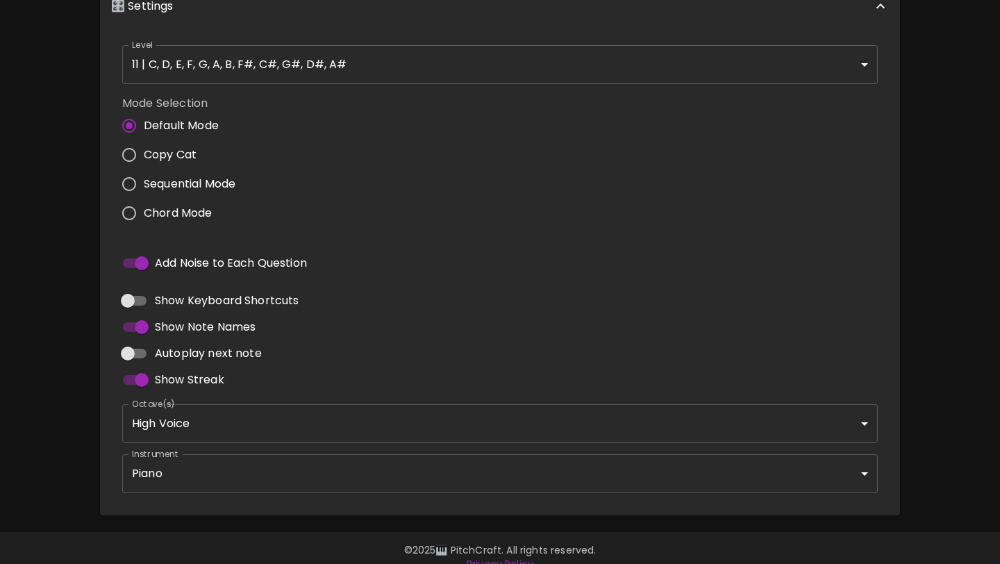
scroll to position [390, 0]
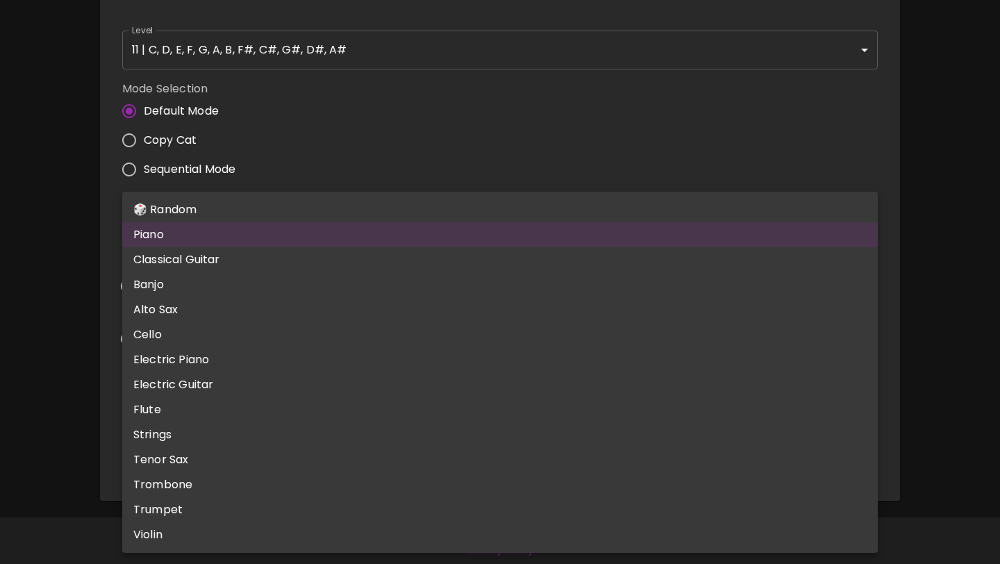
click at [486, 443] on body "🎹 PitchCraft About Badges Wizard Reading Pro Log Out 8va – 4 + Mic Off MIDI: Co…" at bounding box center [500, 89] width 1000 height 958
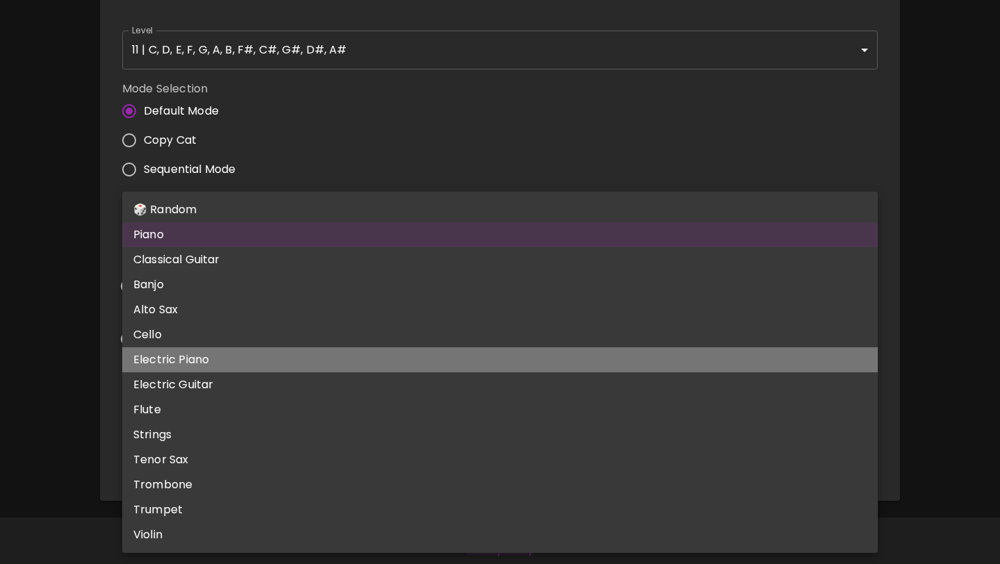
click at [486, 363] on li "Electric Piano" at bounding box center [500, 359] width 756 height 25
type input "electric_grand_piano"
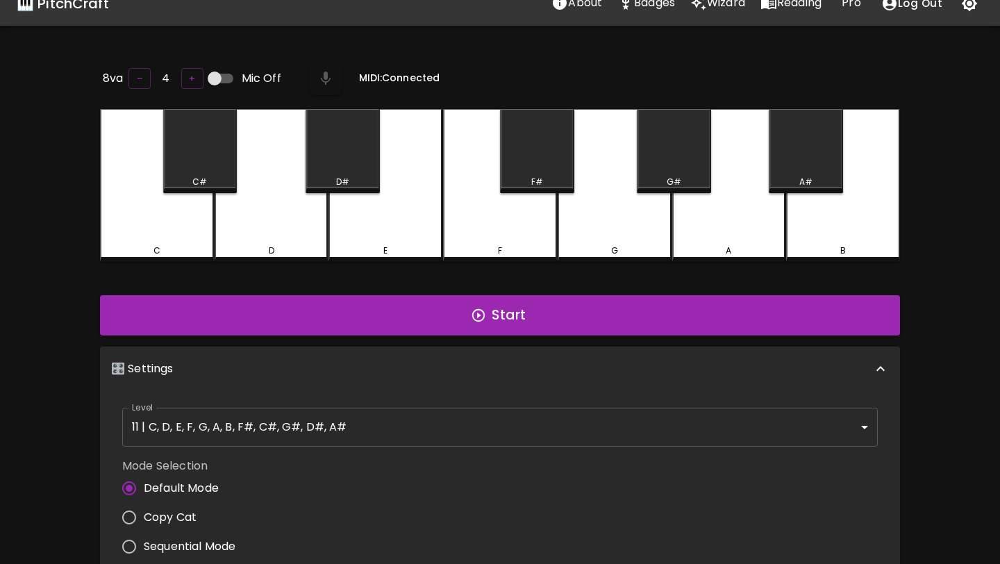
scroll to position [0, 0]
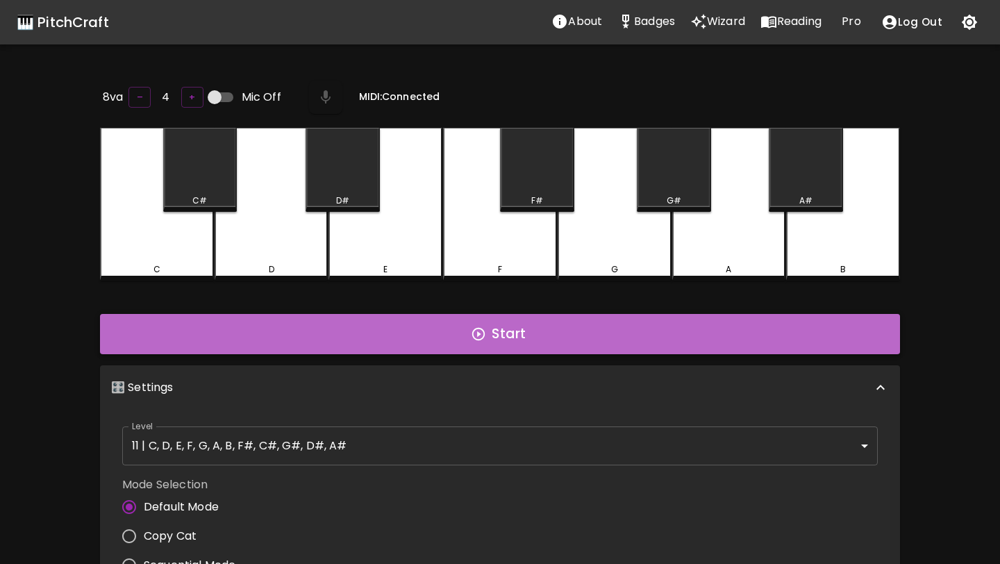
click at [515, 325] on button "Start" at bounding box center [500, 334] width 800 height 40
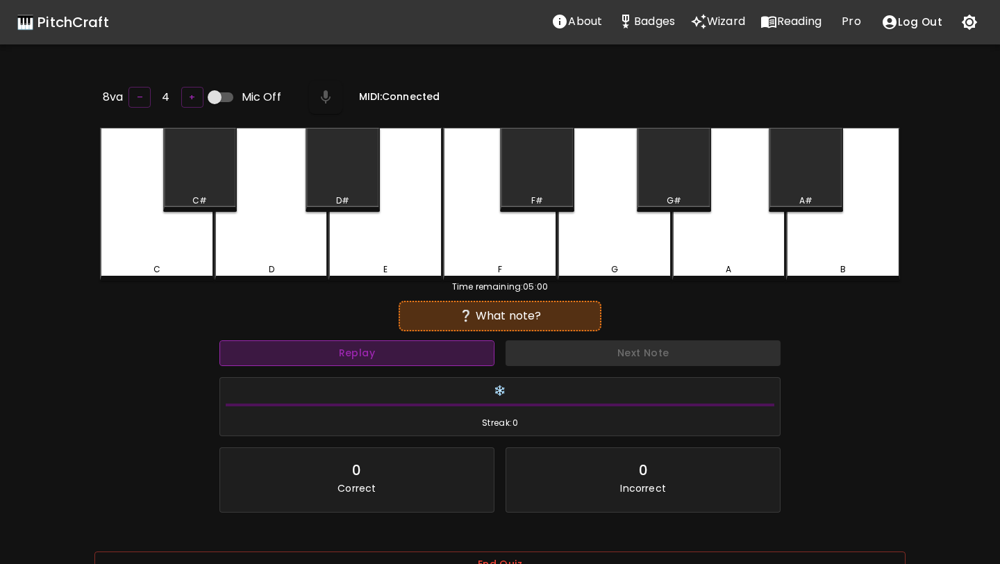
click at [335, 352] on button "Replay" at bounding box center [357, 353] width 275 height 26
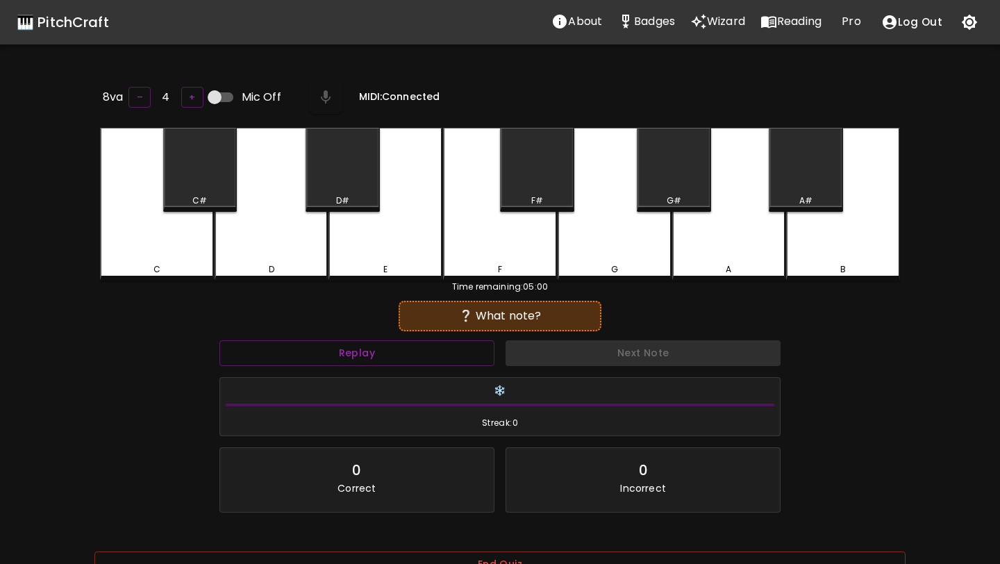
click at [804, 174] on div "A#" at bounding box center [806, 170] width 74 height 84
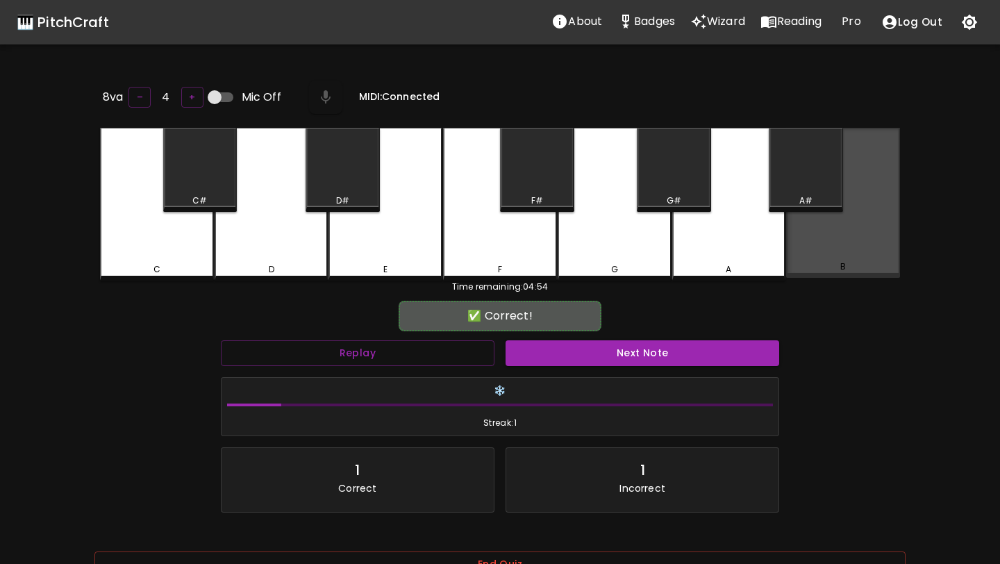
click at [825, 231] on div "B" at bounding box center [843, 203] width 114 height 150
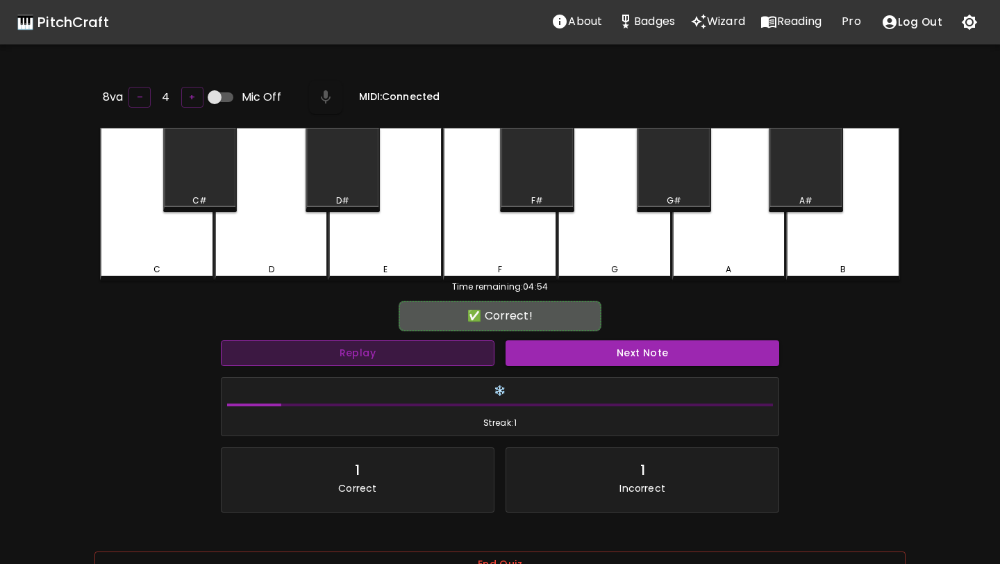
click at [457, 357] on button "Replay" at bounding box center [358, 353] width 274 height 26
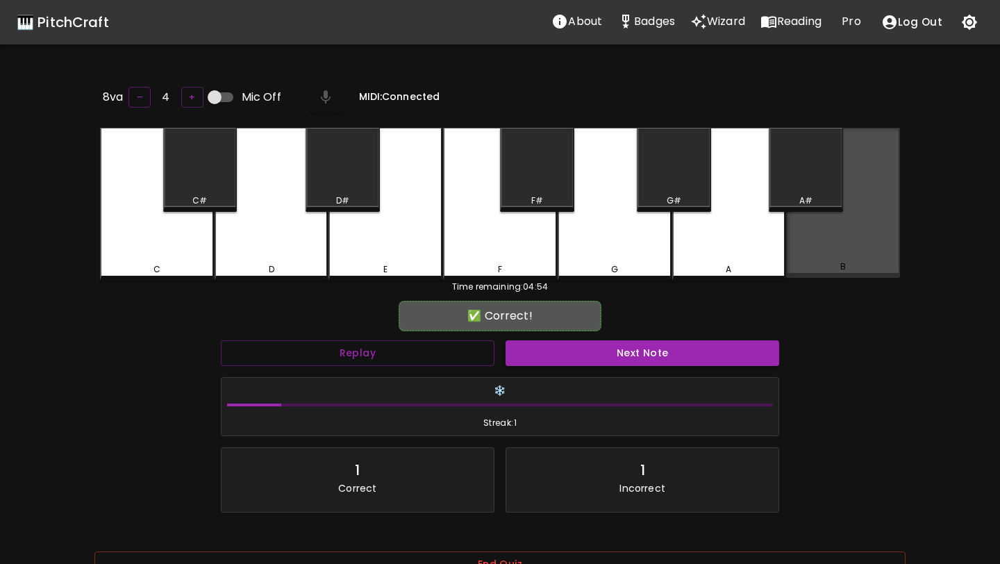
click at [833, 245] on div "B" at bounding box center [843, 203] width 114 height 150
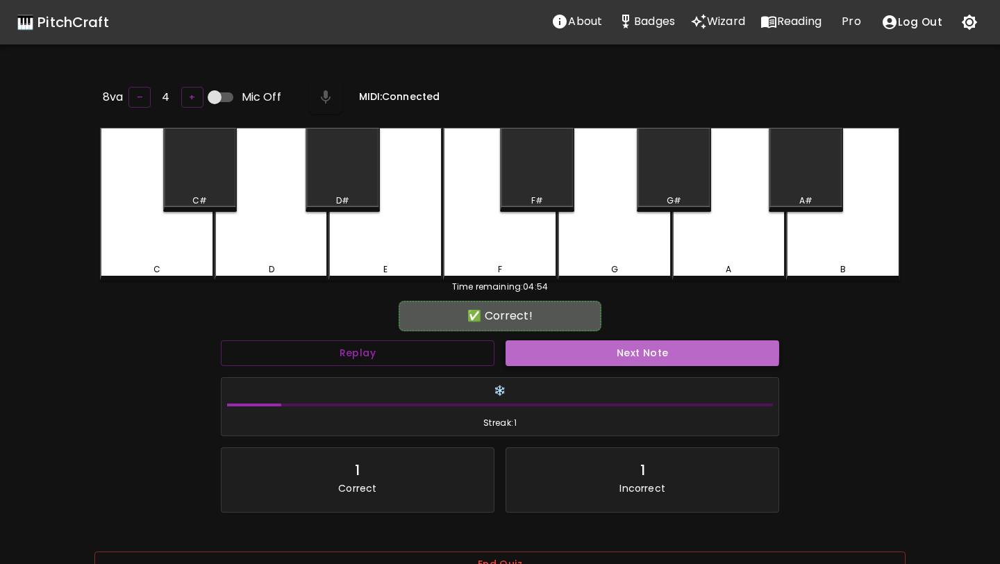
click at [613, 348] on button "Next Note" at bounding box center [643, 353] width 274 height 26
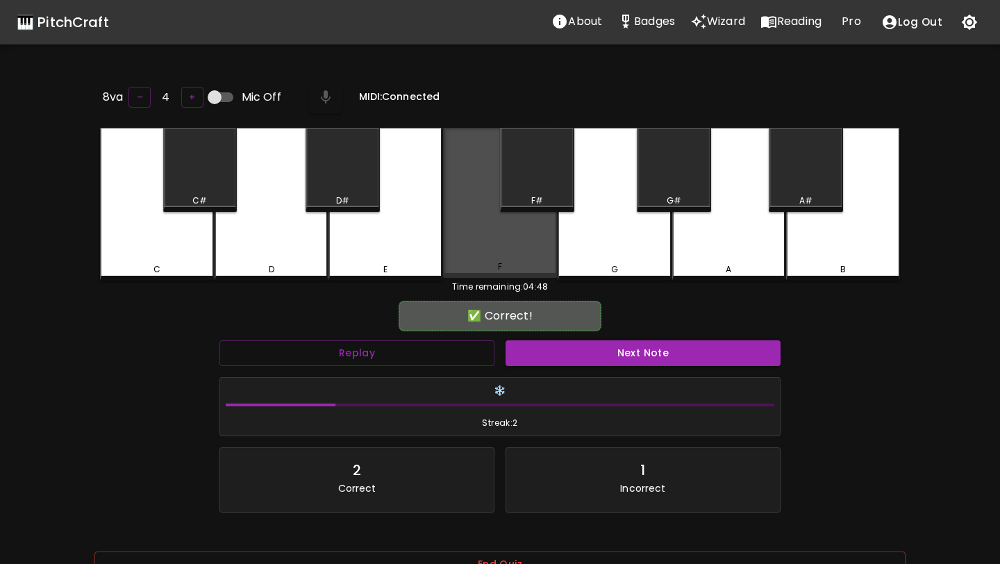
click at [486, 212] on div "F" at bounding box center [500, 203] width 114 height 150
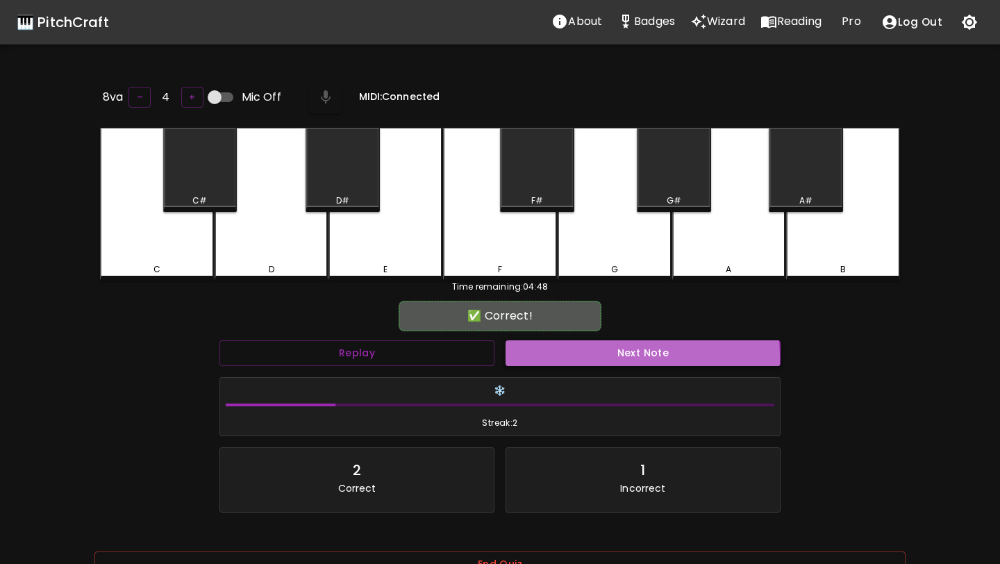
click at [580, 356] on button "Next Note" at bounding box center [643, 353] width 275 height 26
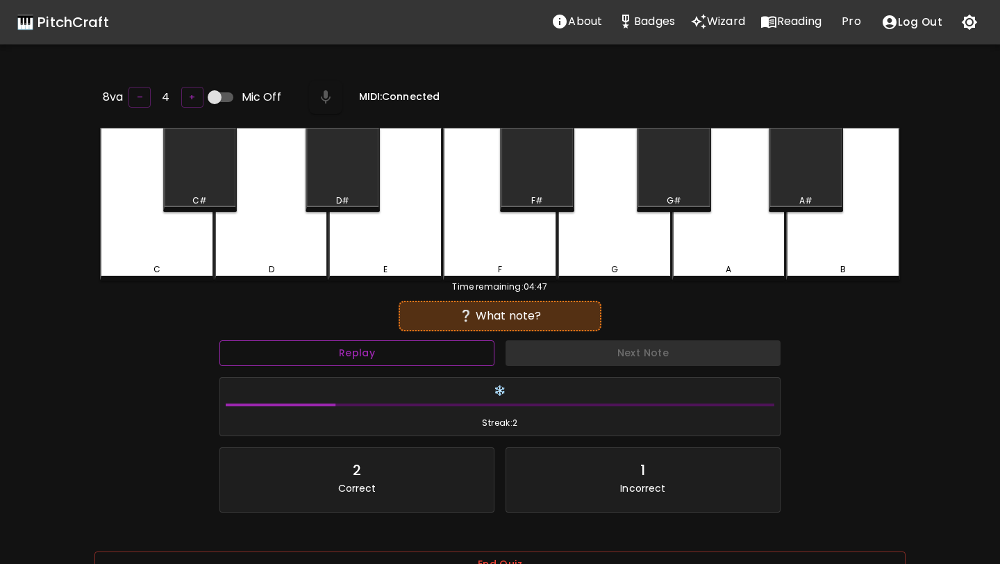
click at [441, 343] on button "Replay" at bounding box center [357, 353] width 275 height 26
click at [358, 183] on div "D#" at bounding box center [343, 170] width 74 height 84
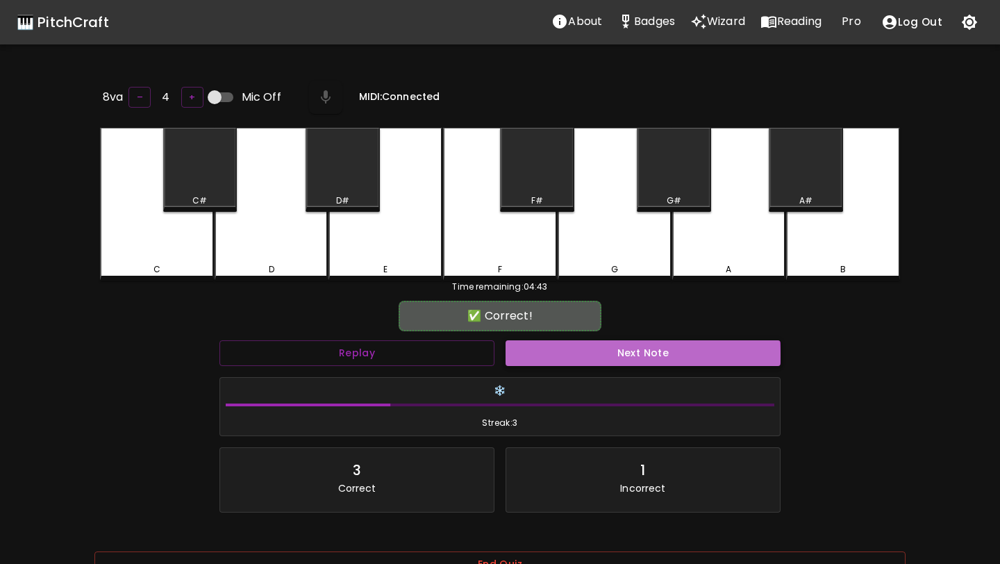
click at [600, 353] on button "Next Note" at bounding box center [643, 353] width 275 height 26
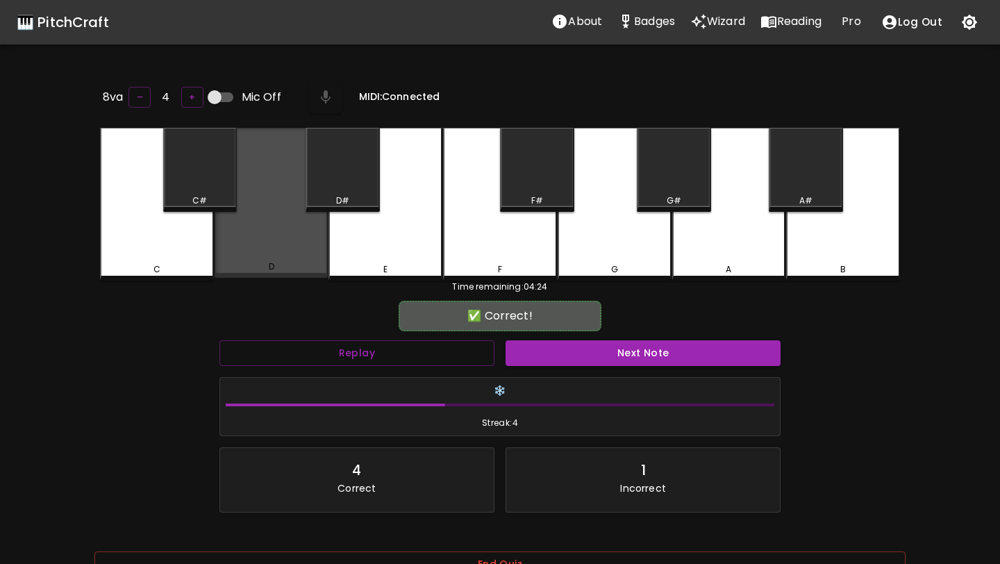
click at [254, 261] on div "D" at bounding box center [271, 267] width 111 height 13
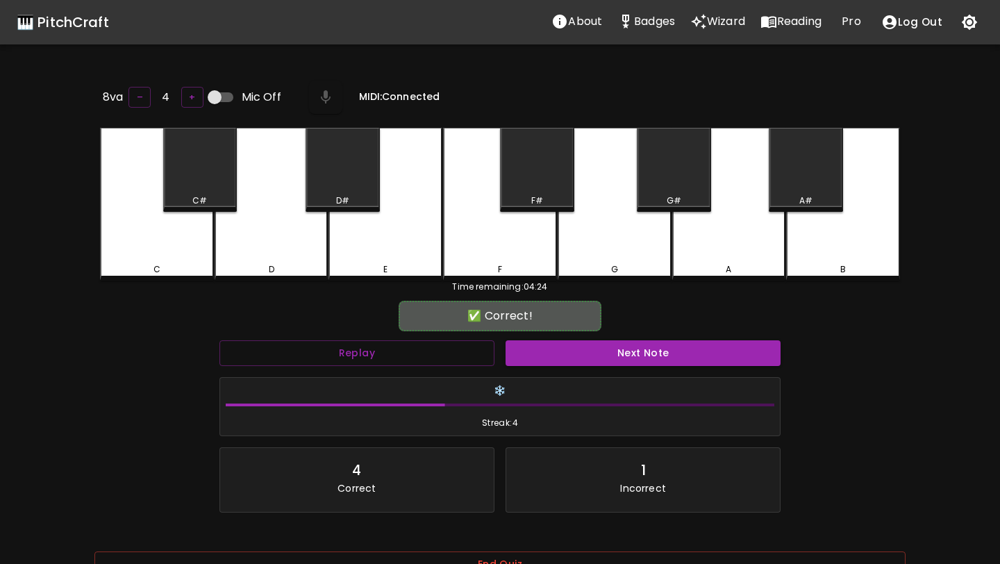
scroll to position [139, 0]
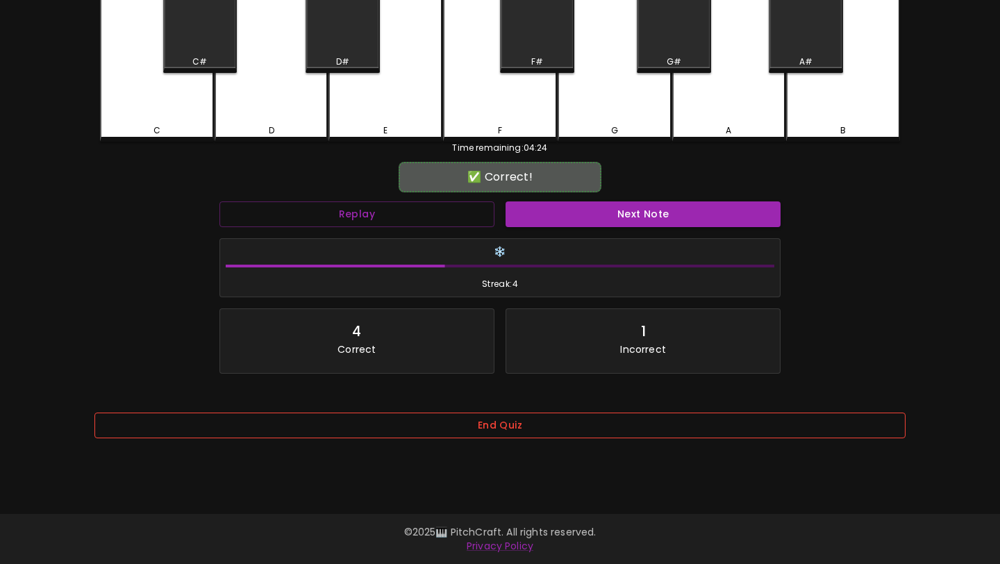
click at [561, 429] on button "End Quiz" at bounding box center [499, 426] width 811 height 26
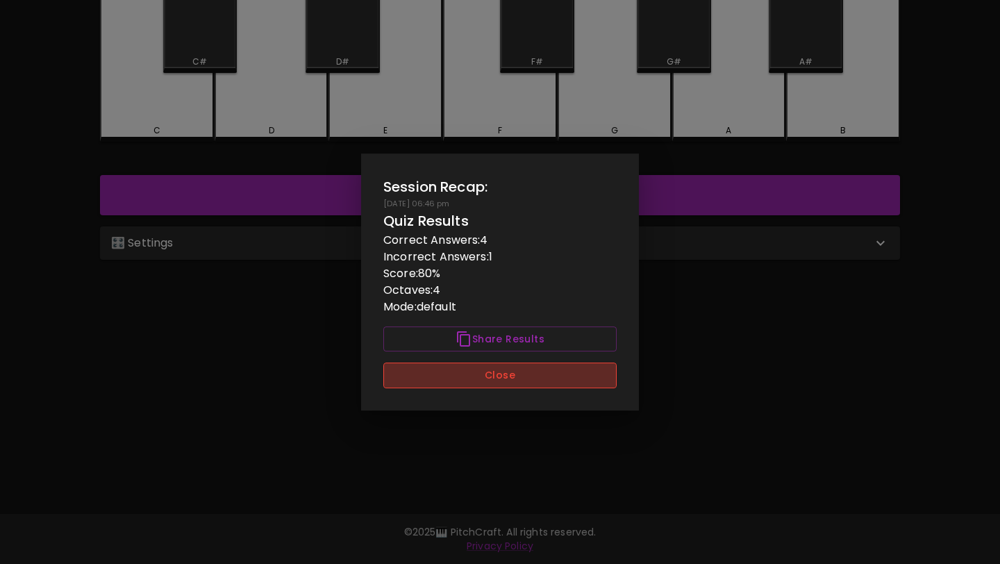
click at [553, 384] on button "Close" at bounding box center [499, 376] width 233 height 26
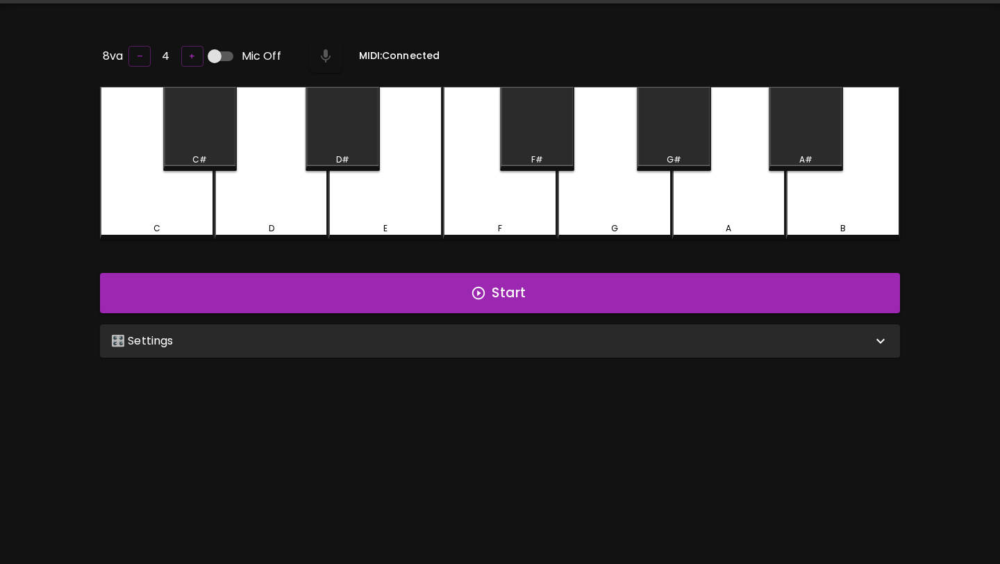
scroll to position [0, 0]
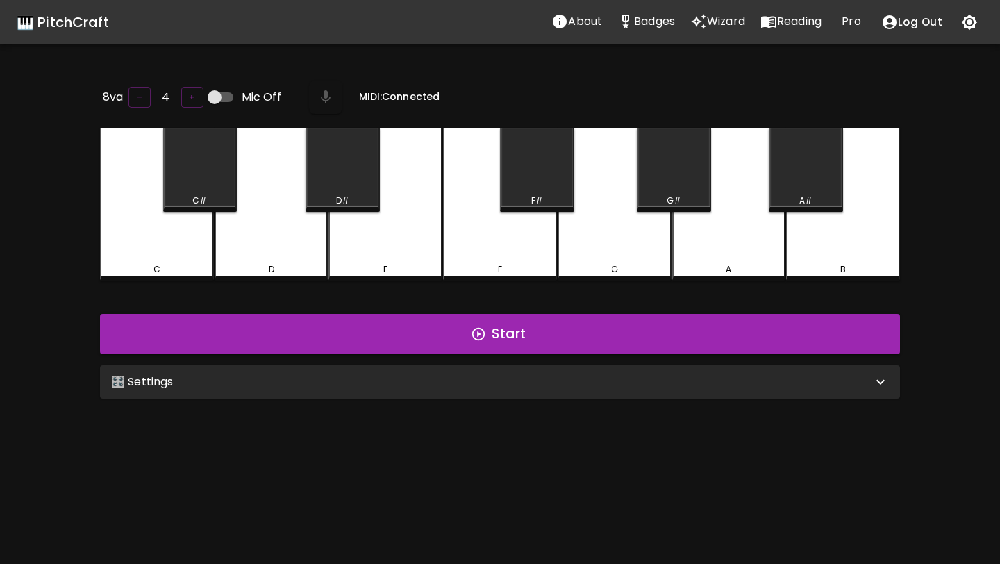
click at [593, 28] on p "About" at bounding box center [585, 21] width 34 height 17
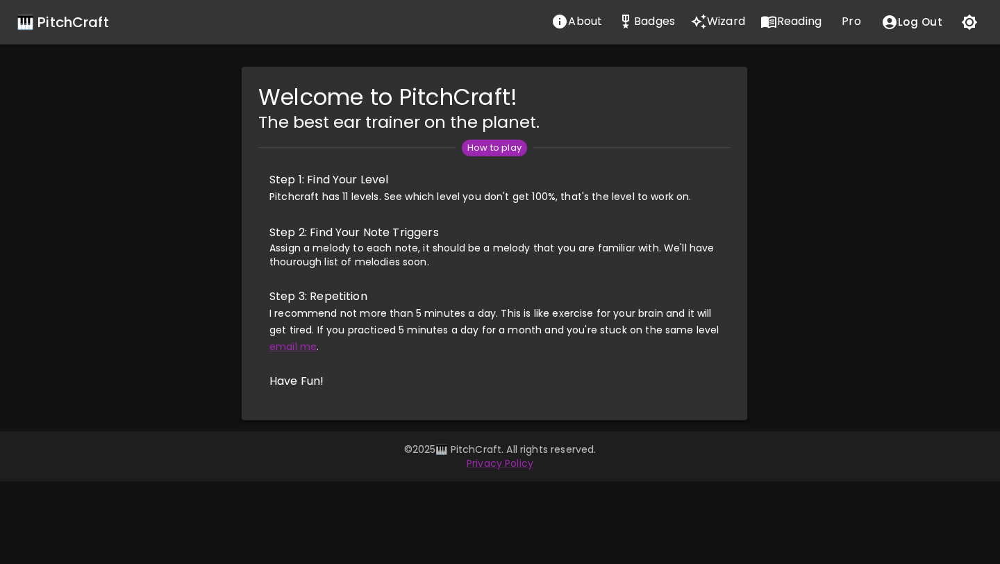
click at [832, 135] on div "Welcome to PitchCraft! The best ear trainer on the planet. How to play Step 1: …" at bounding box center [495, 244] width 1012 height 354
